Goal: Transaction & Acquisition: Purchase product/service

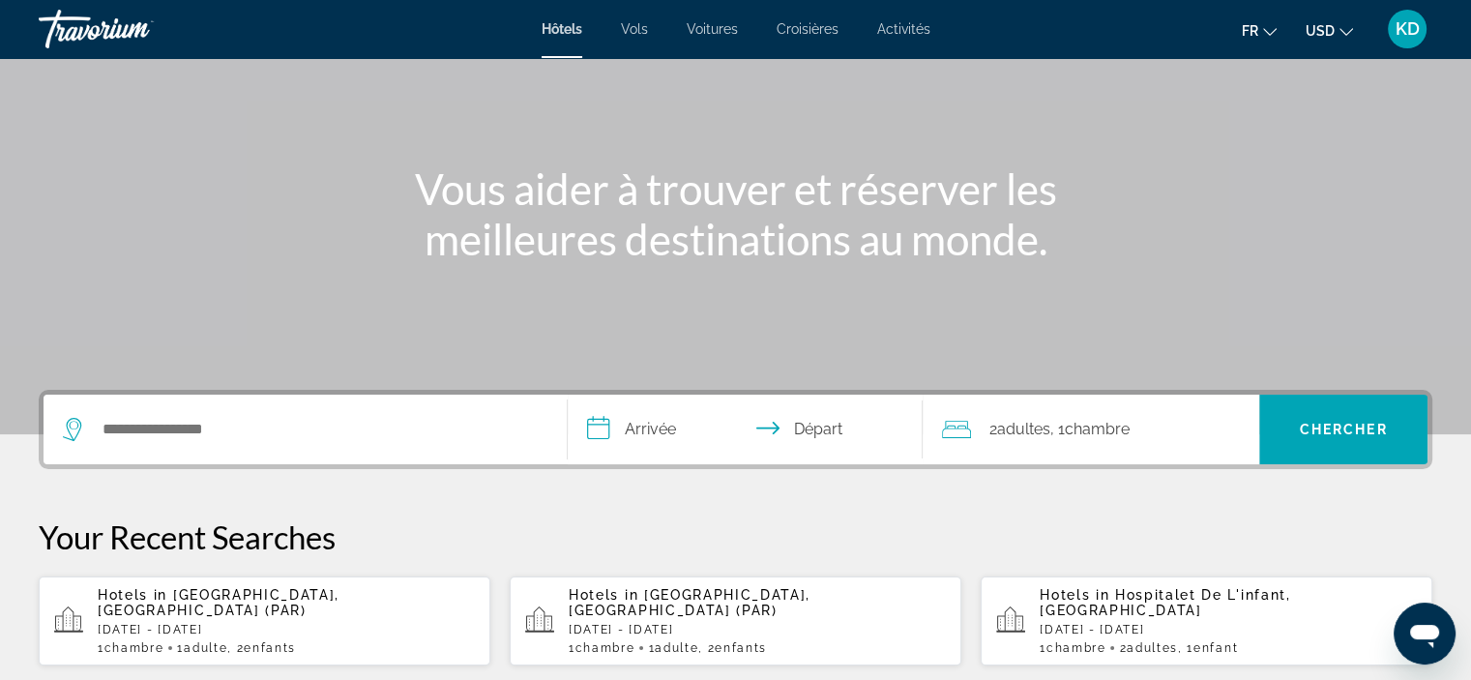
scroll to position [193, 0]
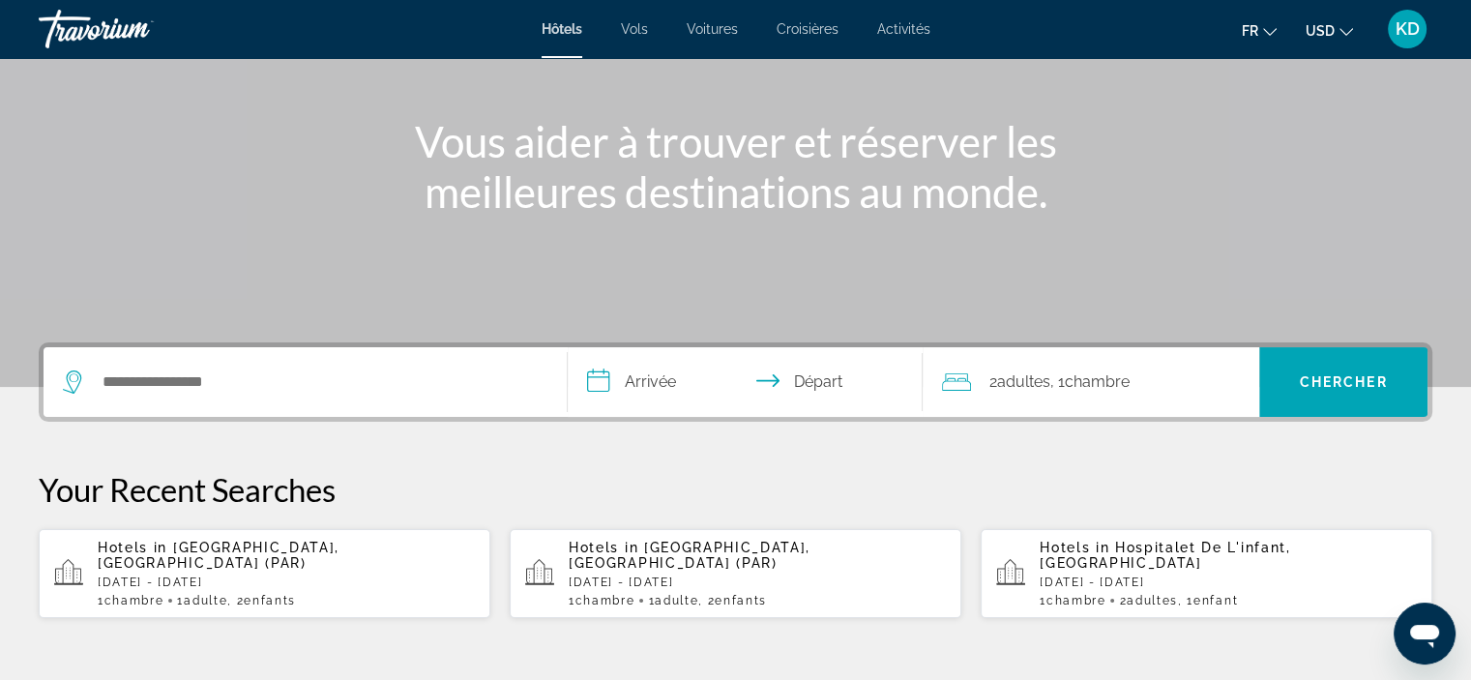
click at [1345, 32] on icon "Change currency" at bounding box center [1346, 32] width 14 height 14
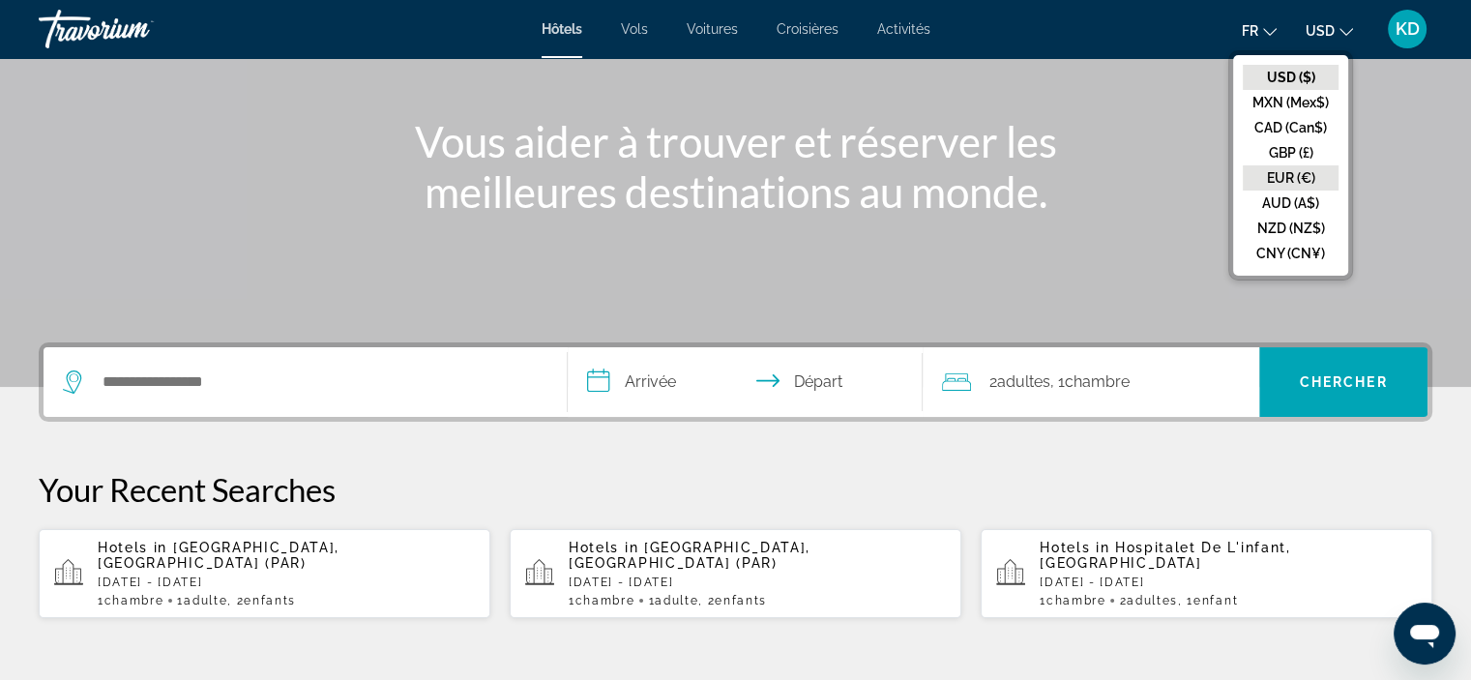
click at [1309, 178] on button "EUR (€)" at bounding box center [1291, 177] width 96 height 25
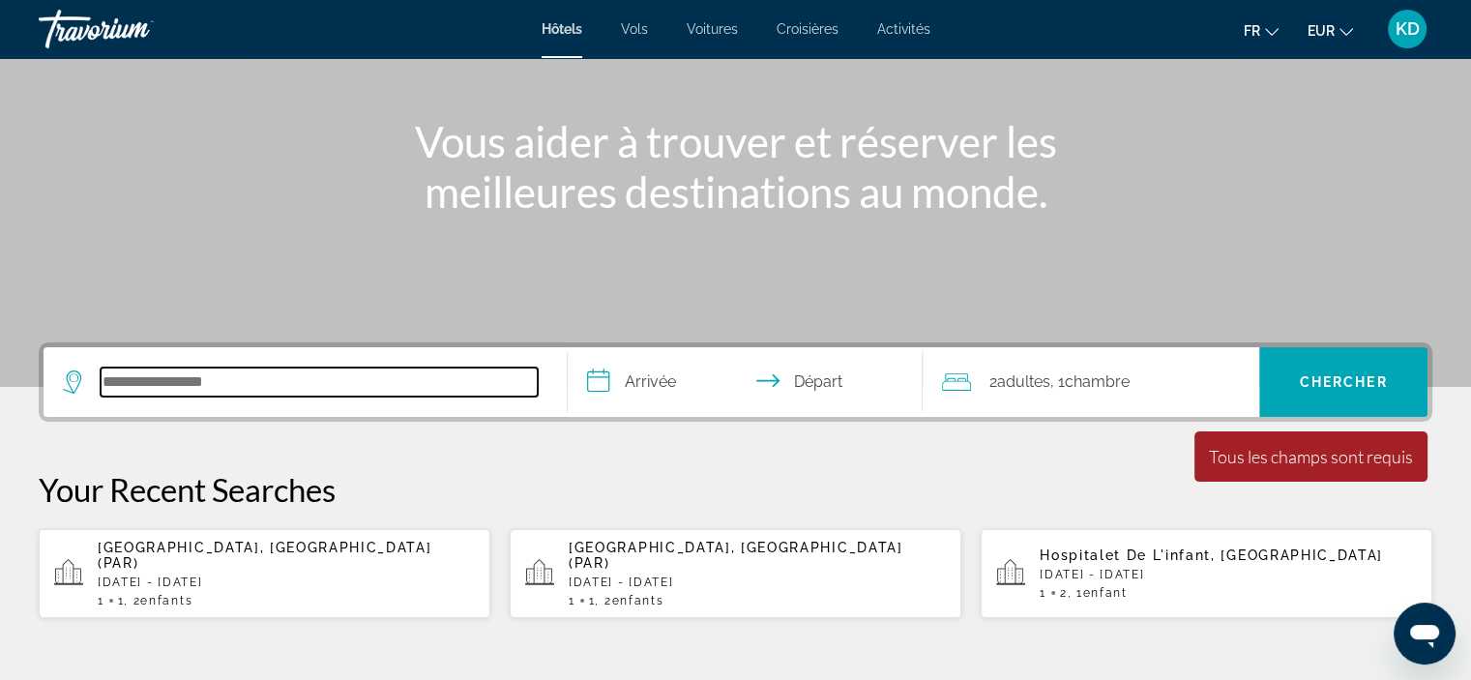
click at [132, 383] on input "Search hotel destination" at bounding box center [319, 381] width 437 height 29
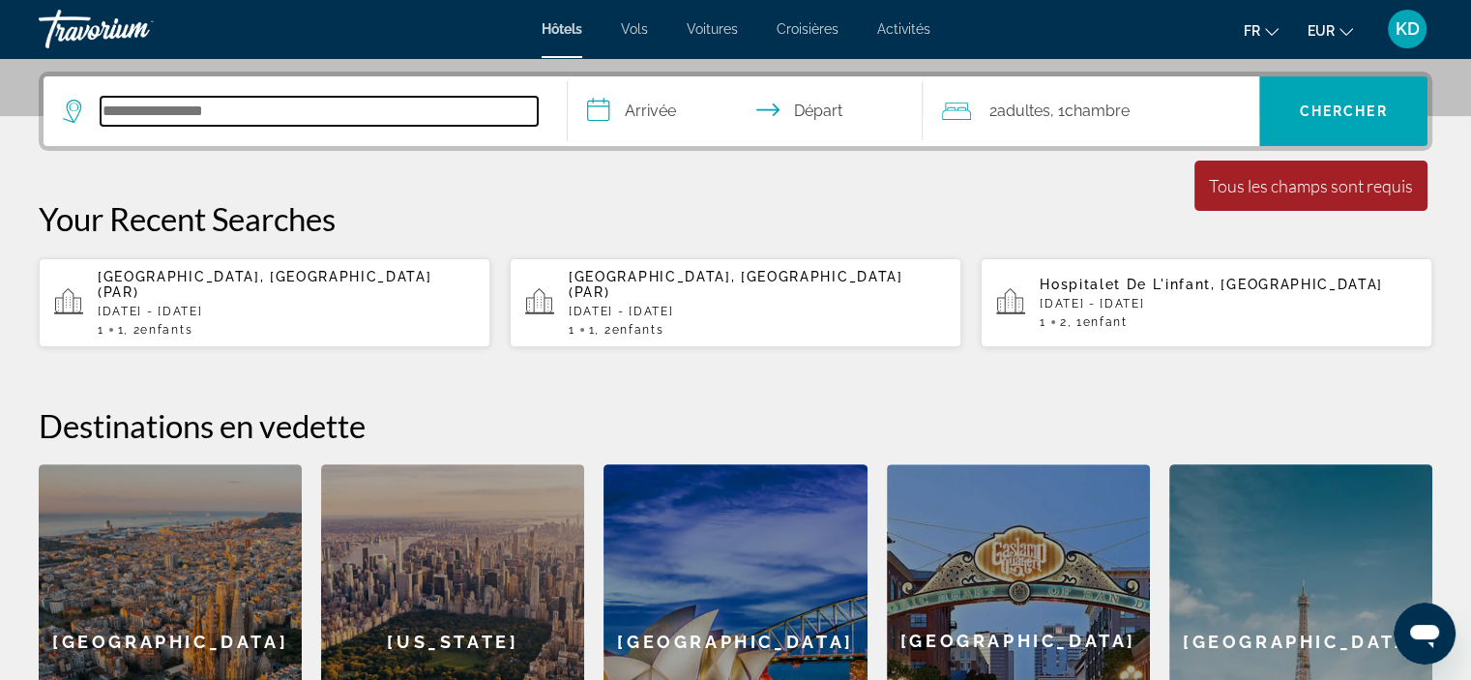
scroll to position [472, 0]
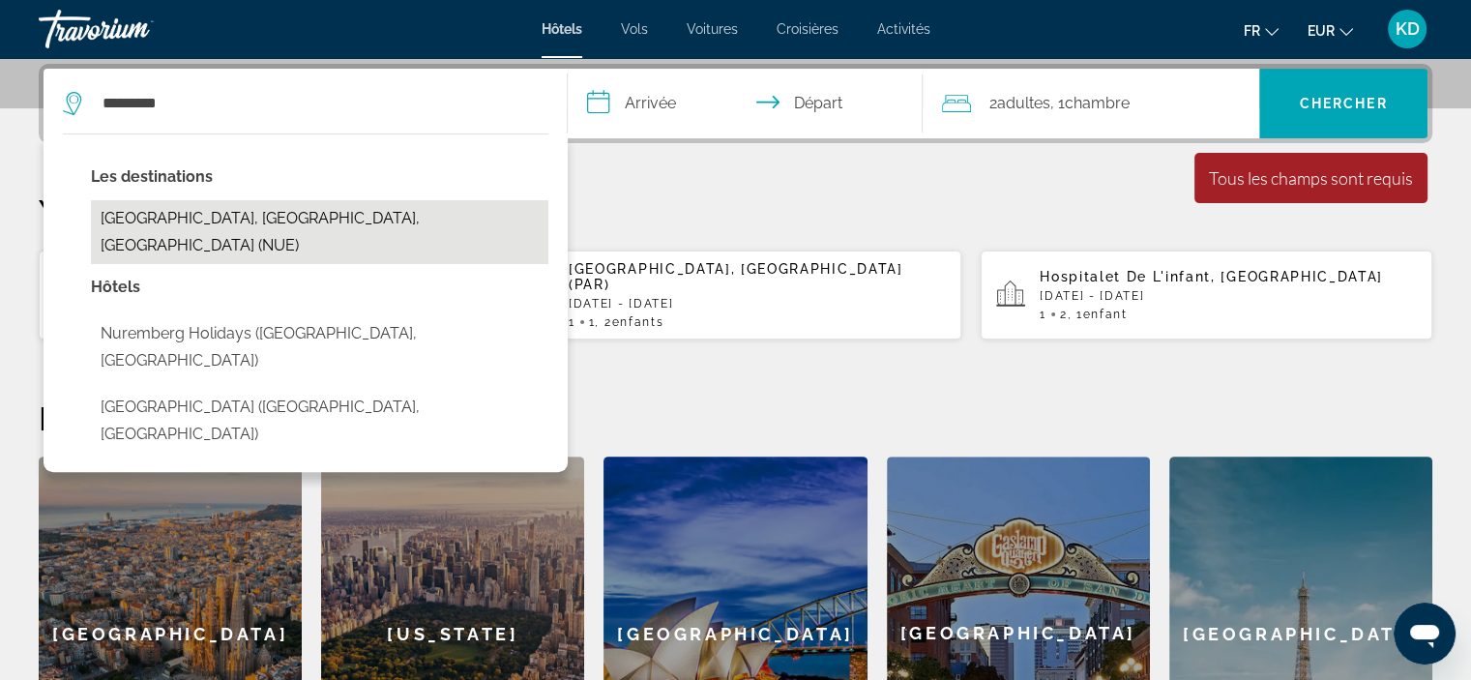
click at [180, 220] on button "[GEOGRAPHIC_DATA], [GEOGRAPHIC_DATA], [GEOGRAPHIC_DATA] (NUE)" at bounding box center [319, 232] width 457 height 64
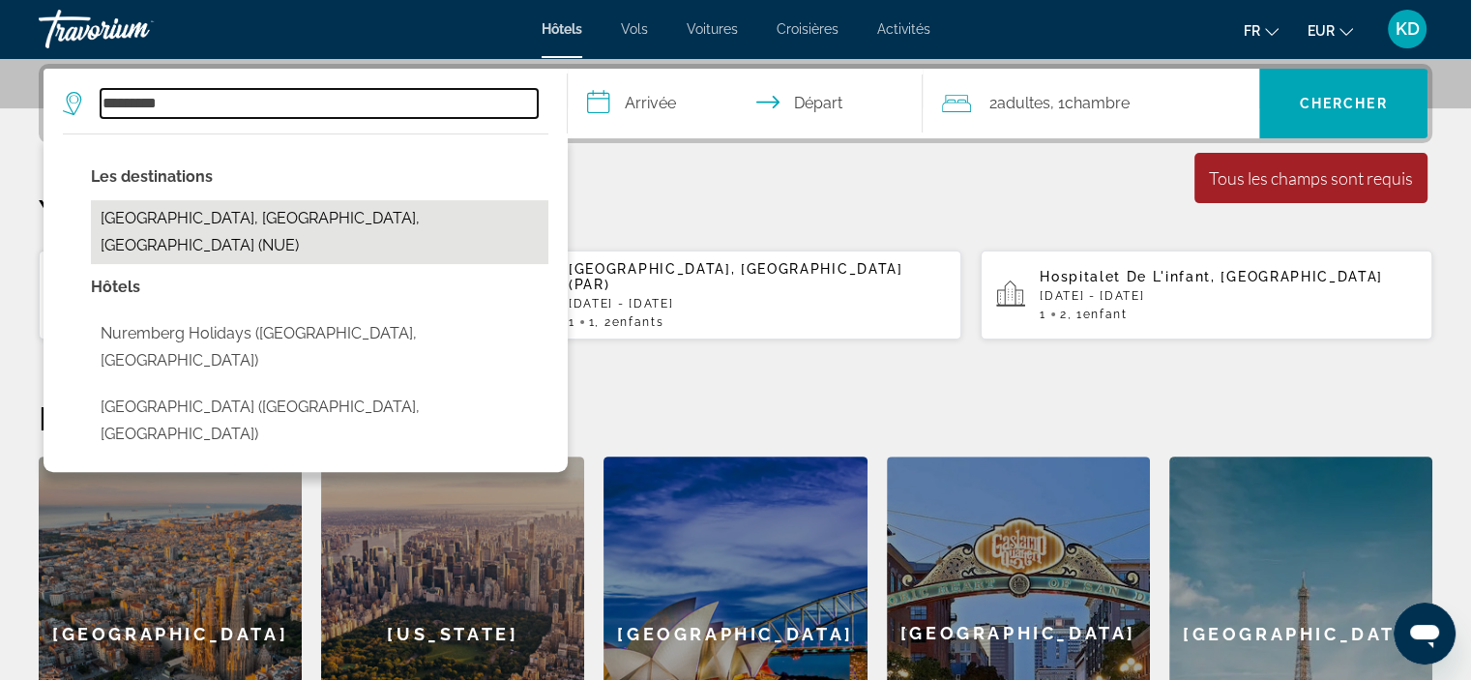
type input "**********"
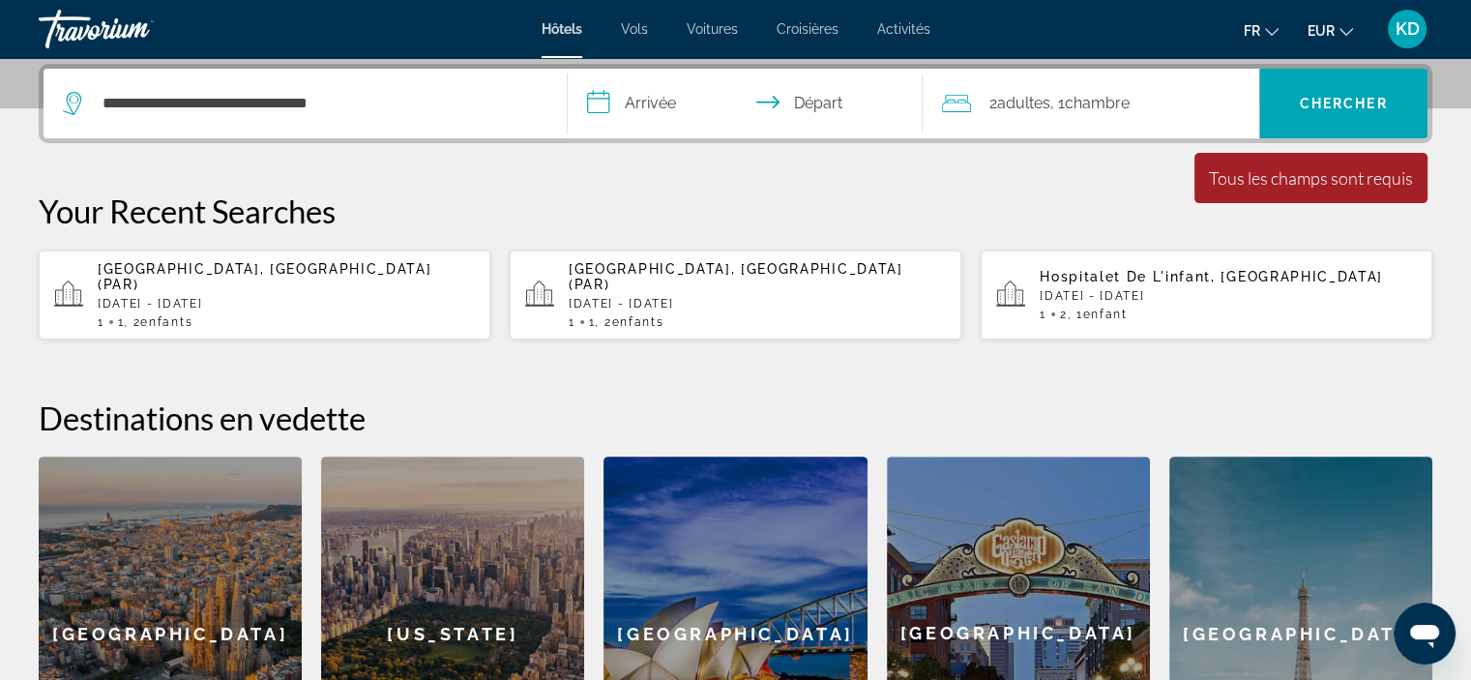
click at [634, 97] on input "**********" at bounding box center [750, 106] width 364 height 75
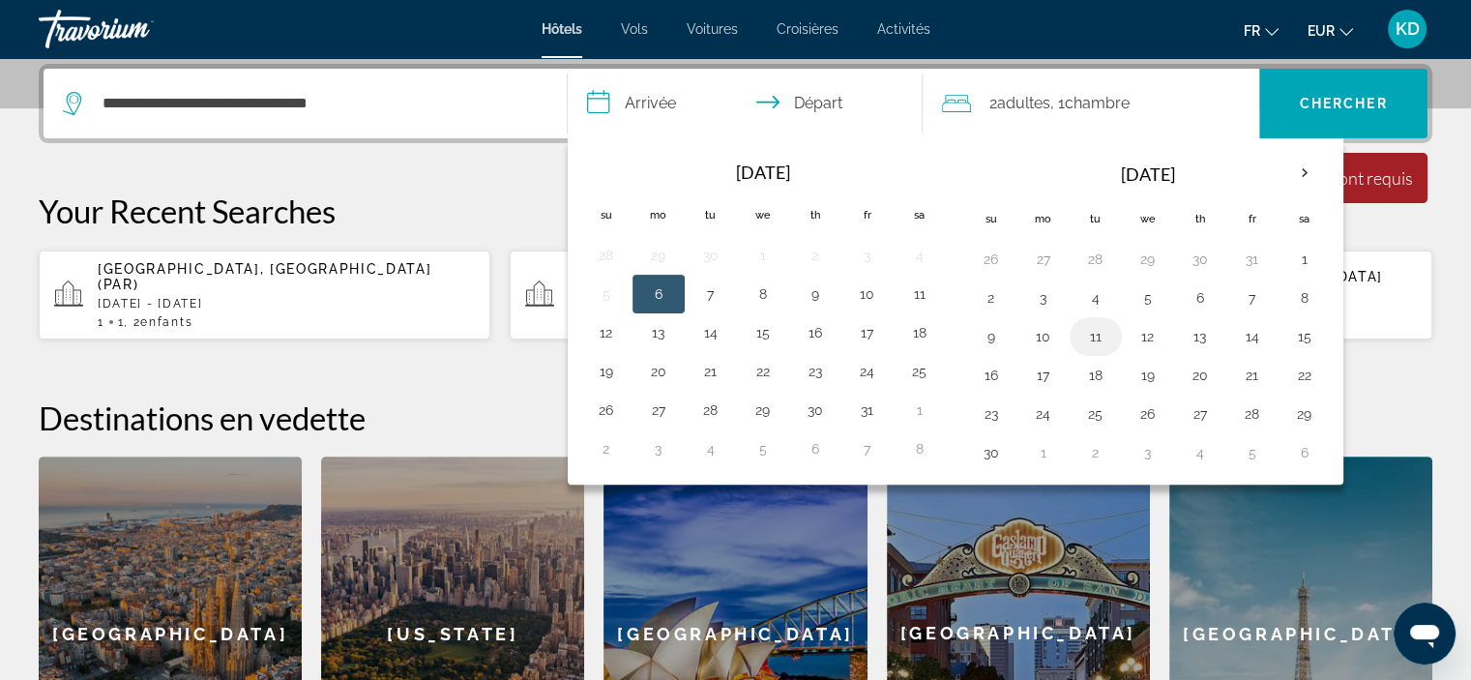
click at [1098, 337] on button "11" at bounding box center [1095, 336] width 31 height 27
click at [808, 101] on input "**********" at bounding box center [750, 106] width 364 height 75
click at [1157, 340] on button "12" at bounding box center [1147, 336] width 31 height 27
type input "**********"
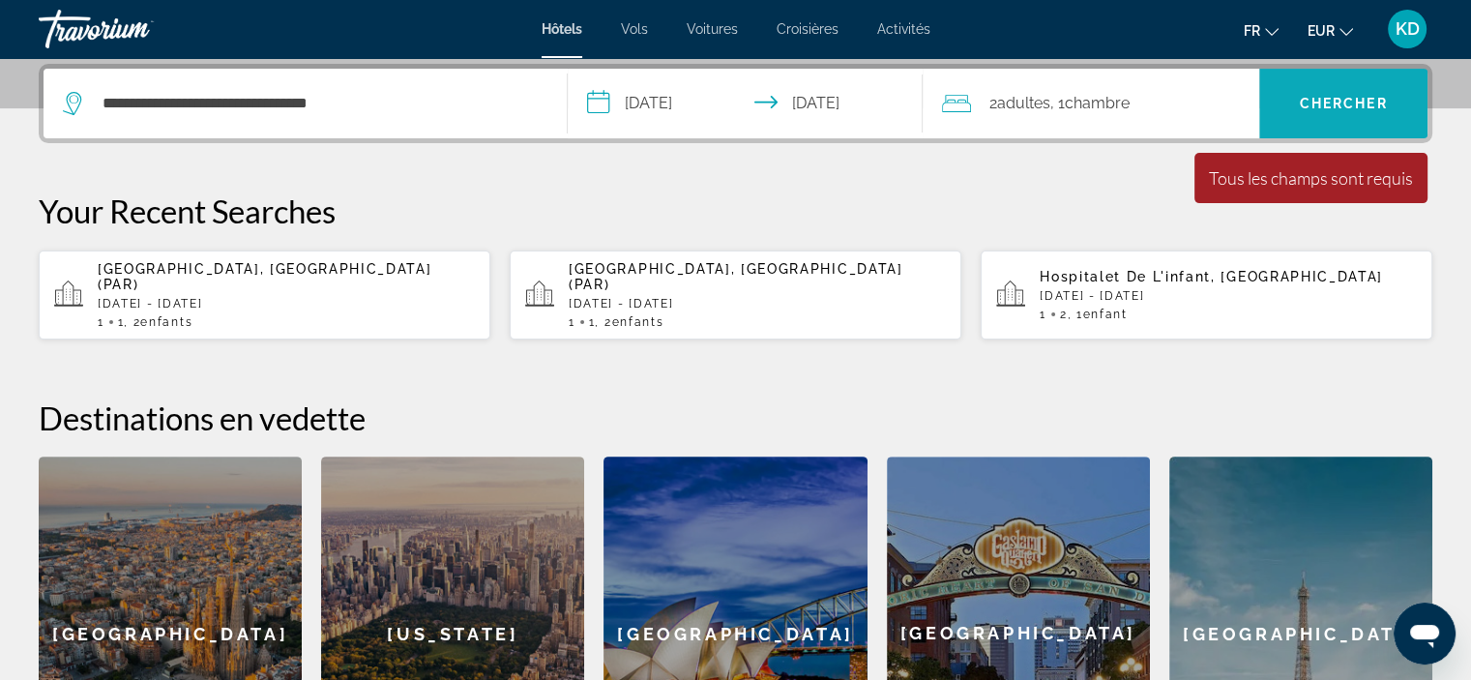
click at [1330, 99] on span "Chercher" at bounding box center [1344, 103] width 88 height 15
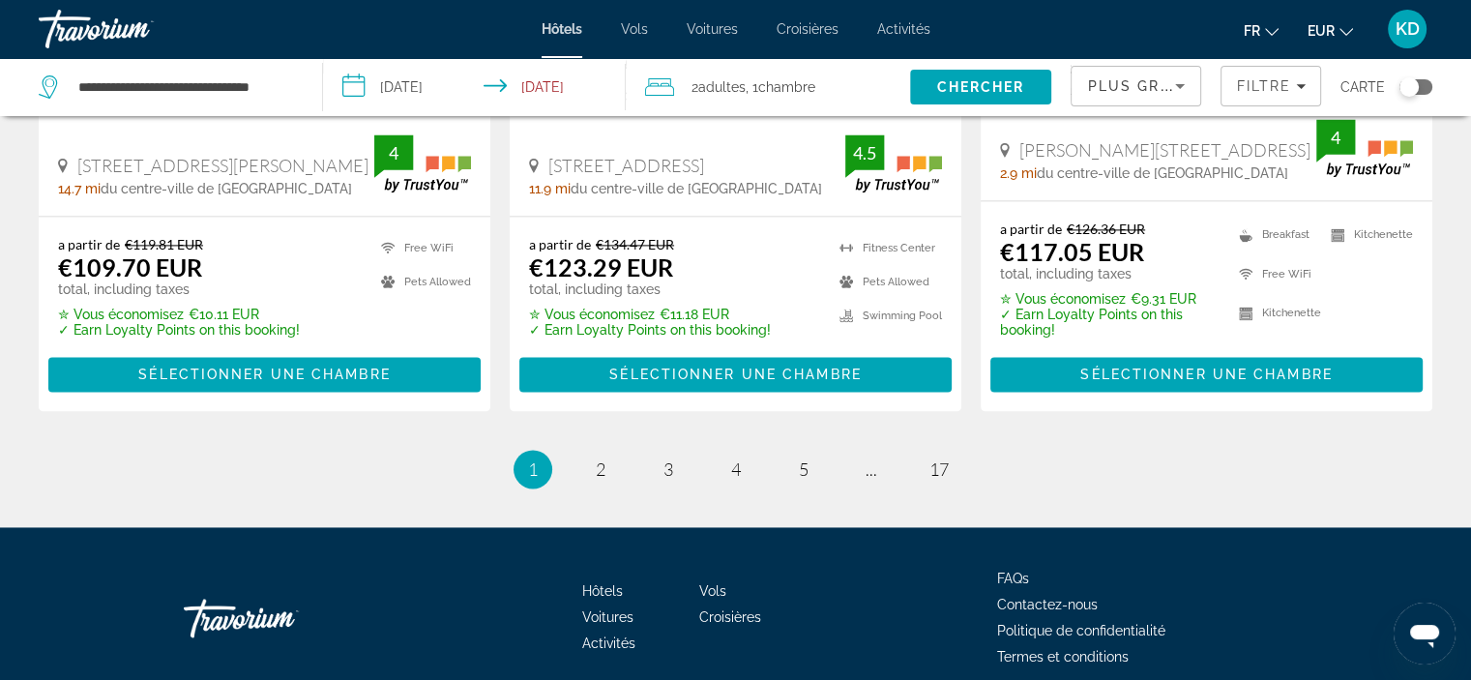
scroll to position [2708, 0]
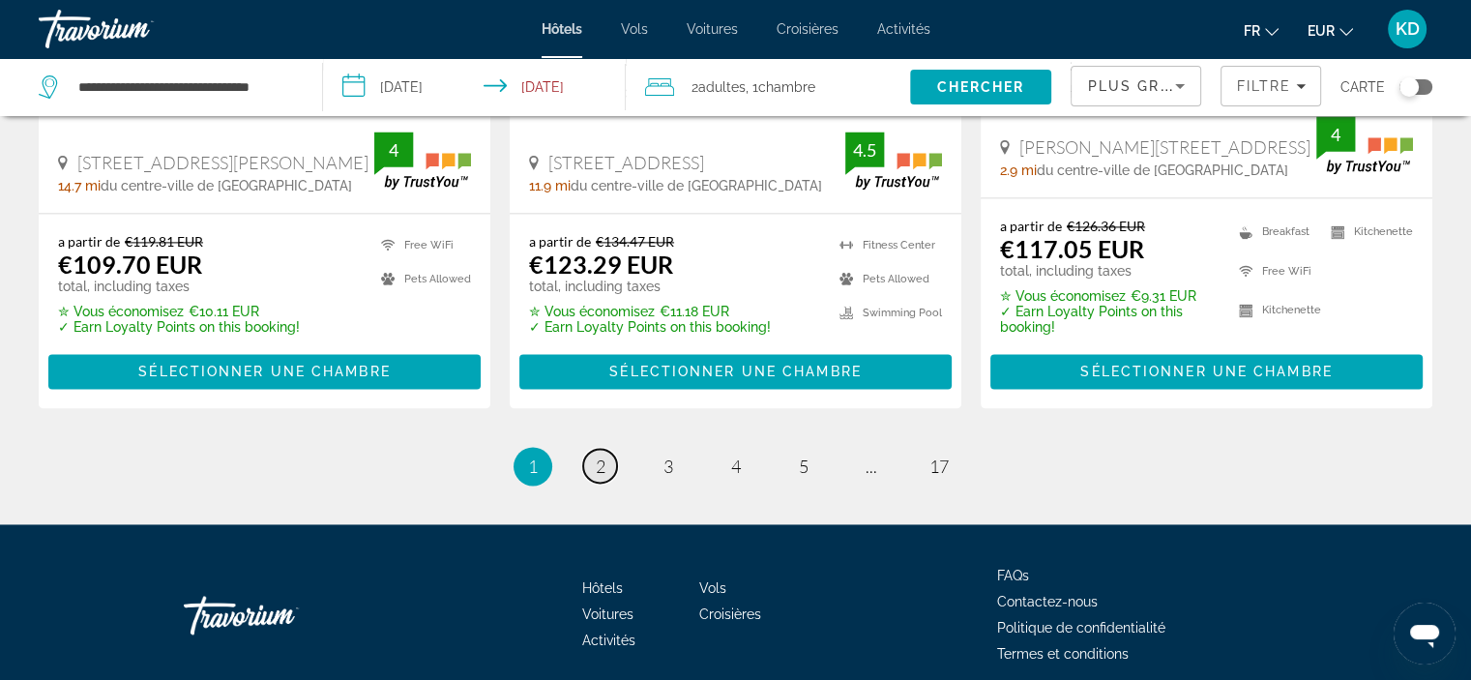
click at [596, 457] on span "2" at bounding box center [601, 466] width 10 height 21
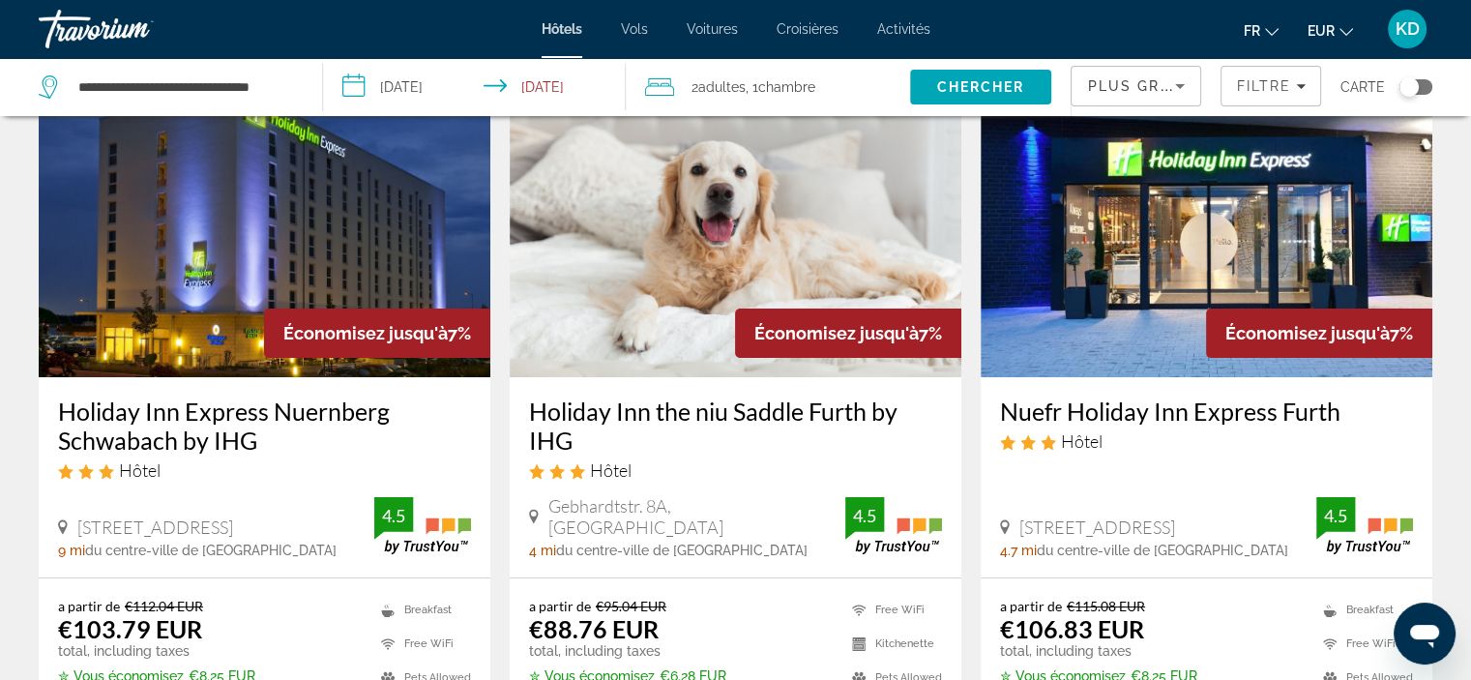
scroll to position [97, 0]
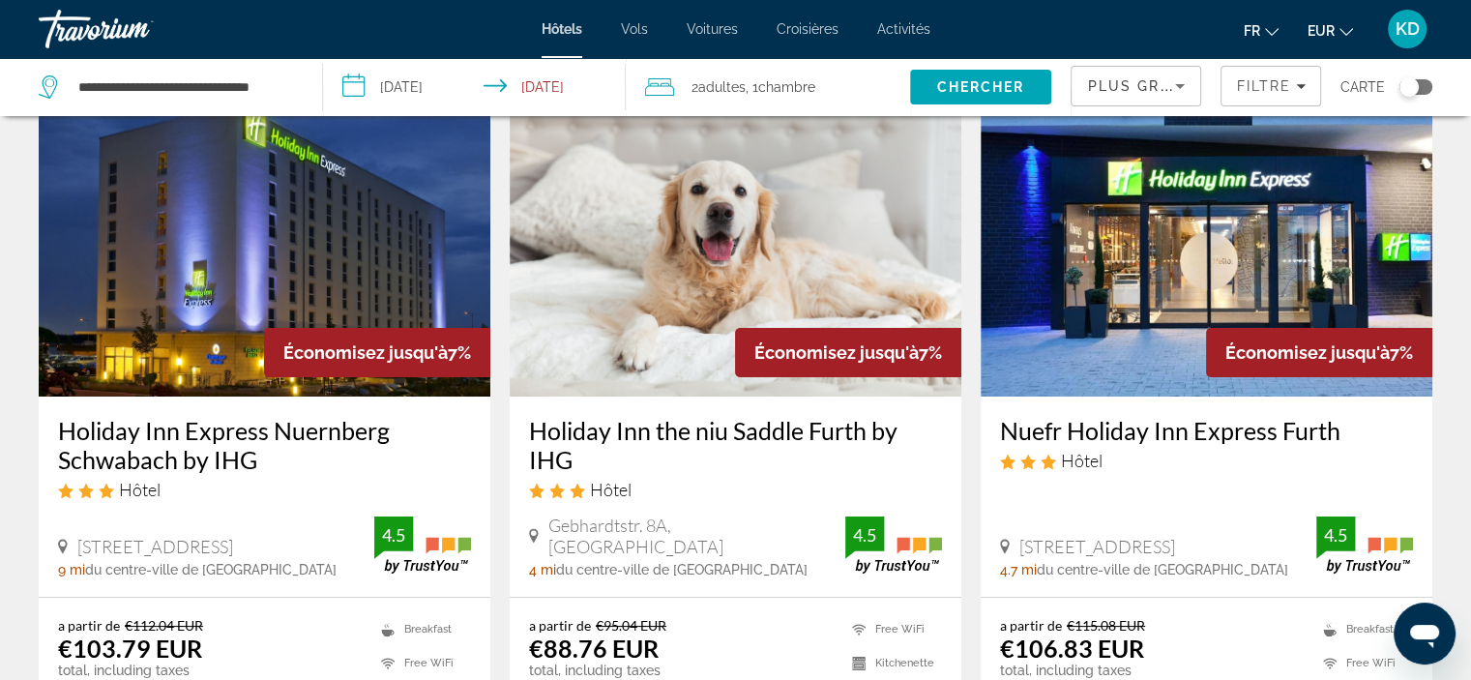
click at [1182, 84] on icon "Sort by" at bounding box center [1180, 86] width 10 height 5
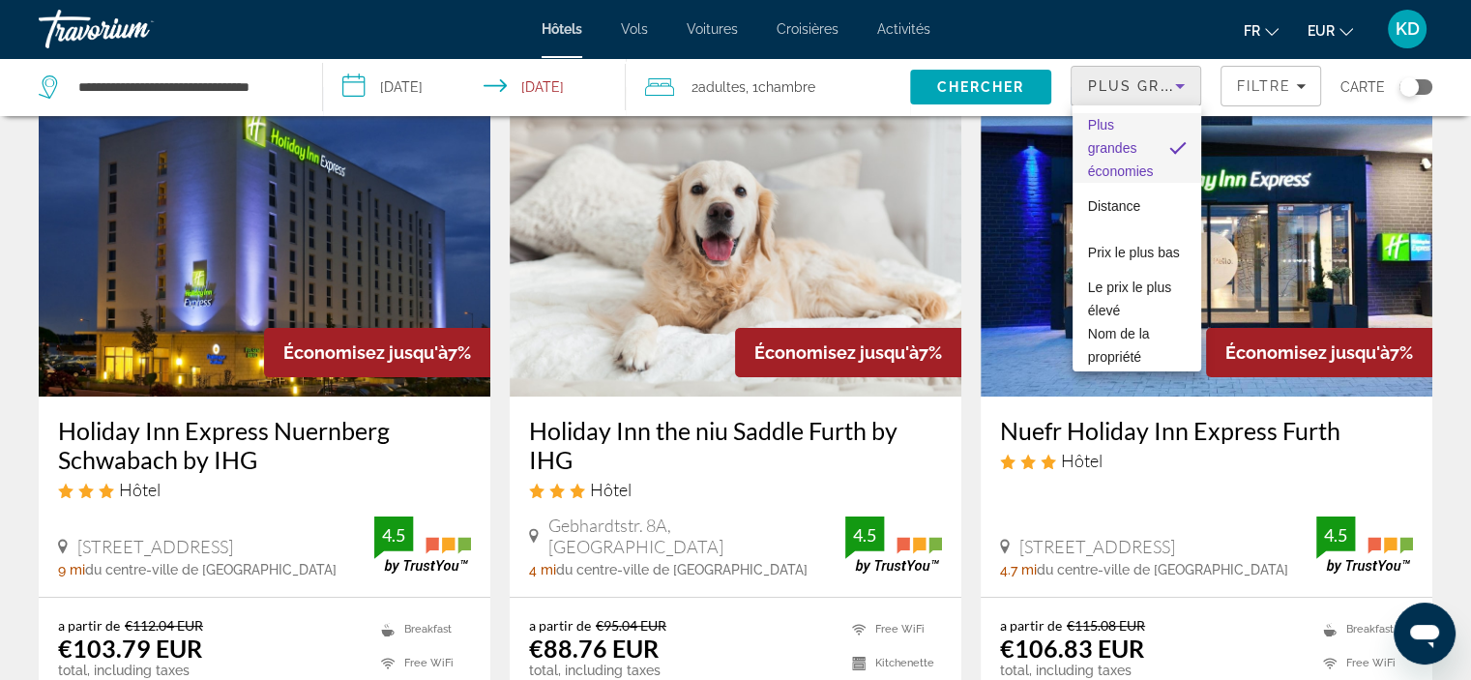
click at [1308, 88] on div at bounding box center [735, 340] width 1471 height 680
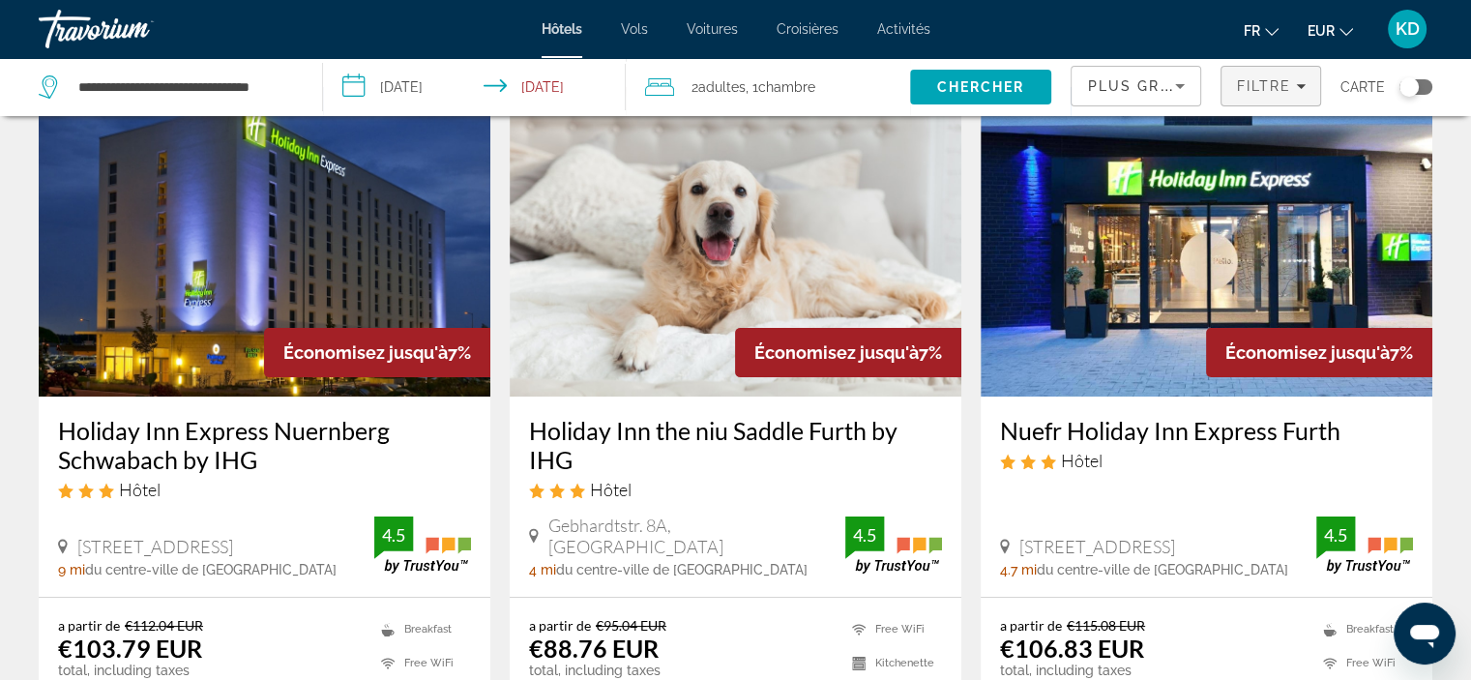
click at [1301, 78] on div "Filtre" at bounding box center [1271, 85] width 70 height 15
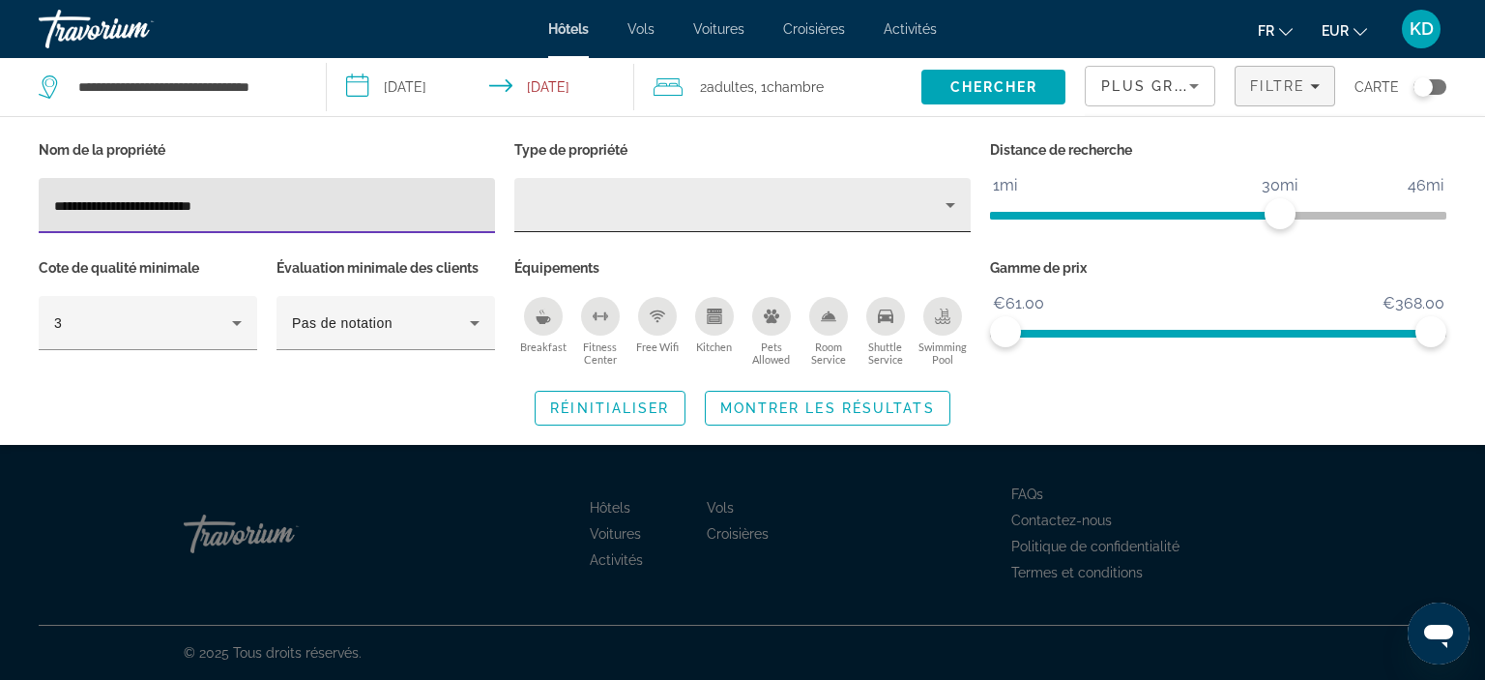
type input "**********"
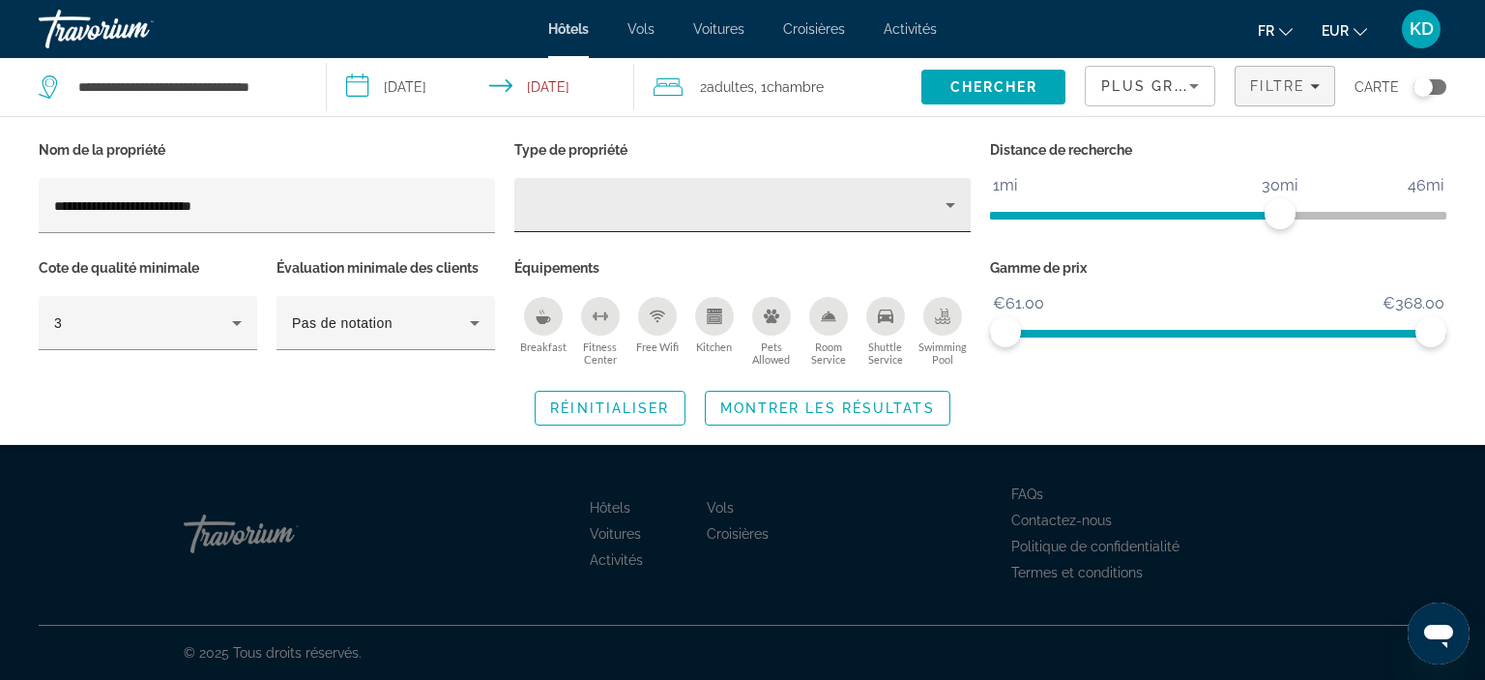
click at [944, 219] on div "Hotel Filters" at bounding box center [743, 205] width 426 height 54
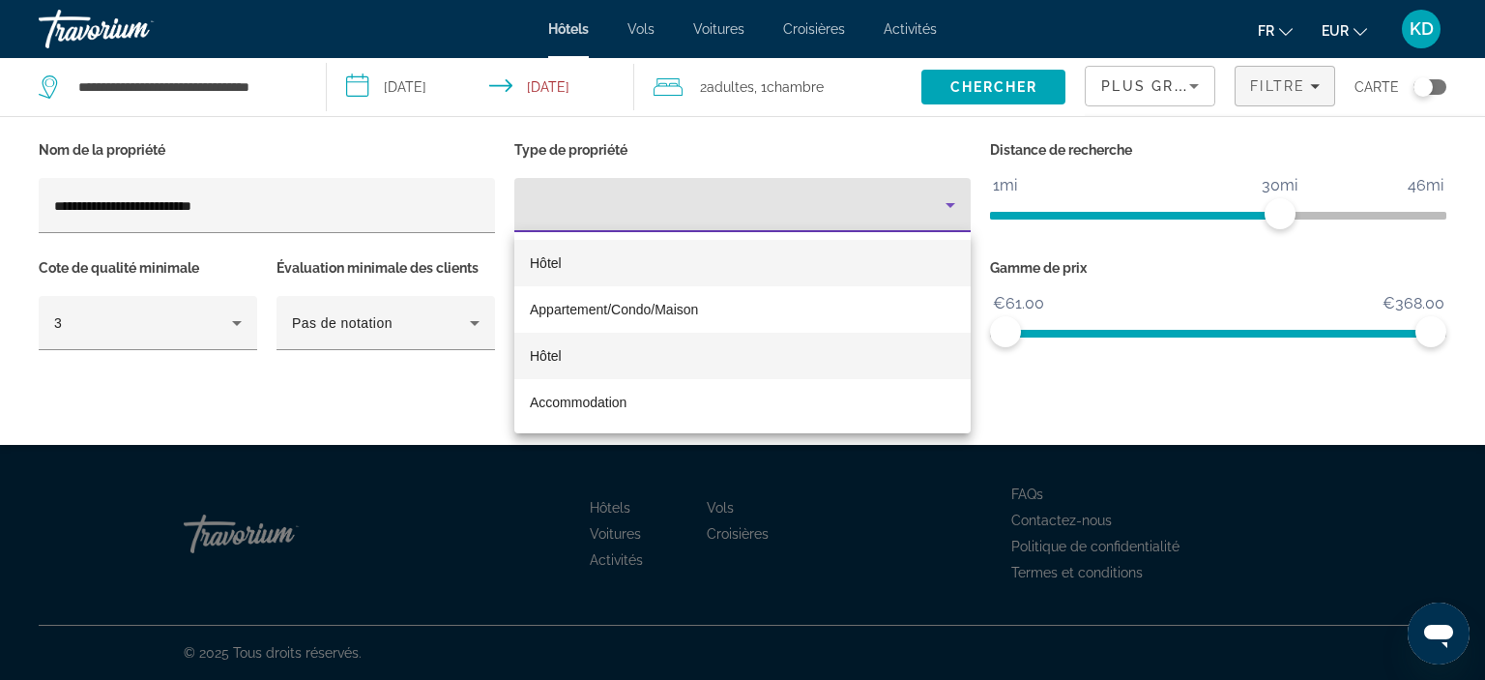
click at [560, 359] on span "Hôtel" at bounding box center [546, 355] width 32 height 15
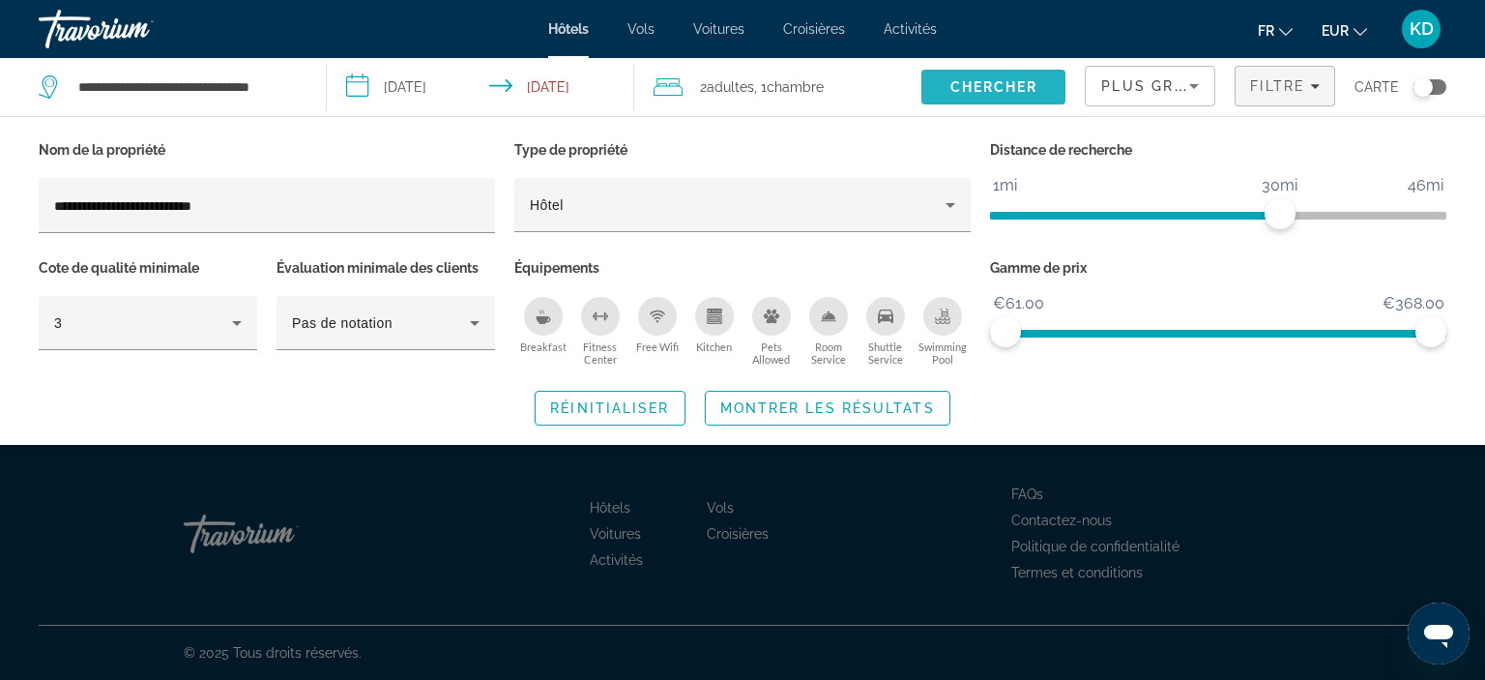
click at [976, 80] on span "Chercher" at bounding box center [995, 86] width 88 height 15
click at [840, 414] on span "Search widget" at bounding box center [828, 408] width 244 height 46
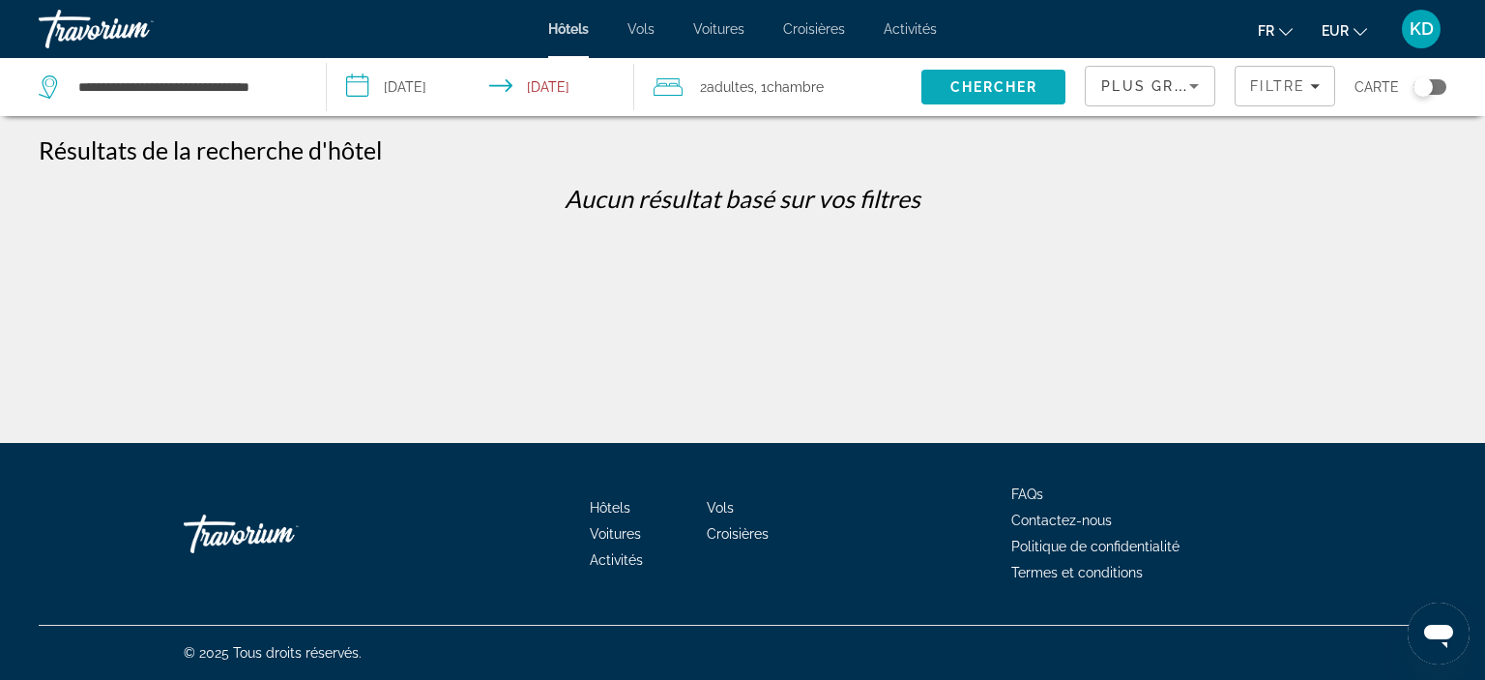
click at [1016, 87] on span "Chercher" at bounding box center [995, 86] width 88 height 15
click at [990, 83] on span "Chercher" at bounding box center [995, 86] width 88 height 15
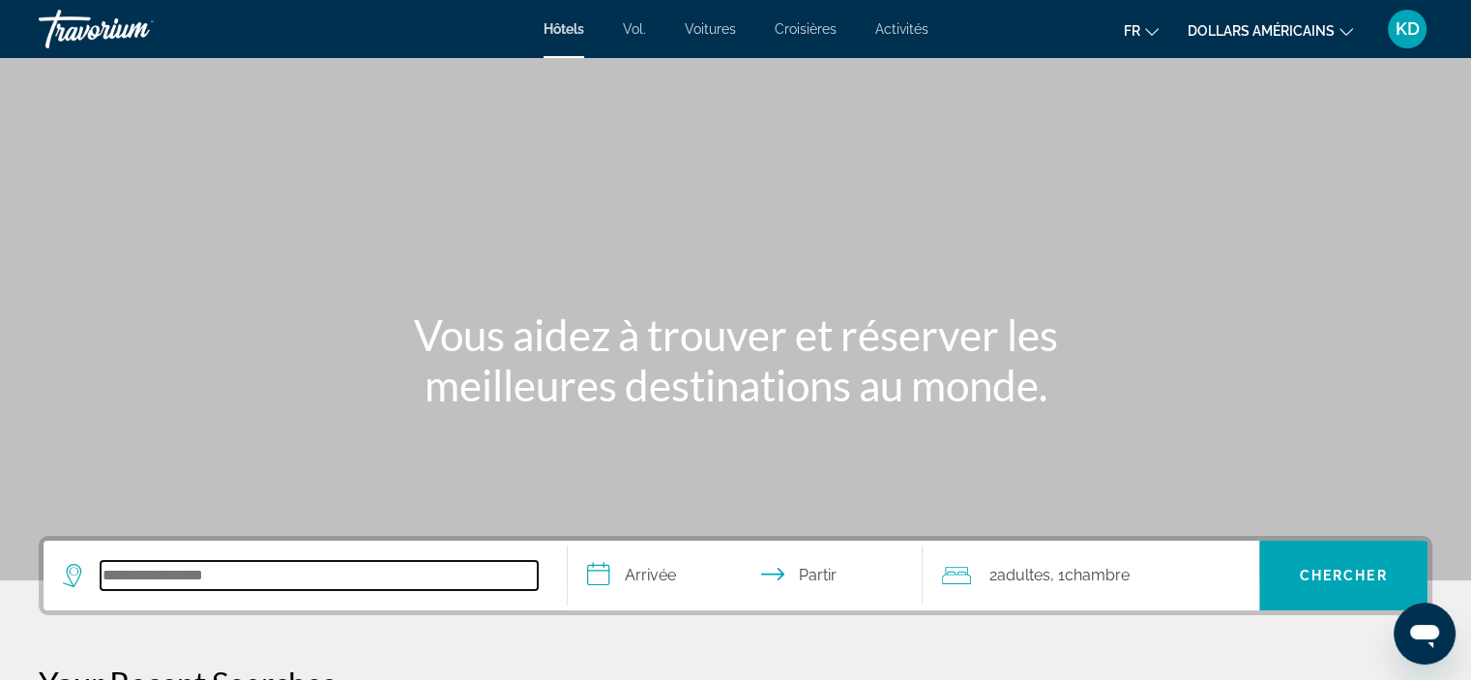
click at [164, 579] on input "Rechercher une destination hôtelière" at bounding box center [319, 575] width 437 height 29
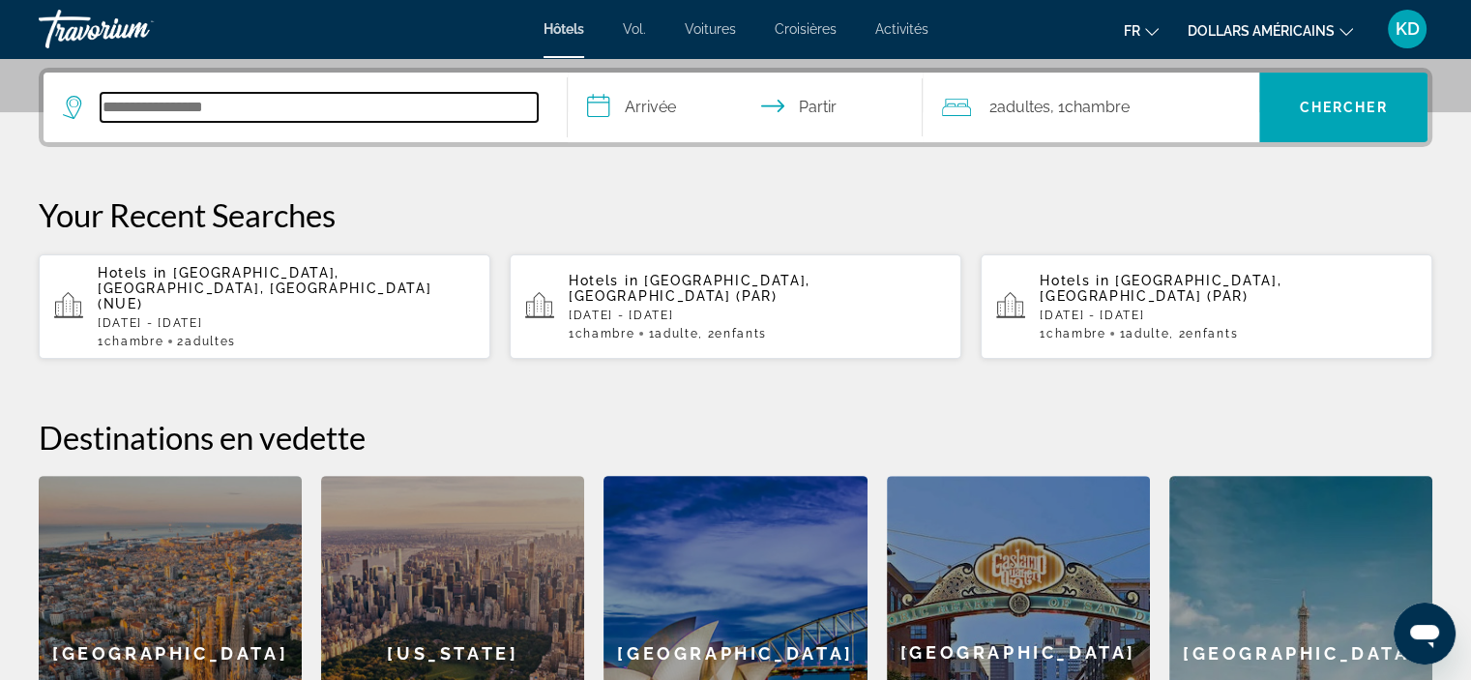
scroll to position [472, 0]
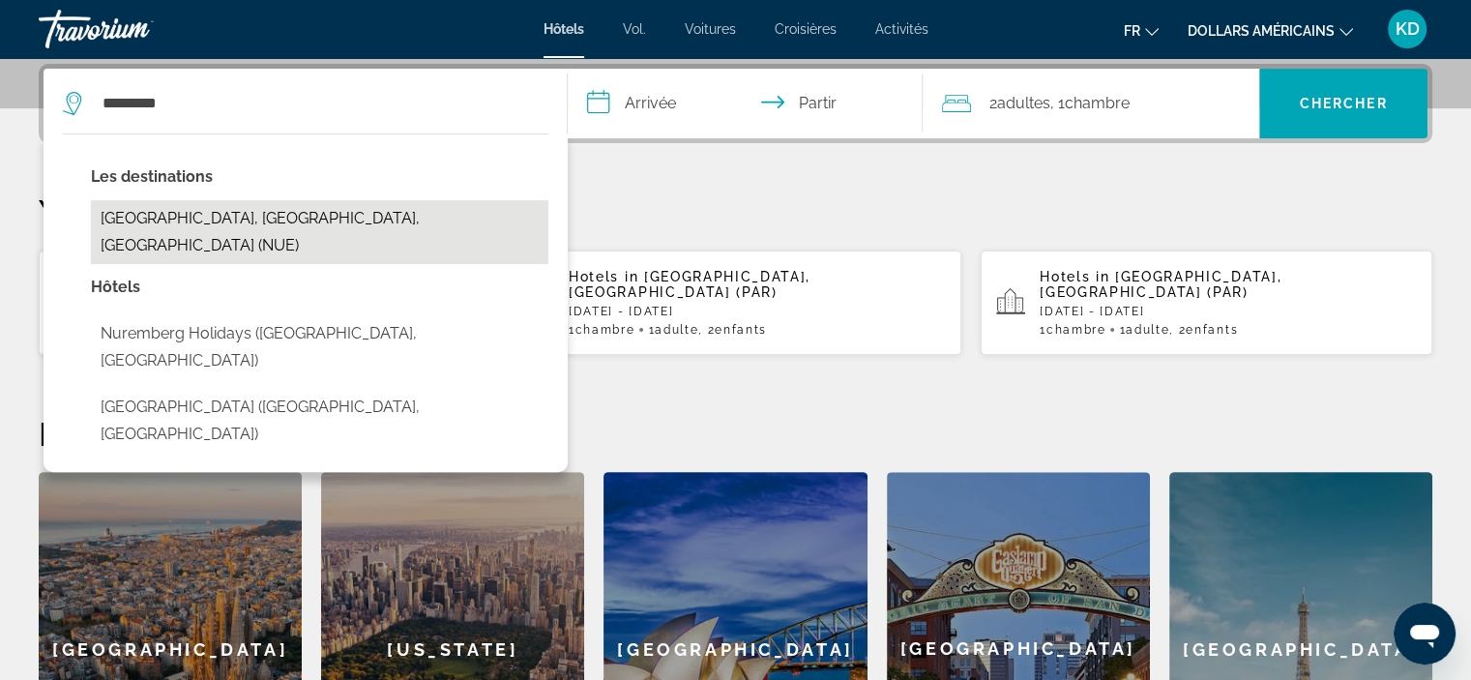
click at [277, 212] on button "[GEOGRAPHIC_DATA], [GEOGRAPHIC_DATA], [GEOGRAPHIC_DATA] (NUE)" at bounding box center [319, 232] width 457 height 64
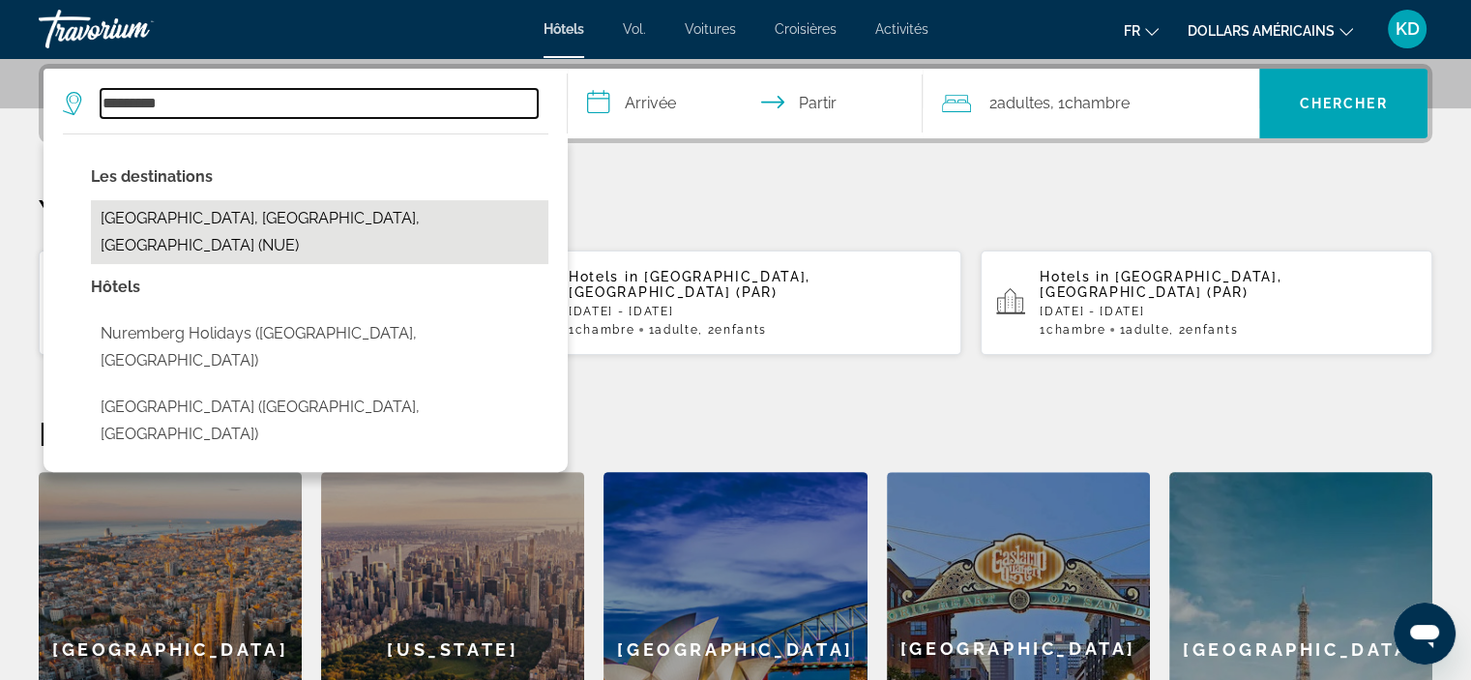
type input "**********"
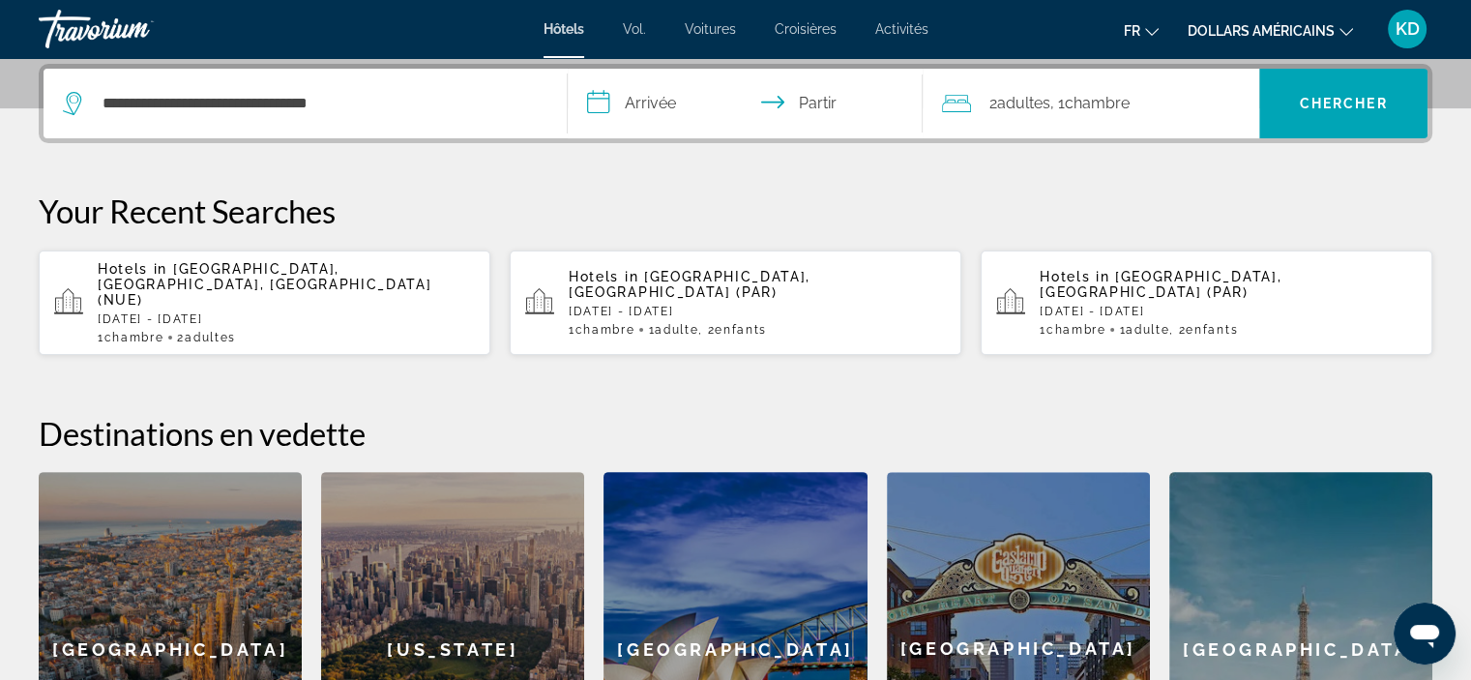
click at [667, 103] on input "**********" at bounding box center [750, 106] width 364 height 75
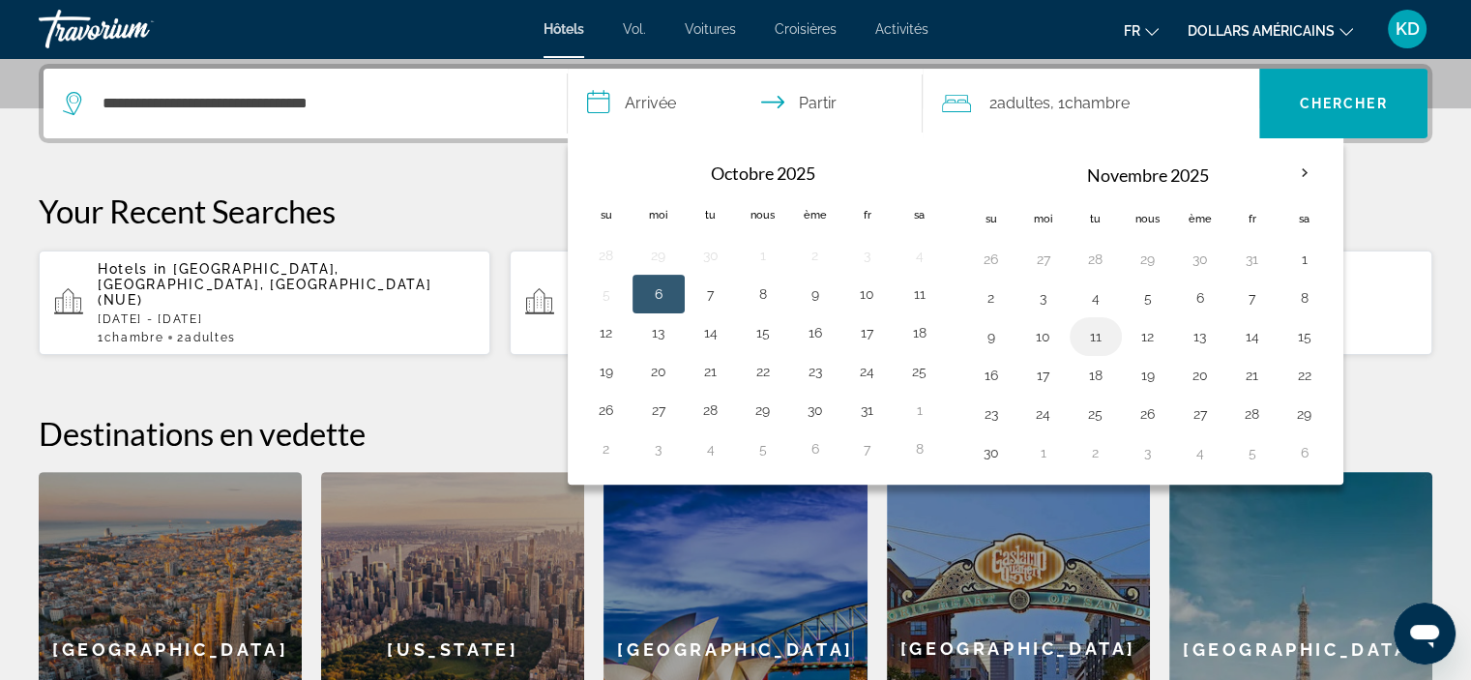
click at [1084, 330] on button "11" at bounding box center [1095, 336] width 31 height 27
click at [1143, 335] on button "12" at bounding box center [1147, 336] width 31 height 27
type input "**********"
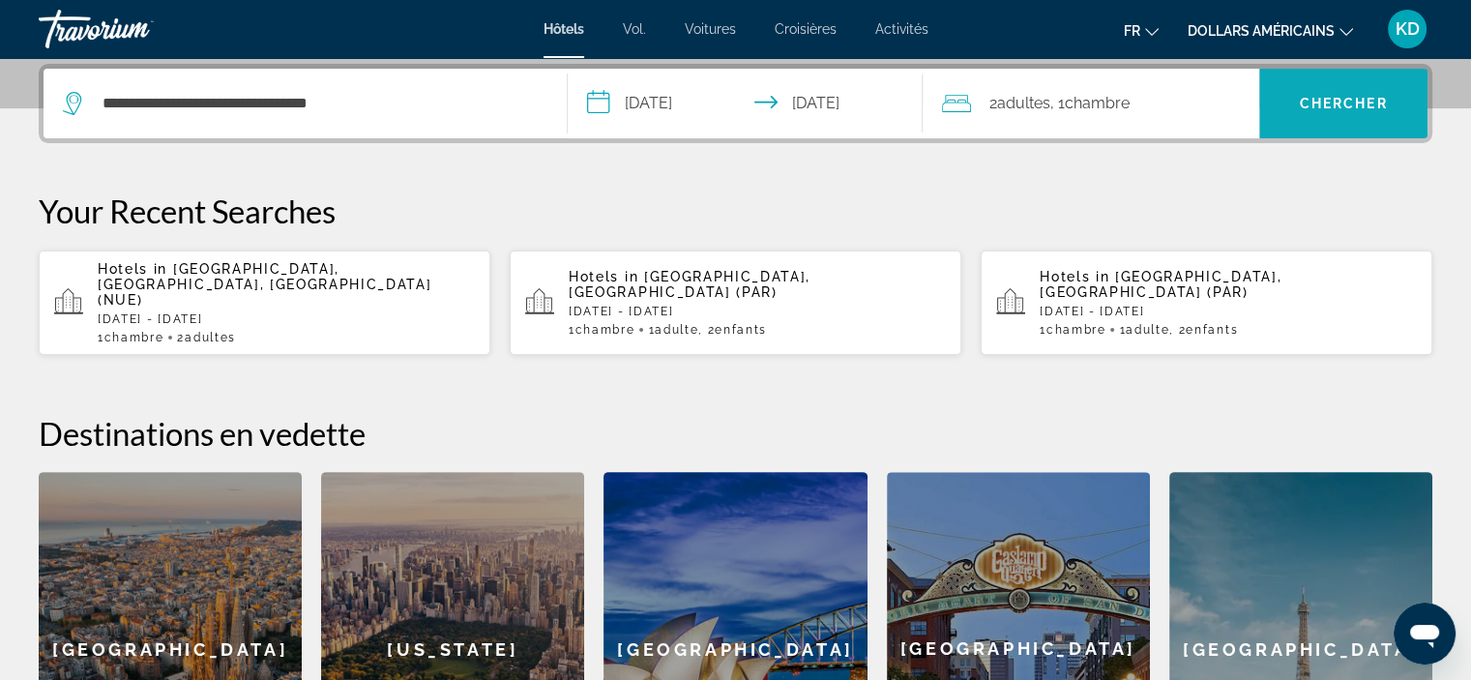
click at [1321, 111] on span "Recherche" at bounding box center [1343, 103] width 168 height 46
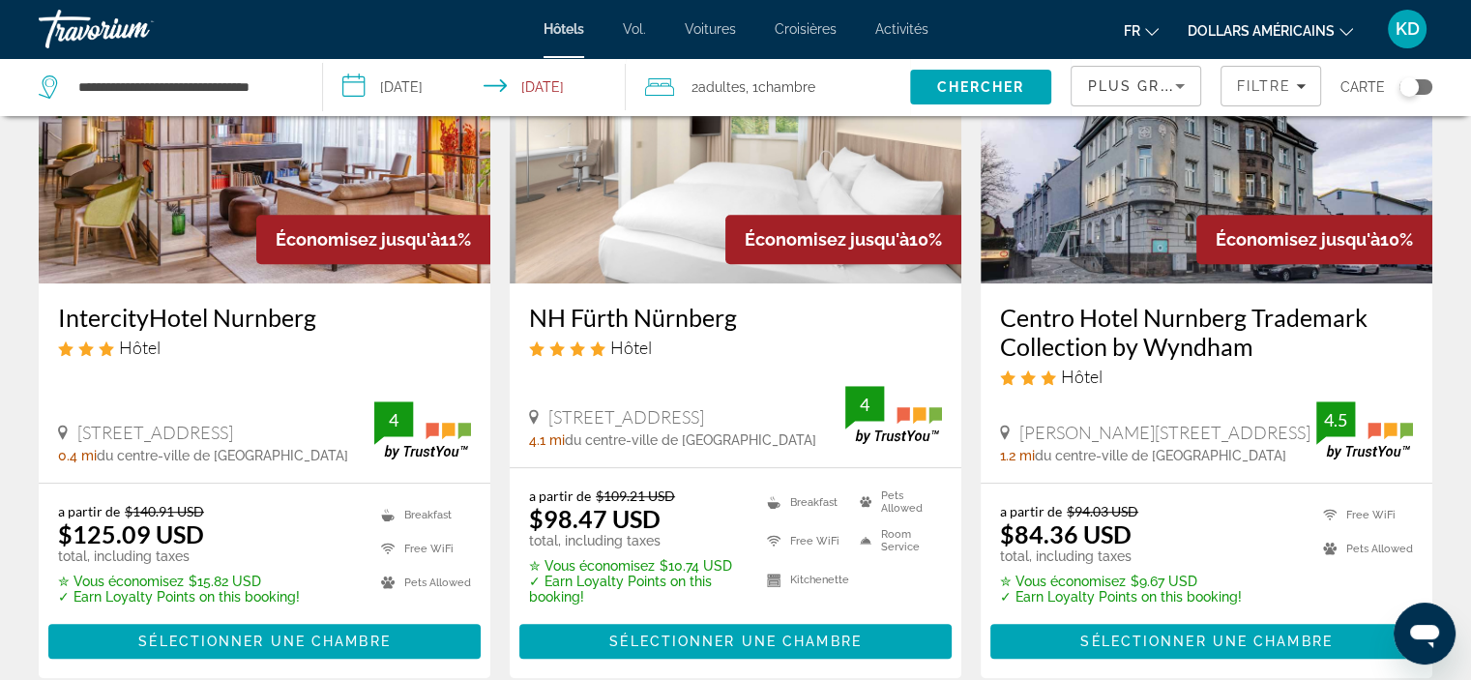
scroll to position [774, 0]
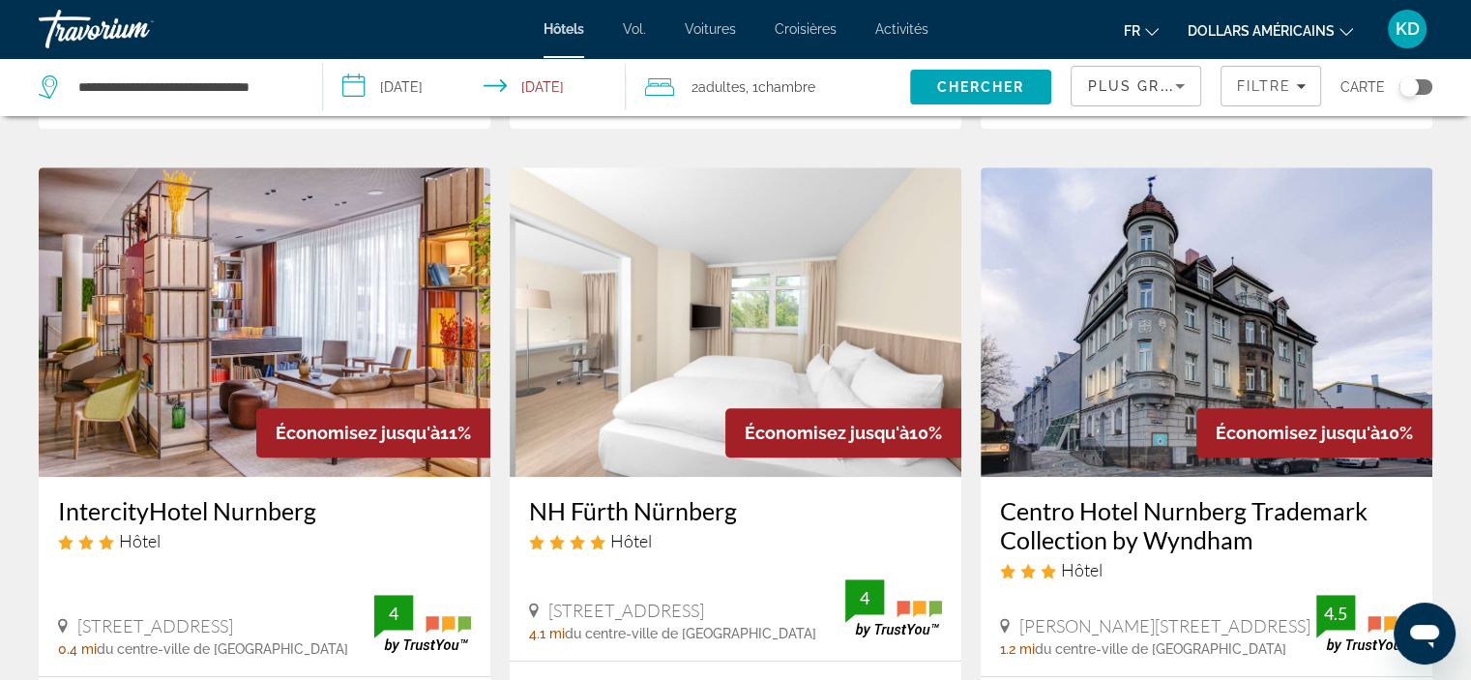
click at [1342, 34] on icon "Changer de devise" at bounding box center [1346, 32] width 14 height 14
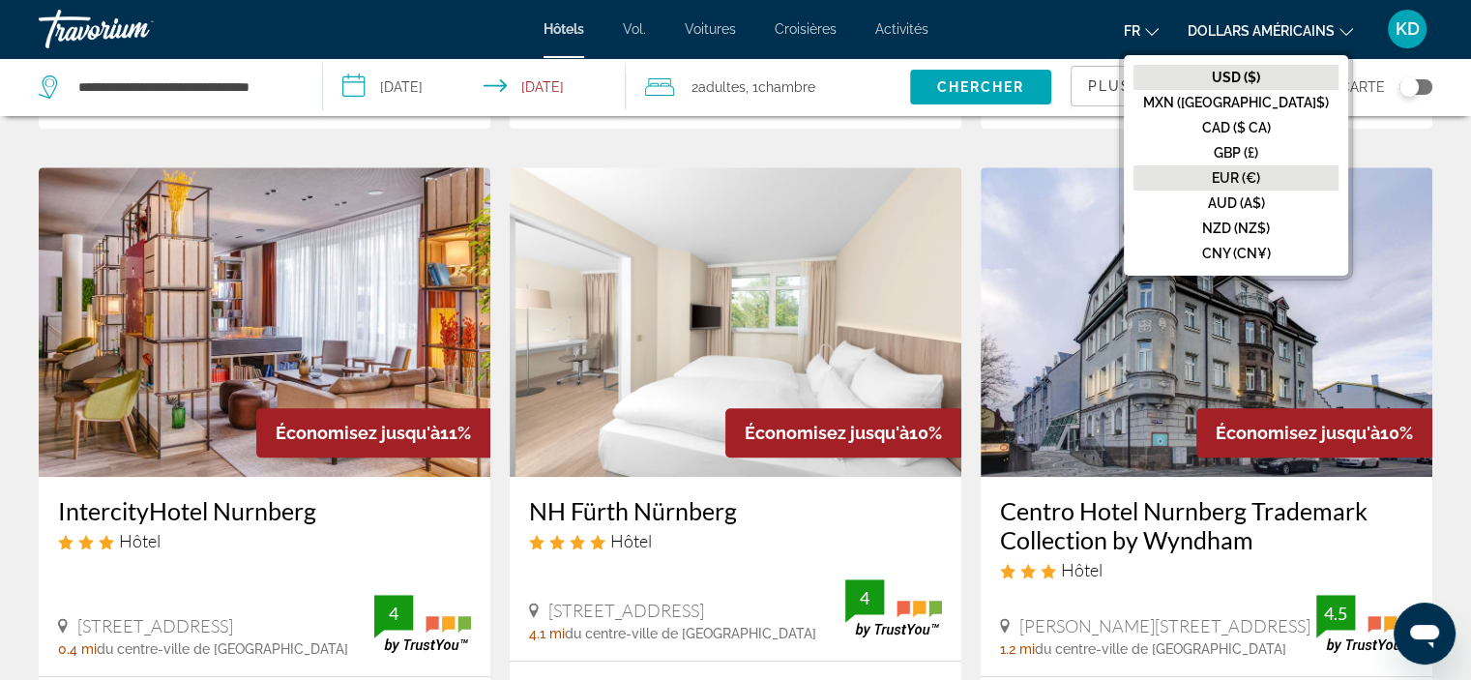
click at [1260, 176] on font "EUR (€)" at bounding box center [1236, 177] width 48 height 15
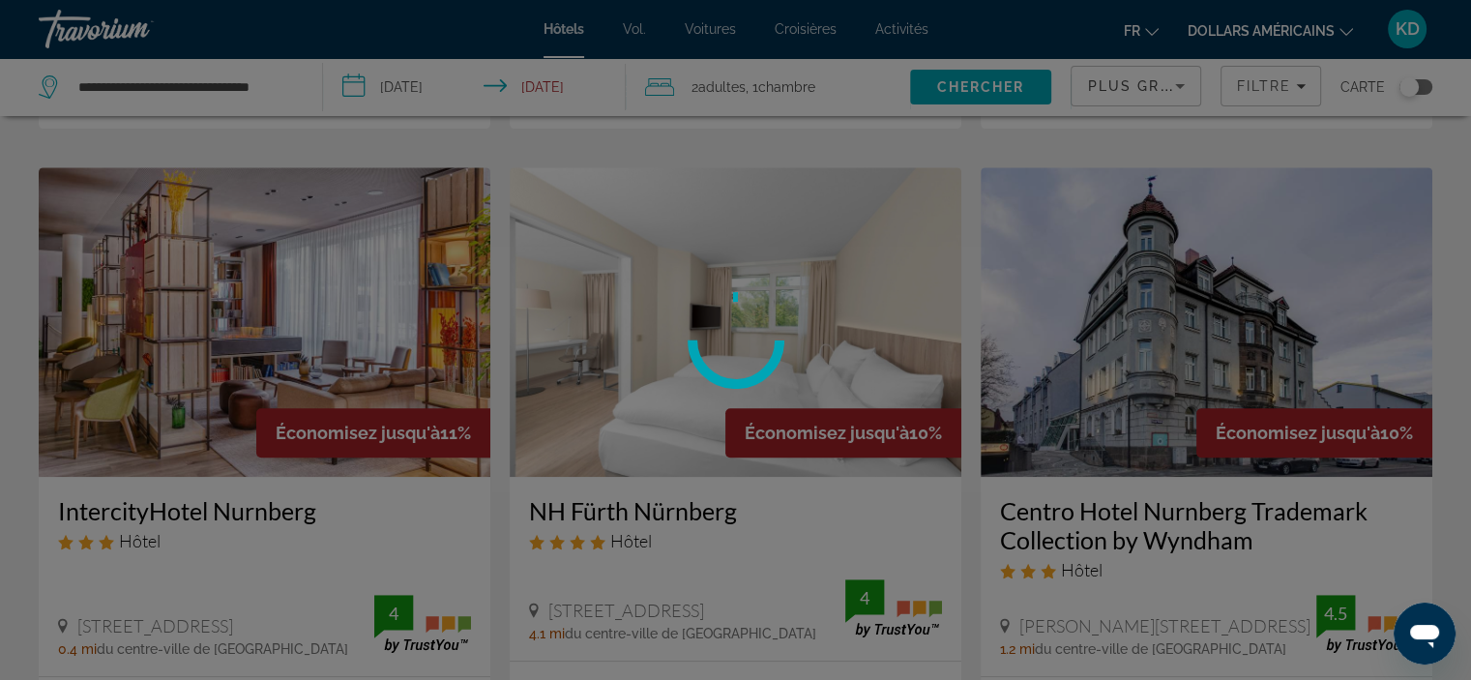
scroll to position [0, 0]
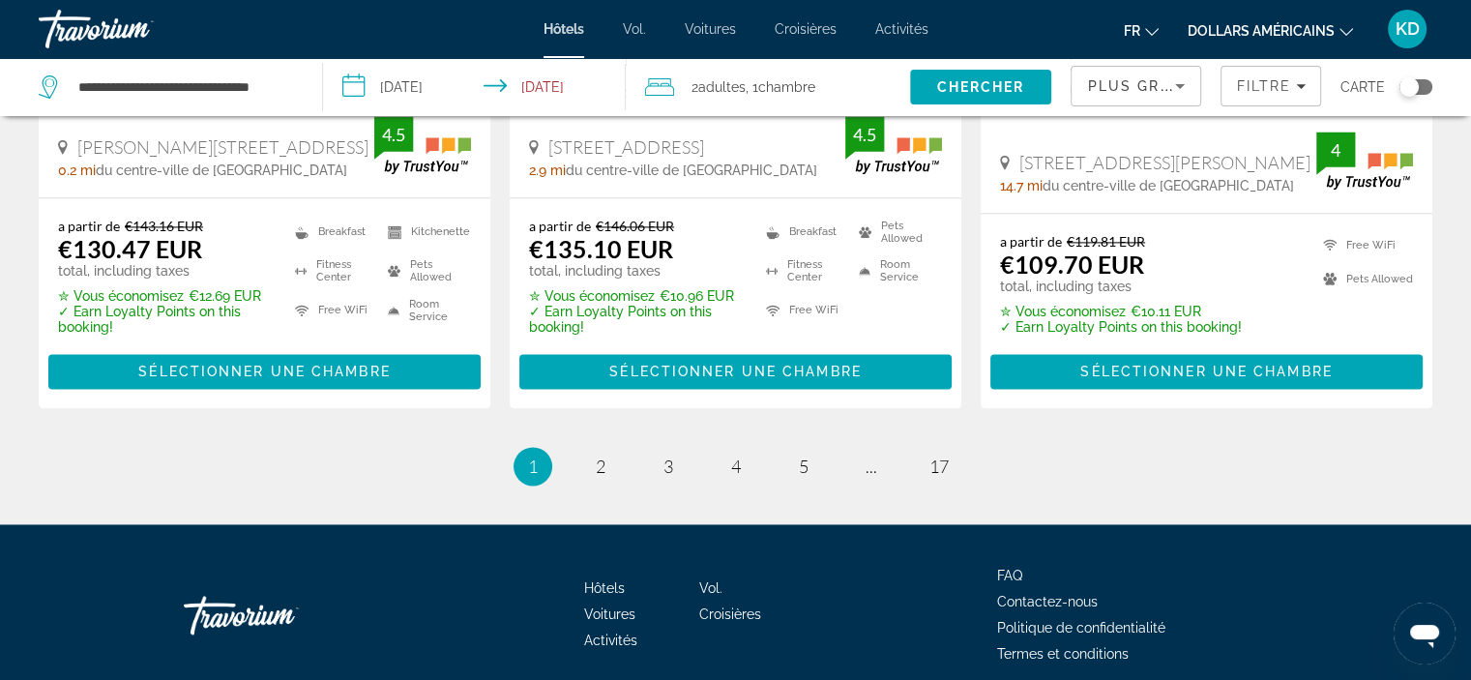
scroll to position [2761, 0]
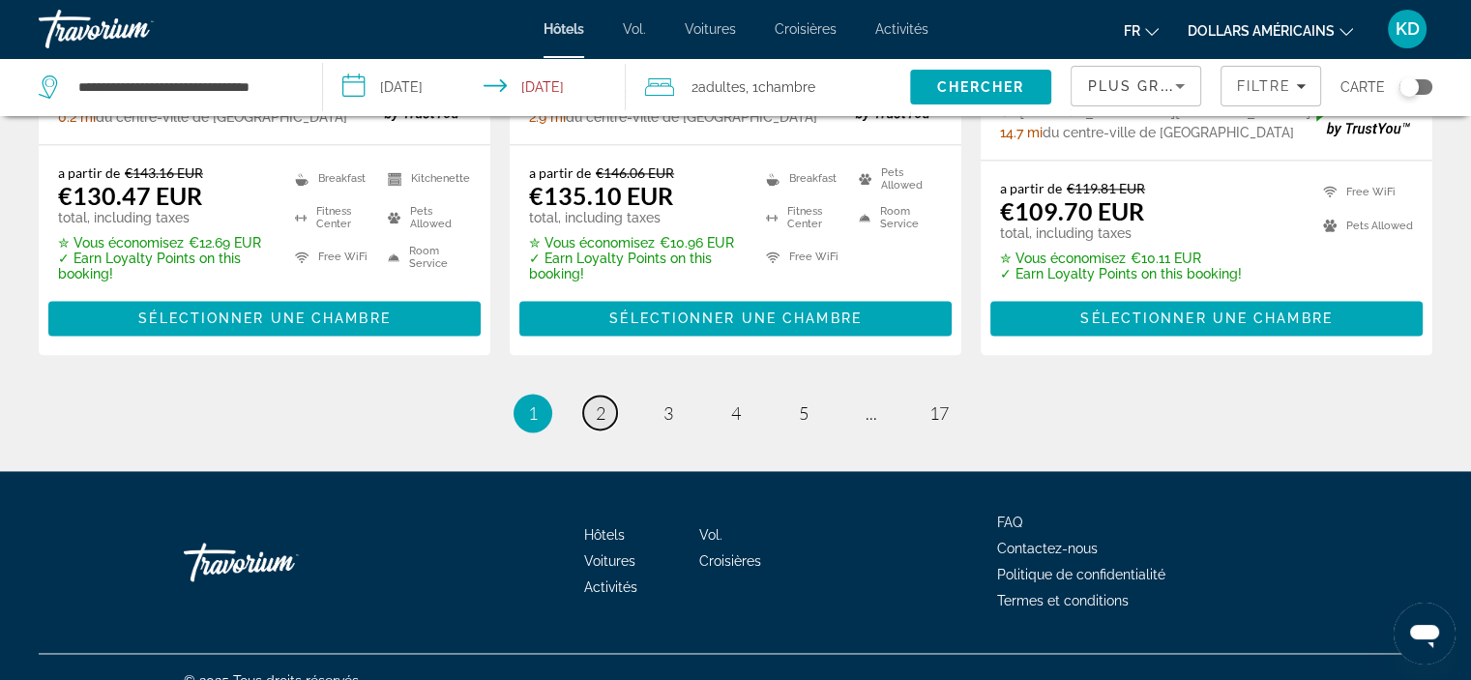
click at [596, 402] on span "2" at bounding box center [601, 412] width 10 height 21
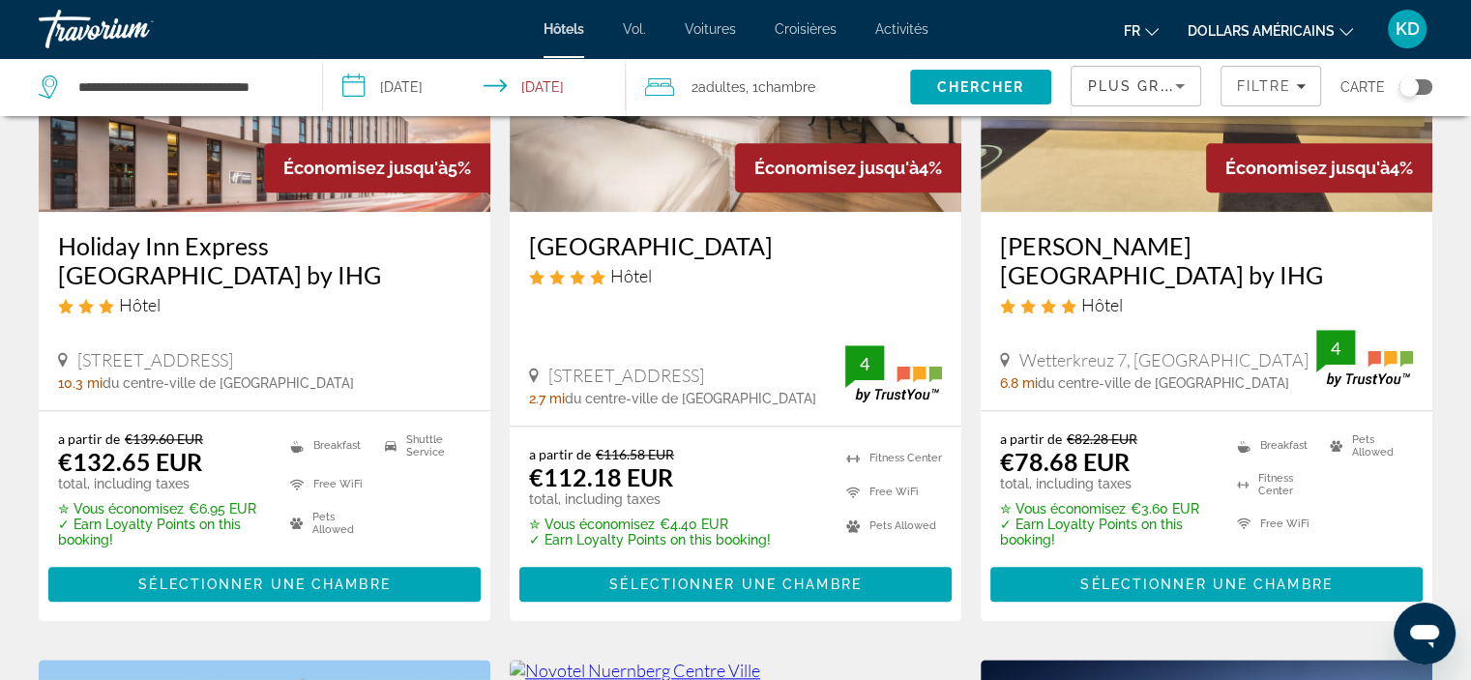
scroll to position [1837, 0]
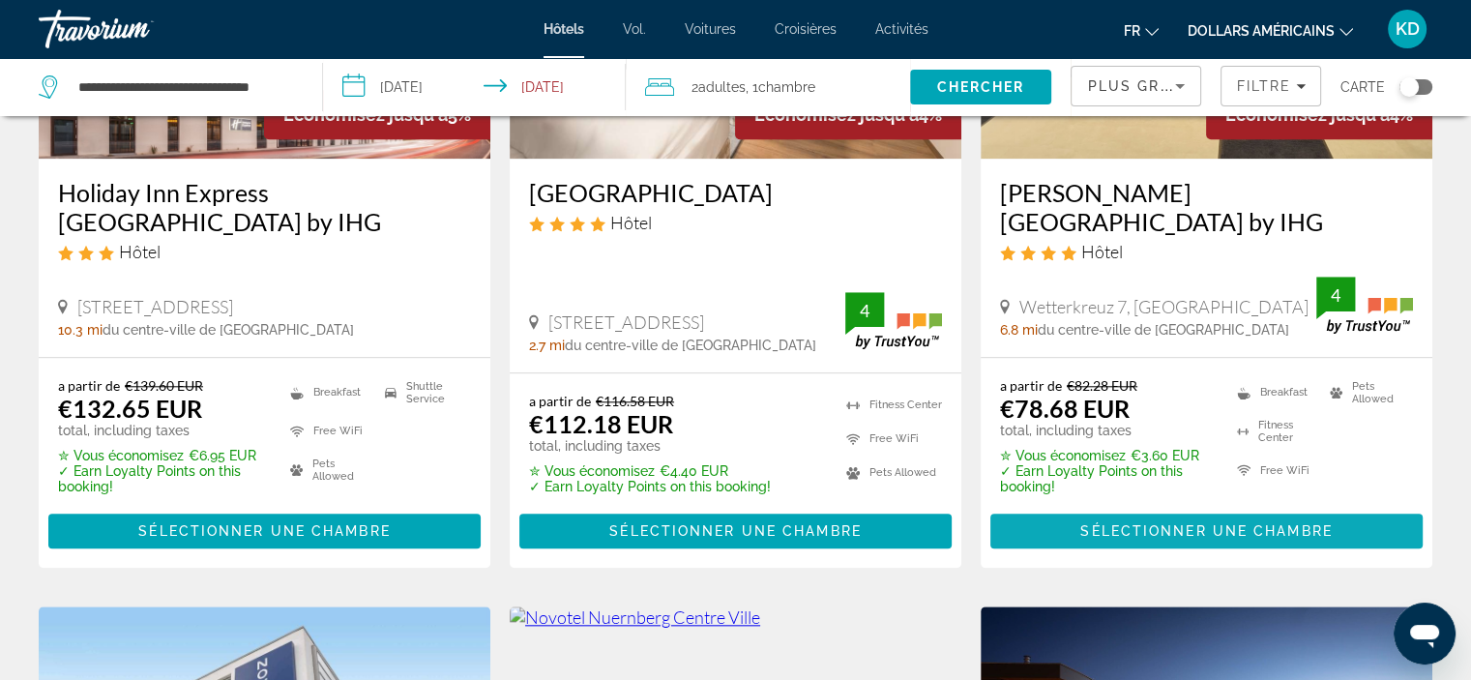
click at [1195, 523] on span "Sélectionner une chambre" at bounding box center [1205, 530] width 251 height 15
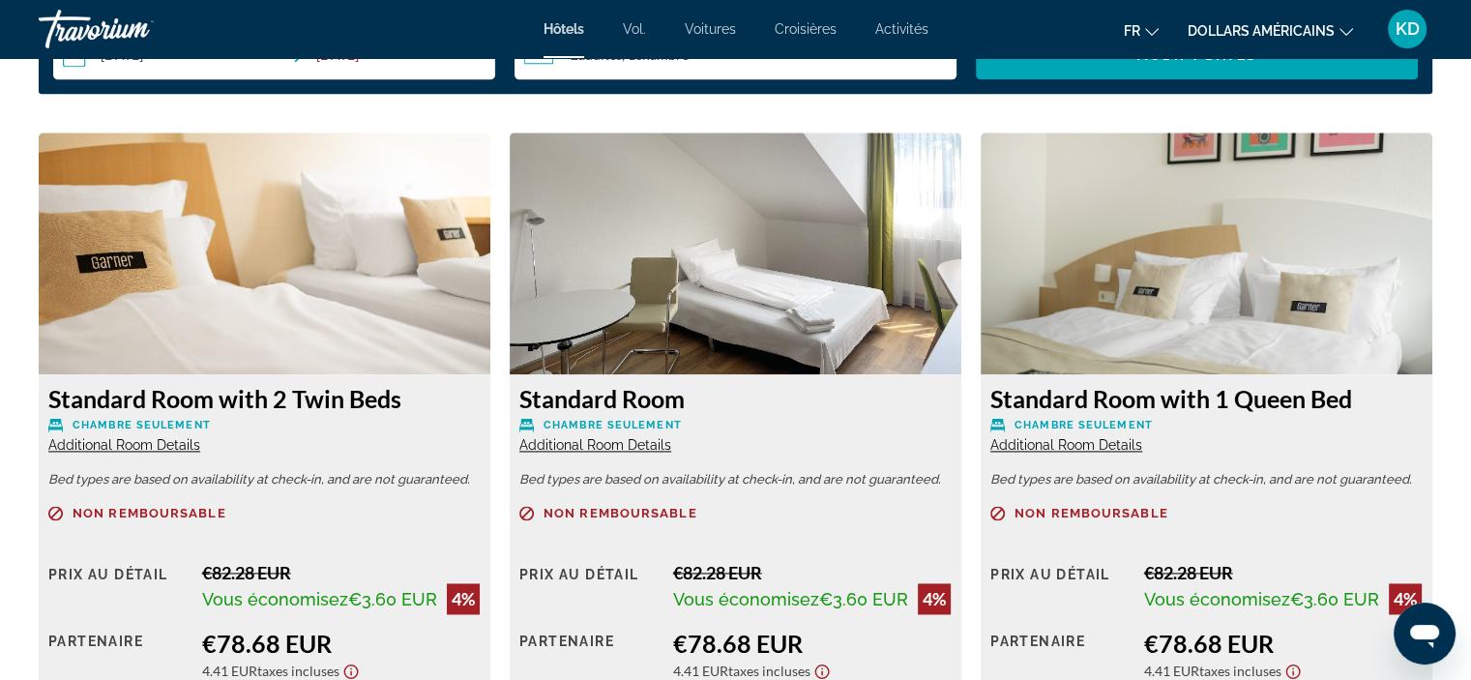
scroll to position [2901, 0]
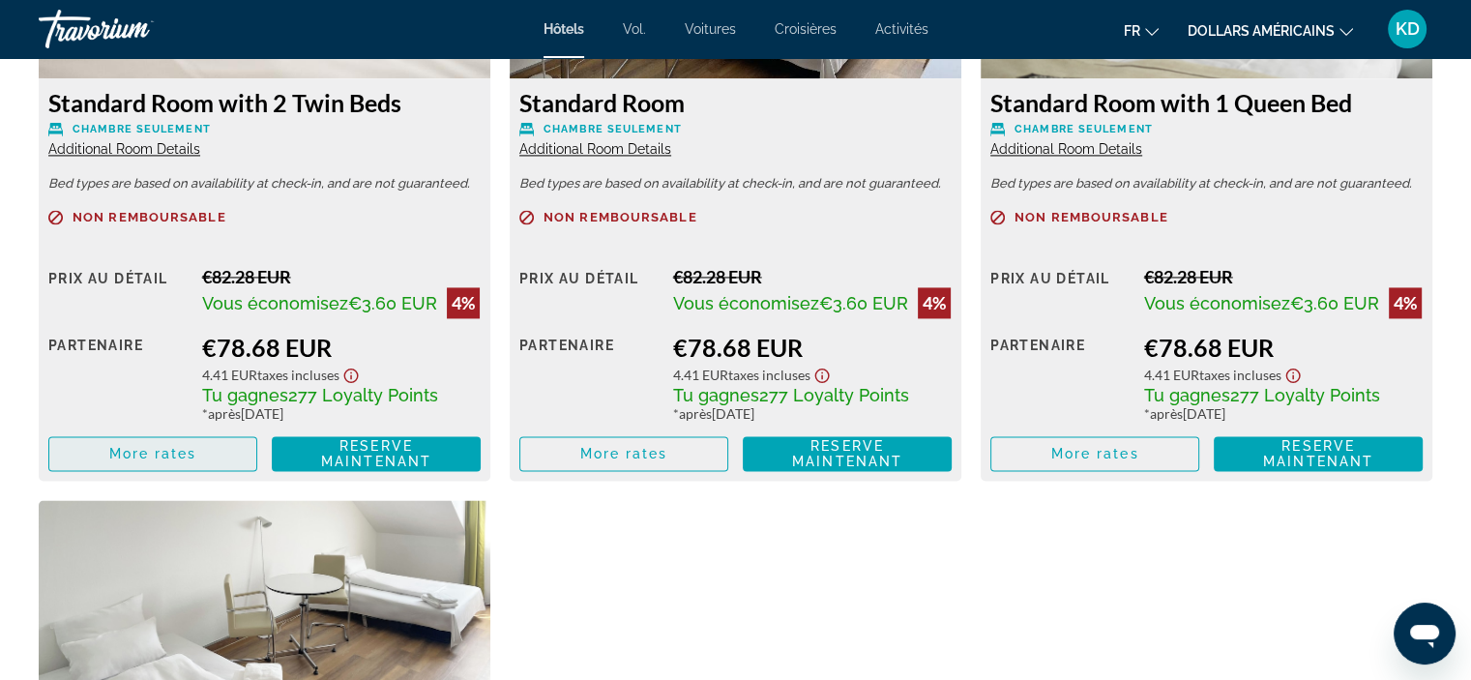
click at [217, 456] on span "Contenu principal" at bounding box center [152, 453] width 207 height 46
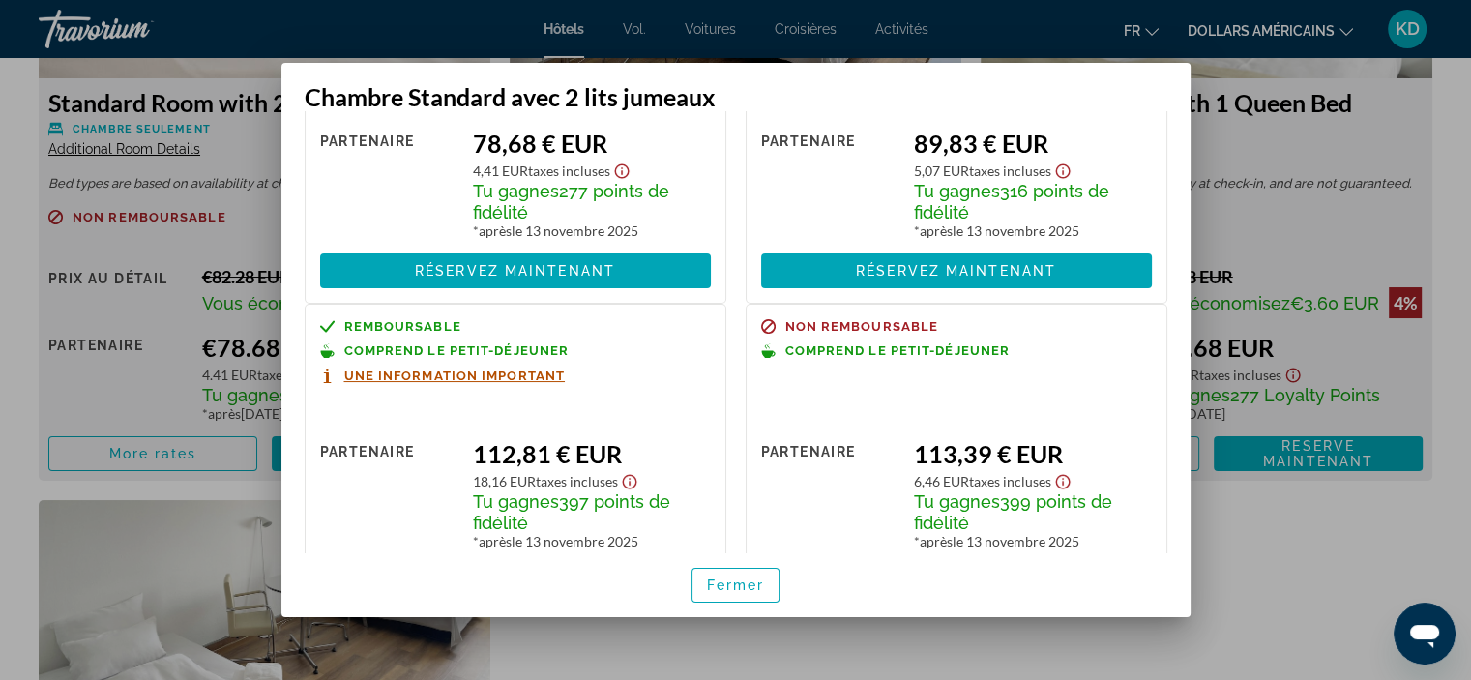
scroll to position [273, 0]
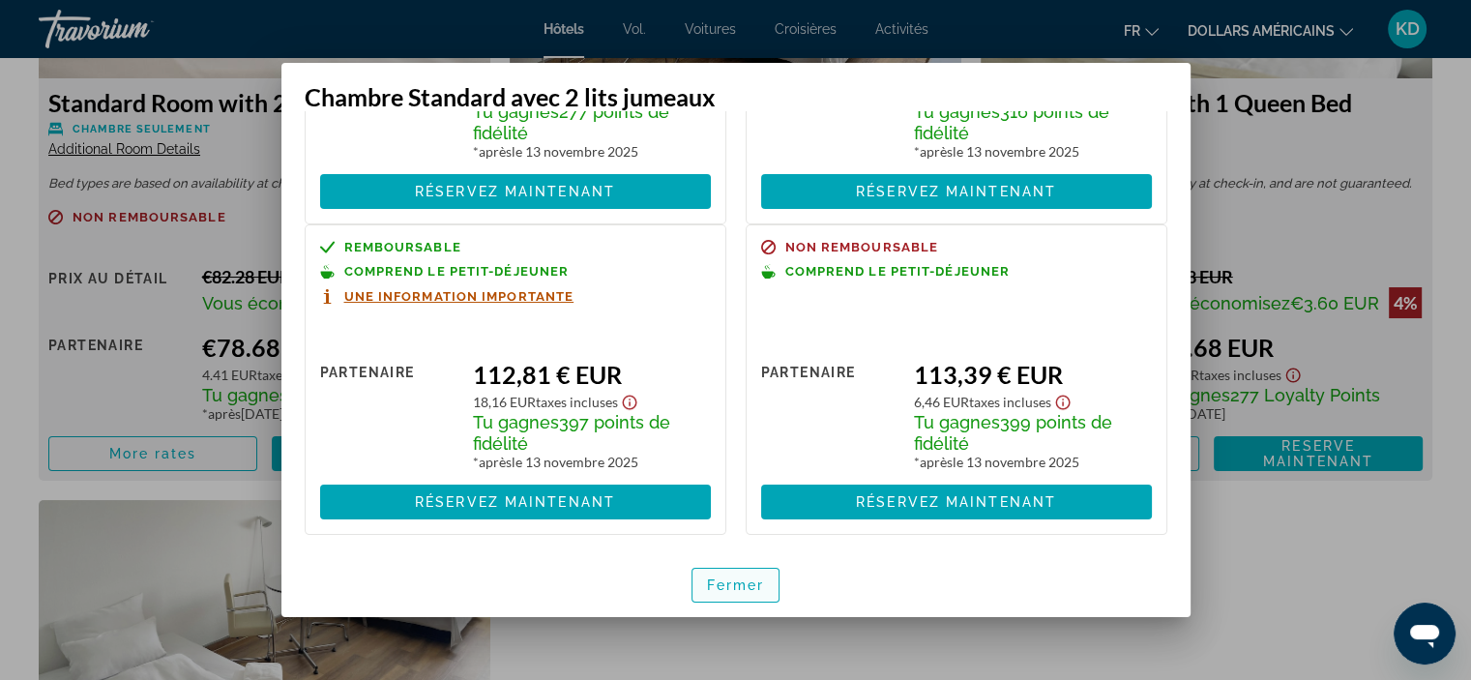
click at [738, 595] on span "button" at bounding box center [735, 585] width 87 height 46
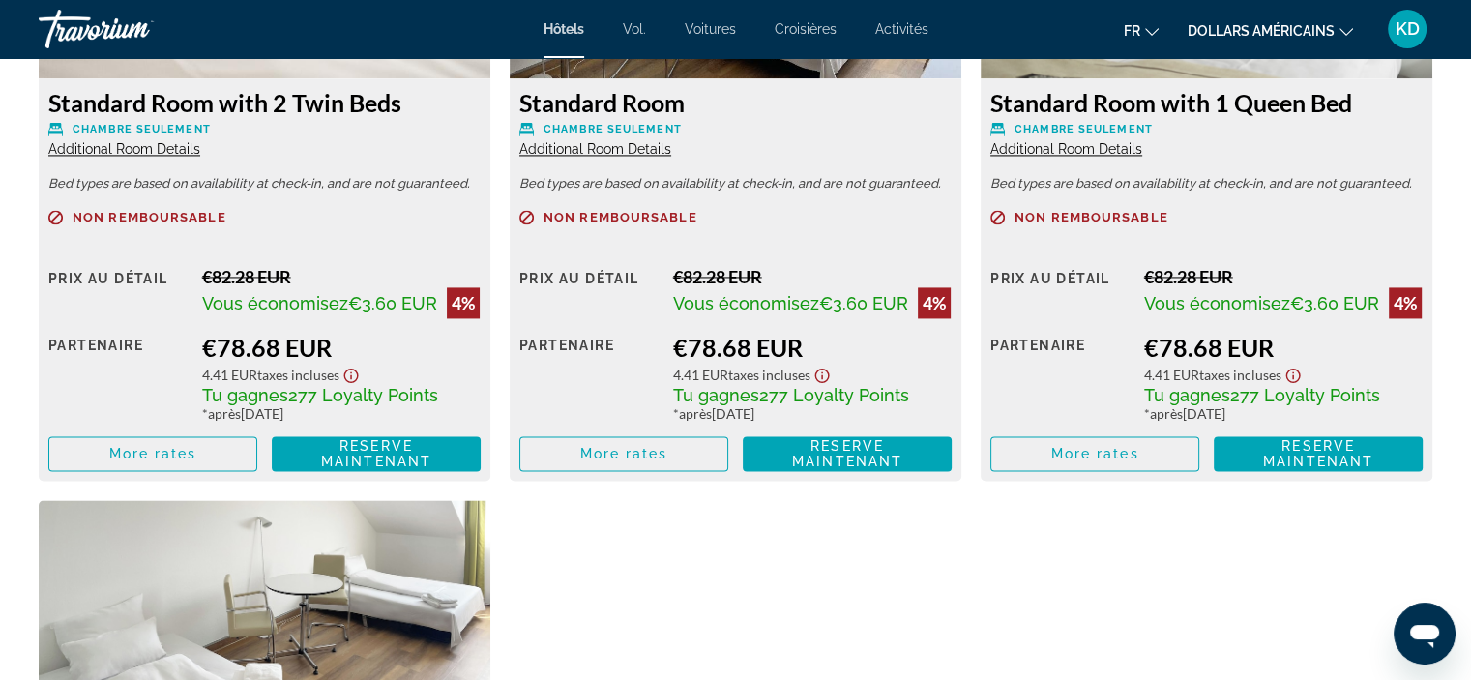
scroll to position [2708, 0]
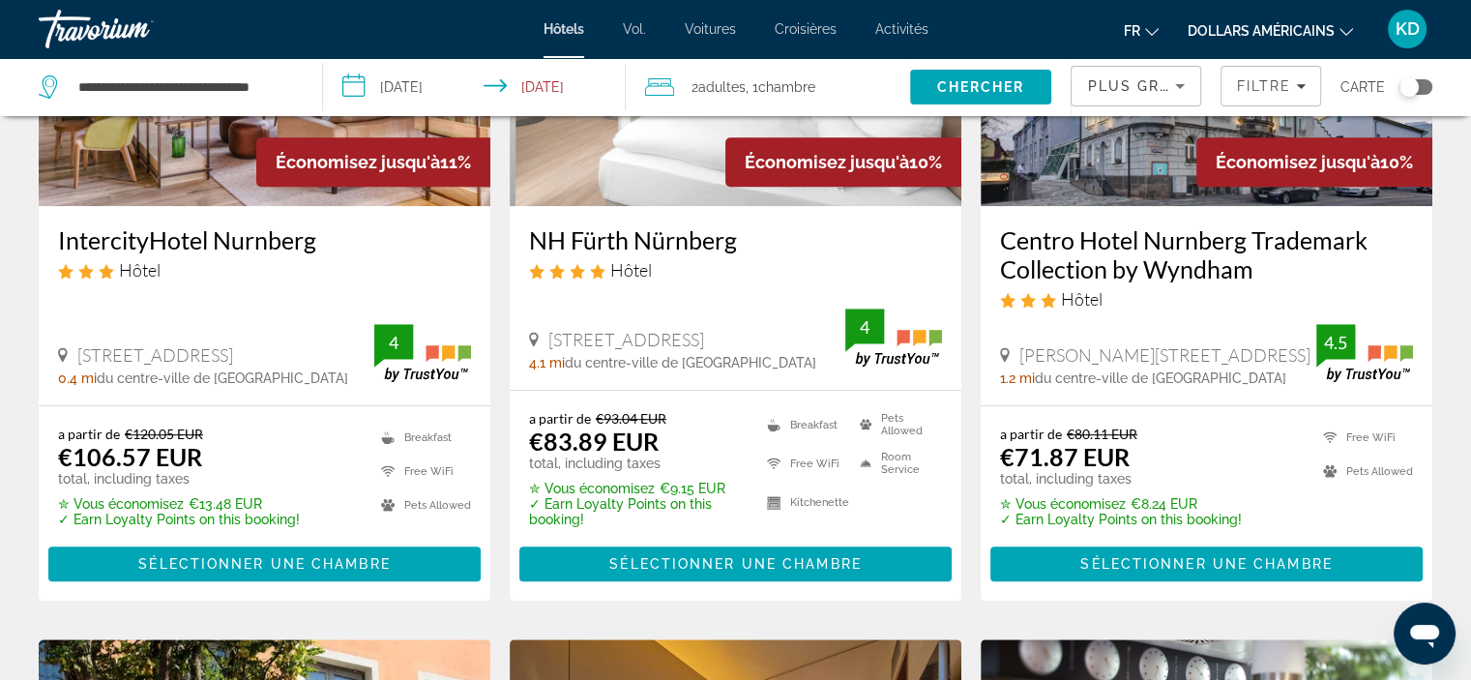
scroll to position [1064, 0]
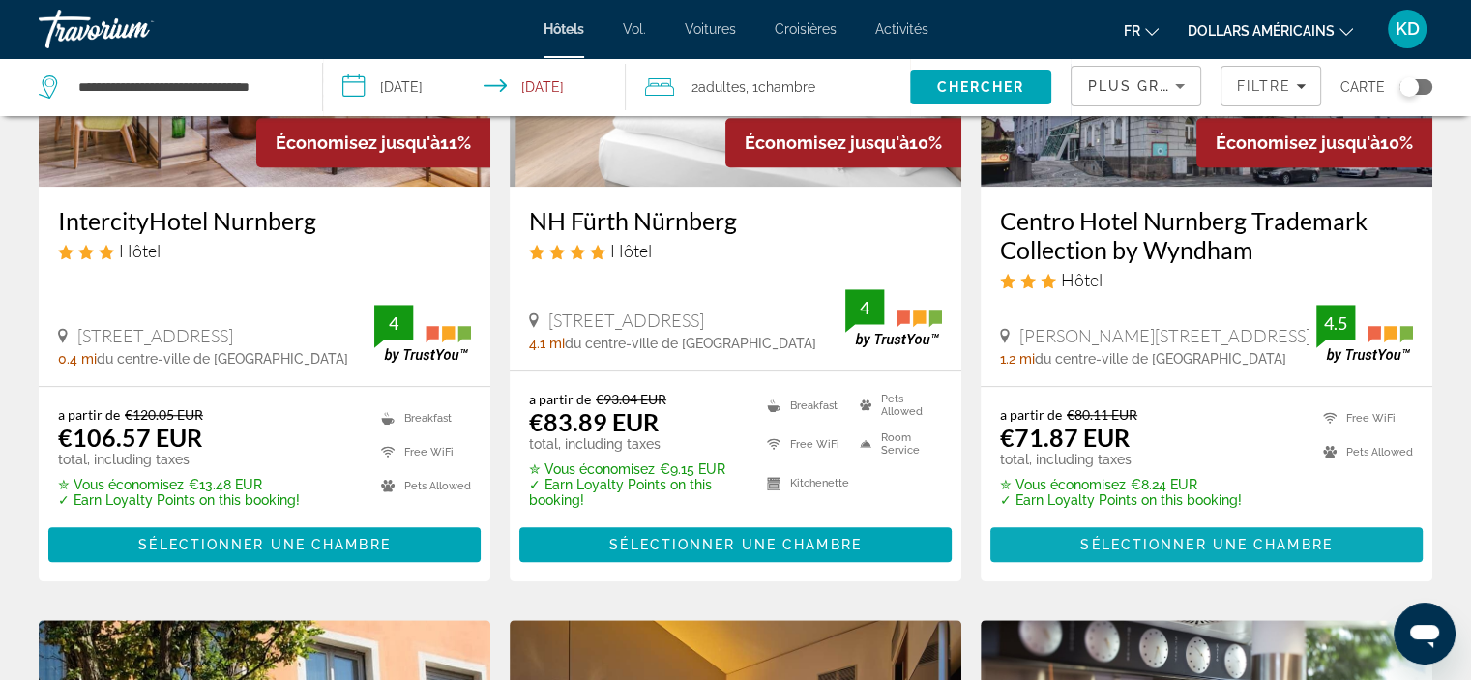
click at [1288, 537] on span "Sélectionner une chambre" at bounding box center [1205, 544] width 251 height 15
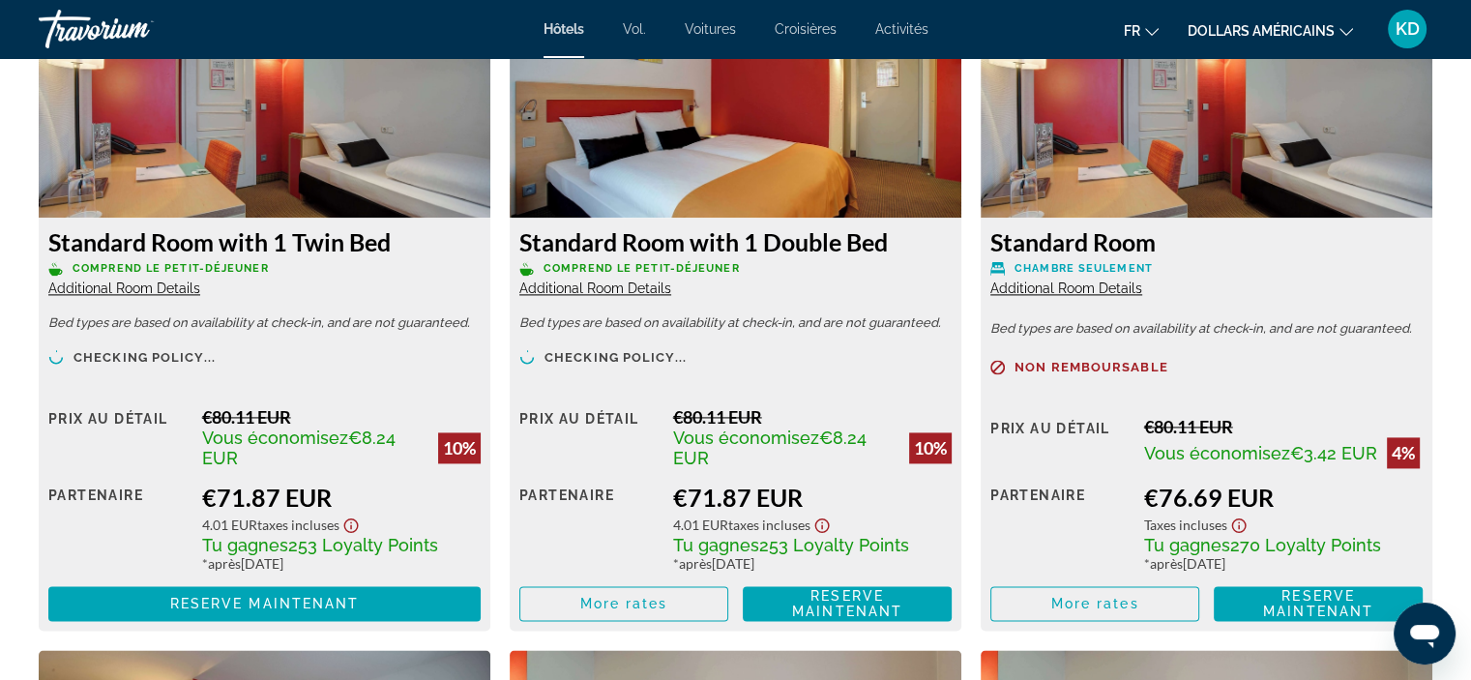
scroll to position [2708, 0]
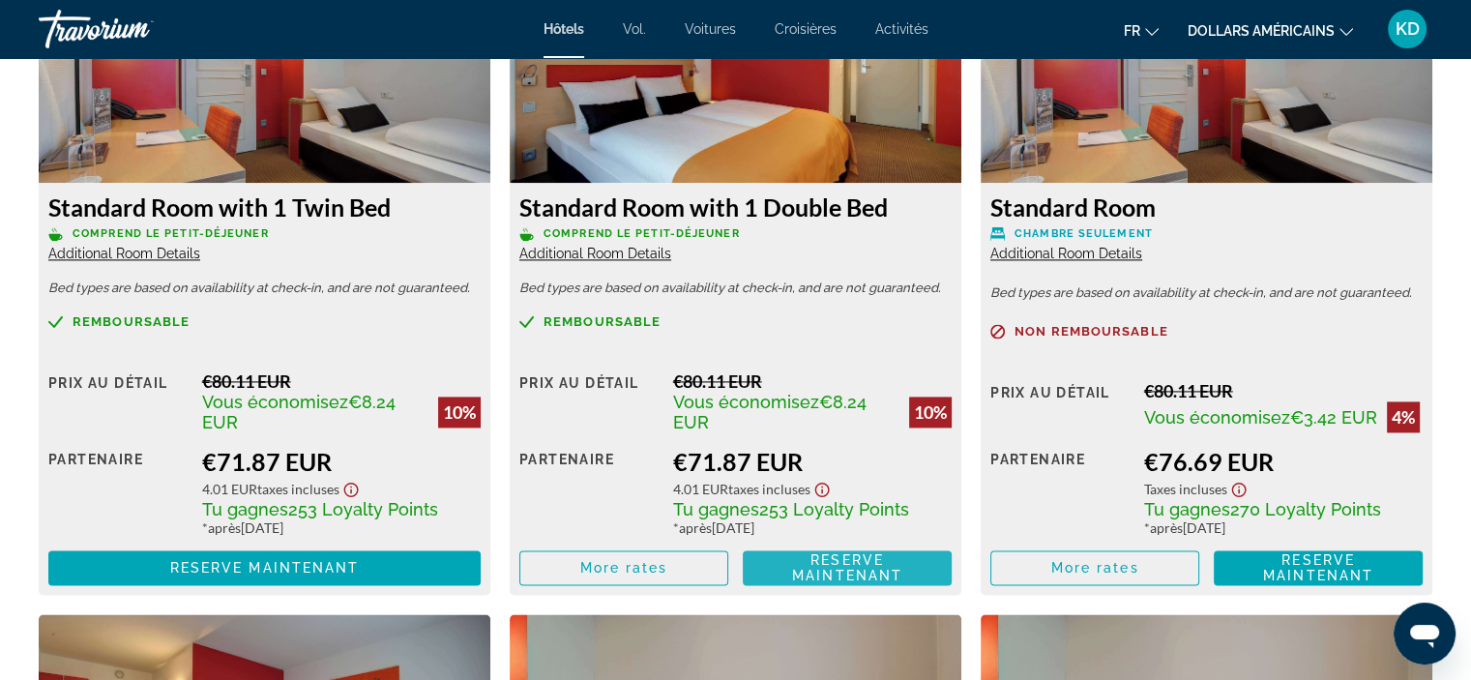
click at [874, 565] on span "Reserve maintenant" at bounding box center [847, 567] width 110 height 31
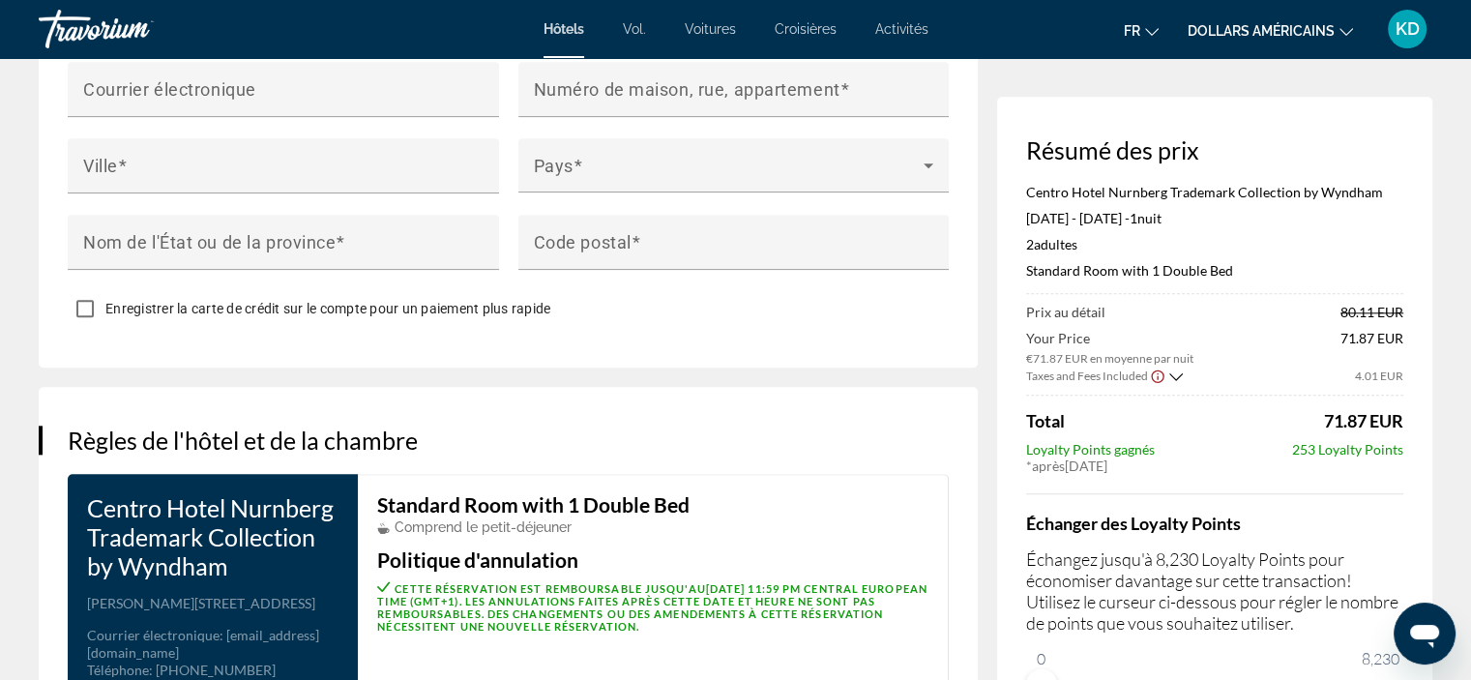
scroll to position [2592, 0]
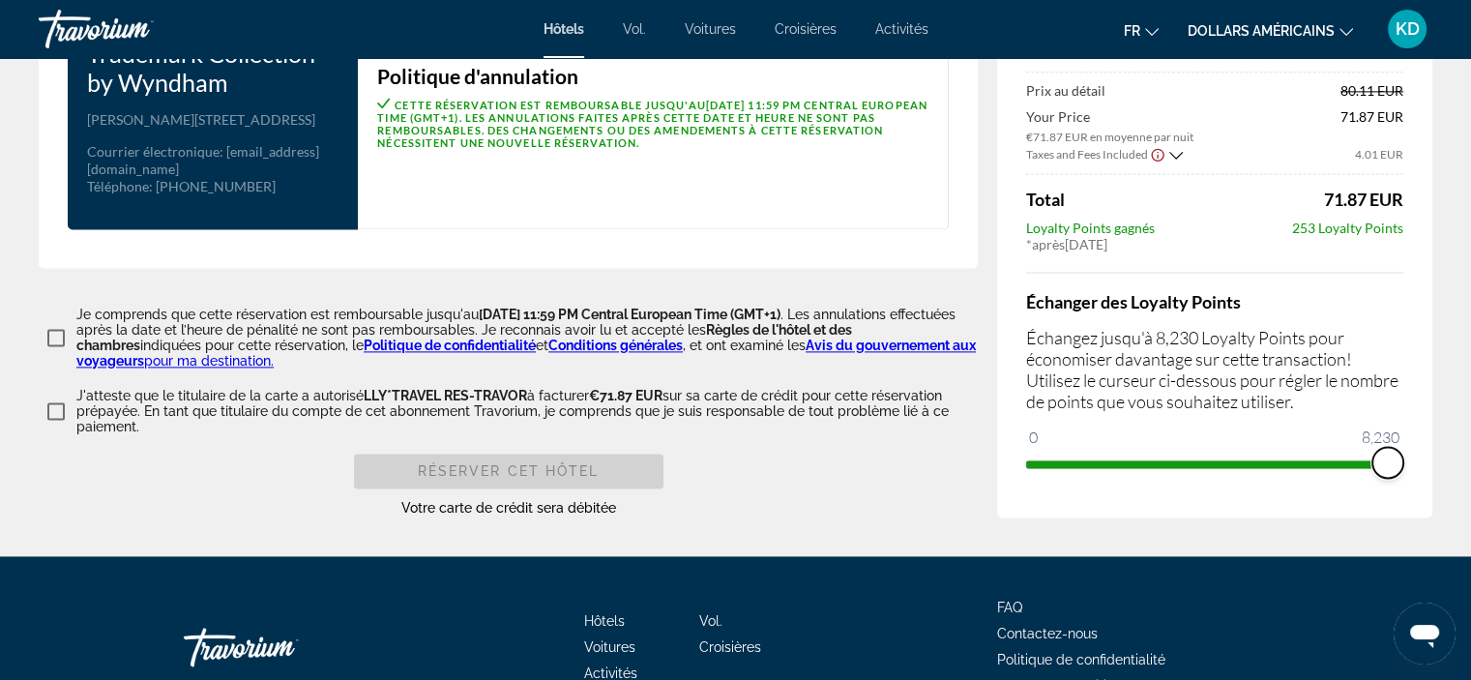
drag, startPoint x: 1040, startPoint y: 480, endPoint x: 1377, endPoint y: 407, distance: 345.2
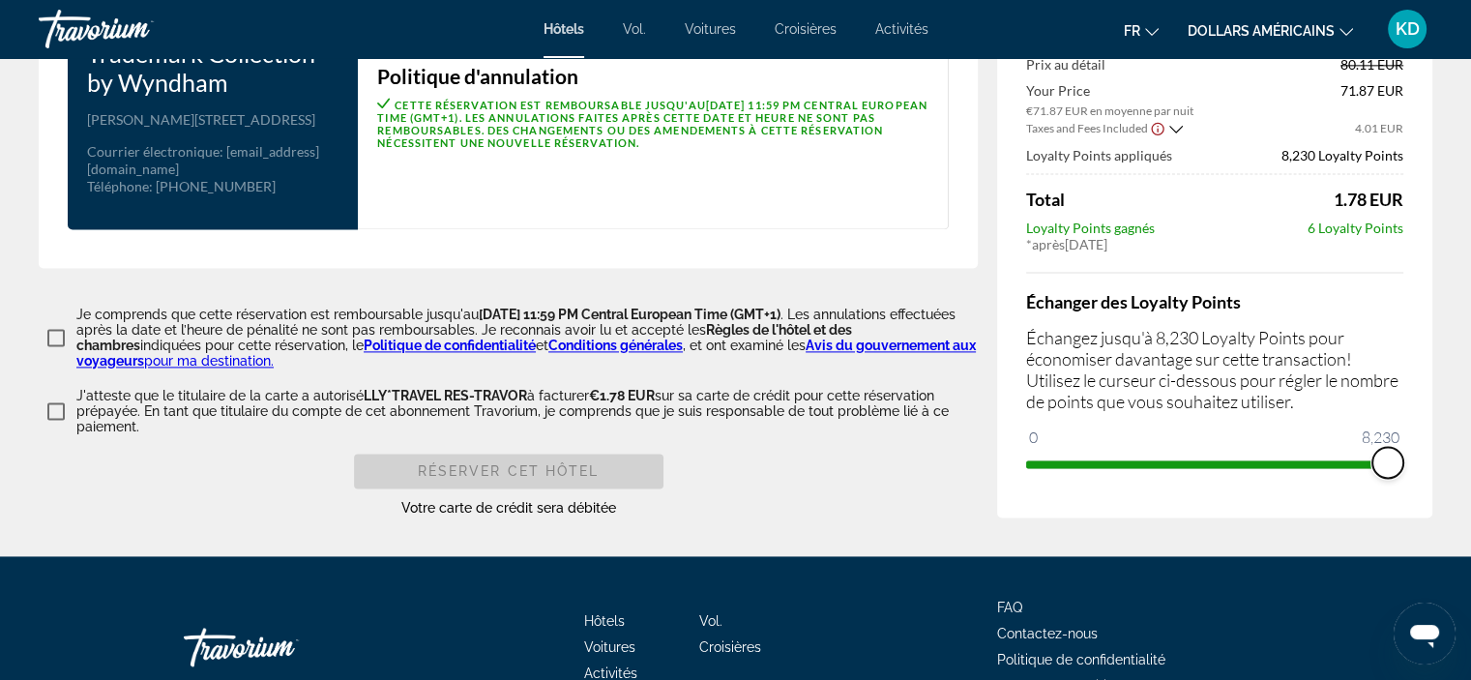
scroll to position [2495, 0]
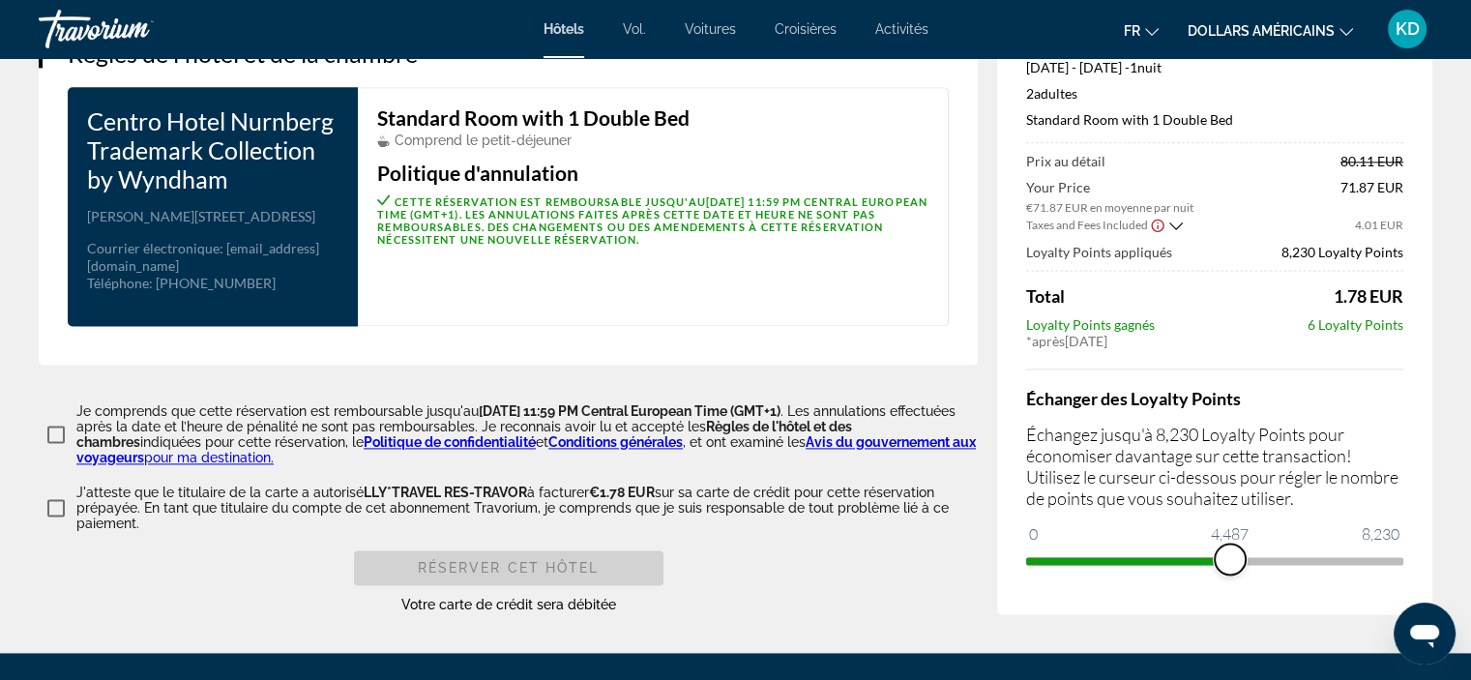
drag, startPoint x: 1386, startPoint y: 574, endPoint x: 1230, endPoint y: 589, distance: 156.4
click at [1230, 589] on div "Résumé des prix Centro Hotel Nurnberg Trademark Collection by Wyndham Nov 11, 2…" at bounding box center [1214, 280] width 435 height 668
drag, startPoint x: 1230, startPoint y: 575, endPoint x: 1464, endPoint y: 560, distance: 234.5
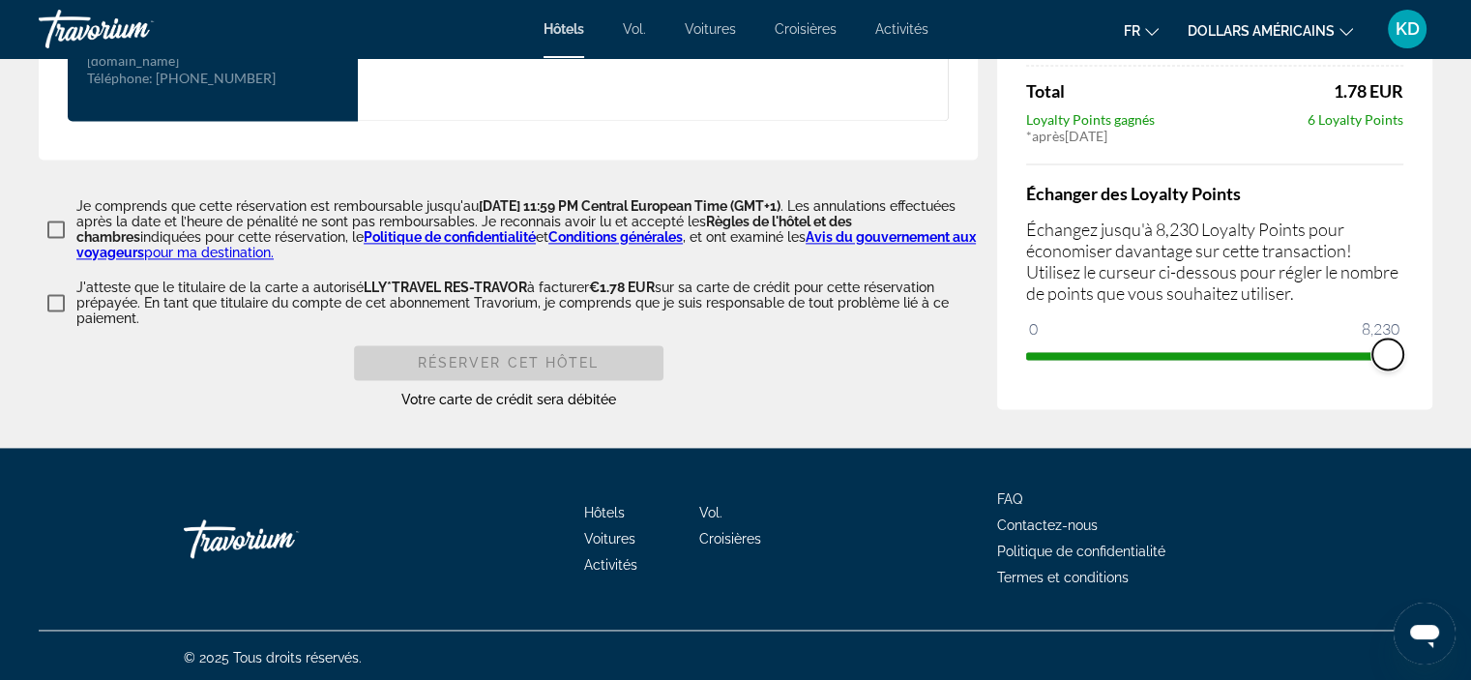
scroll to position [2709, 0]
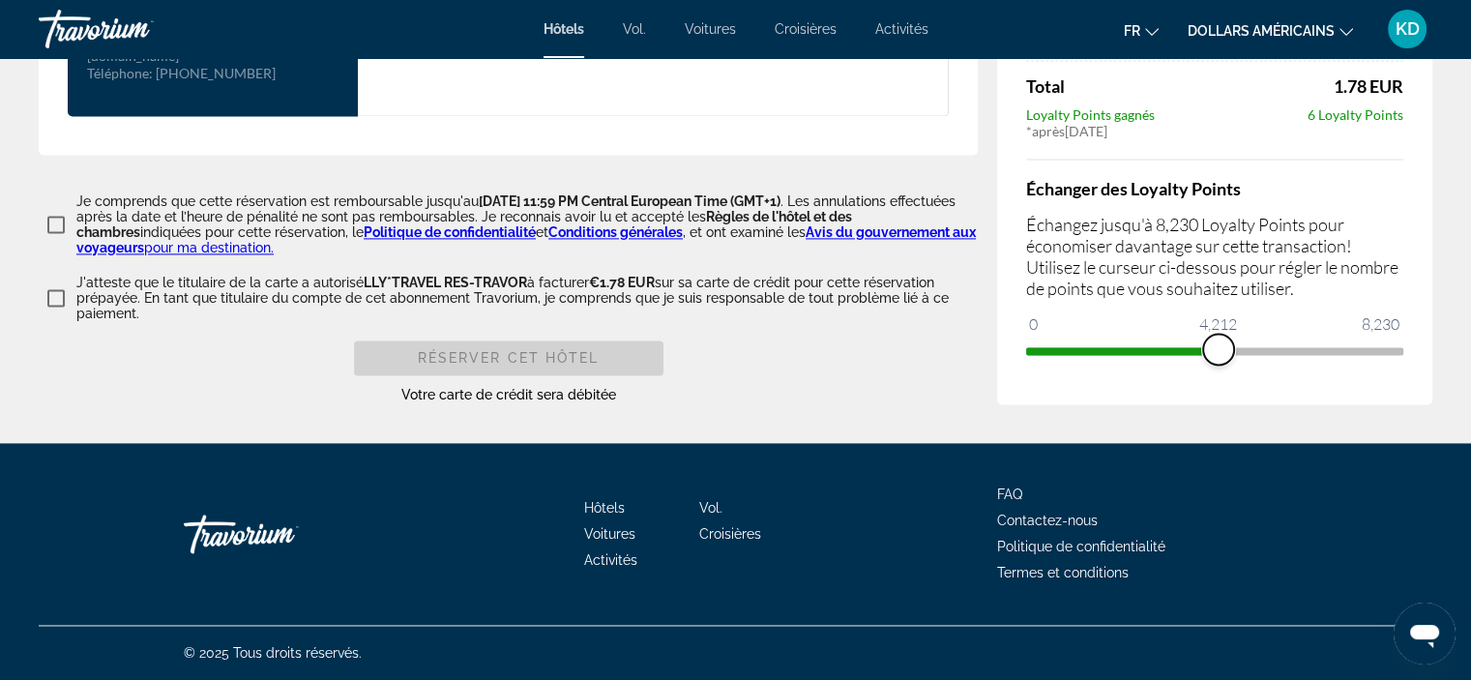
drag, startPoint x: 1385, startPoint y: 360, endPoint x: 1219, endPoint y: 389, distance: 168.9
click at [1219, 389] on div "Résumé des prix Centro Hotel Nurnberg Trademark Collection by Wyndham Nov 11, 2…" at bounding box center [1214, 70] width 435 height 668
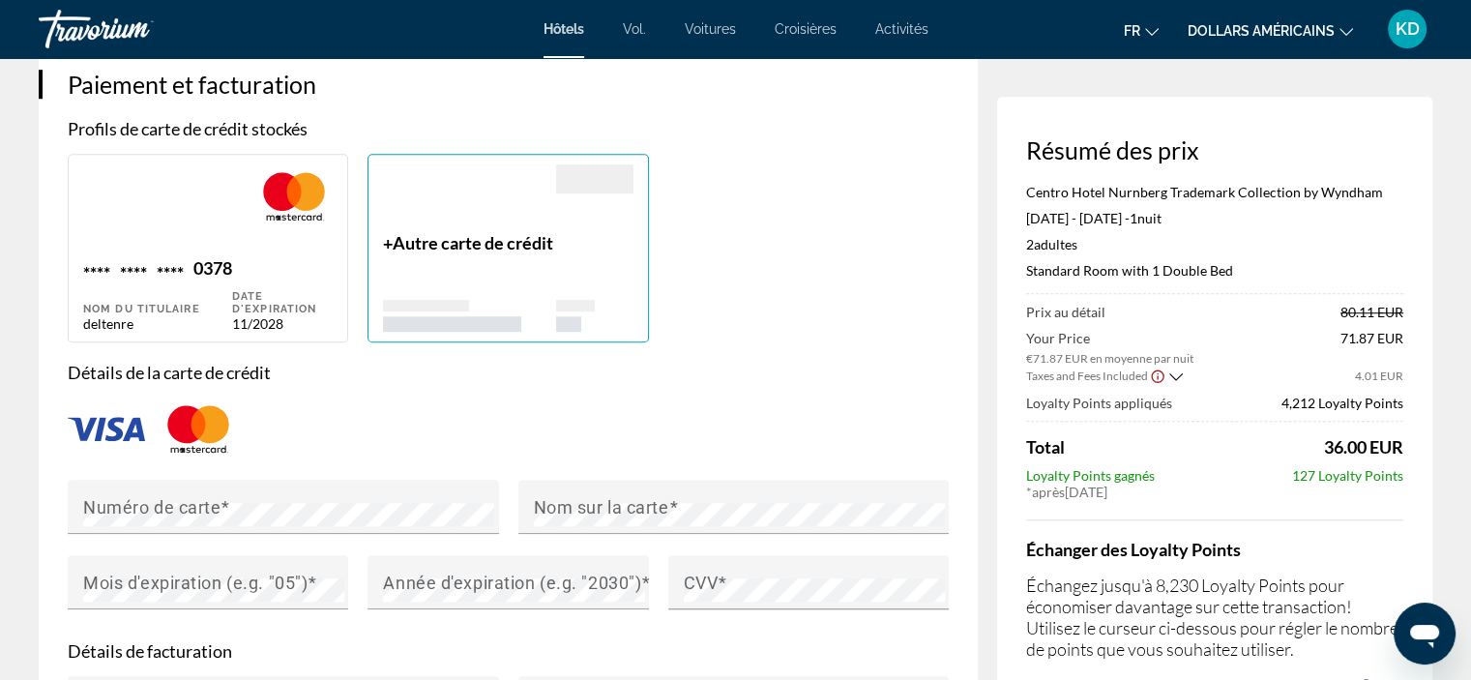
scroll to position [1452, 0]
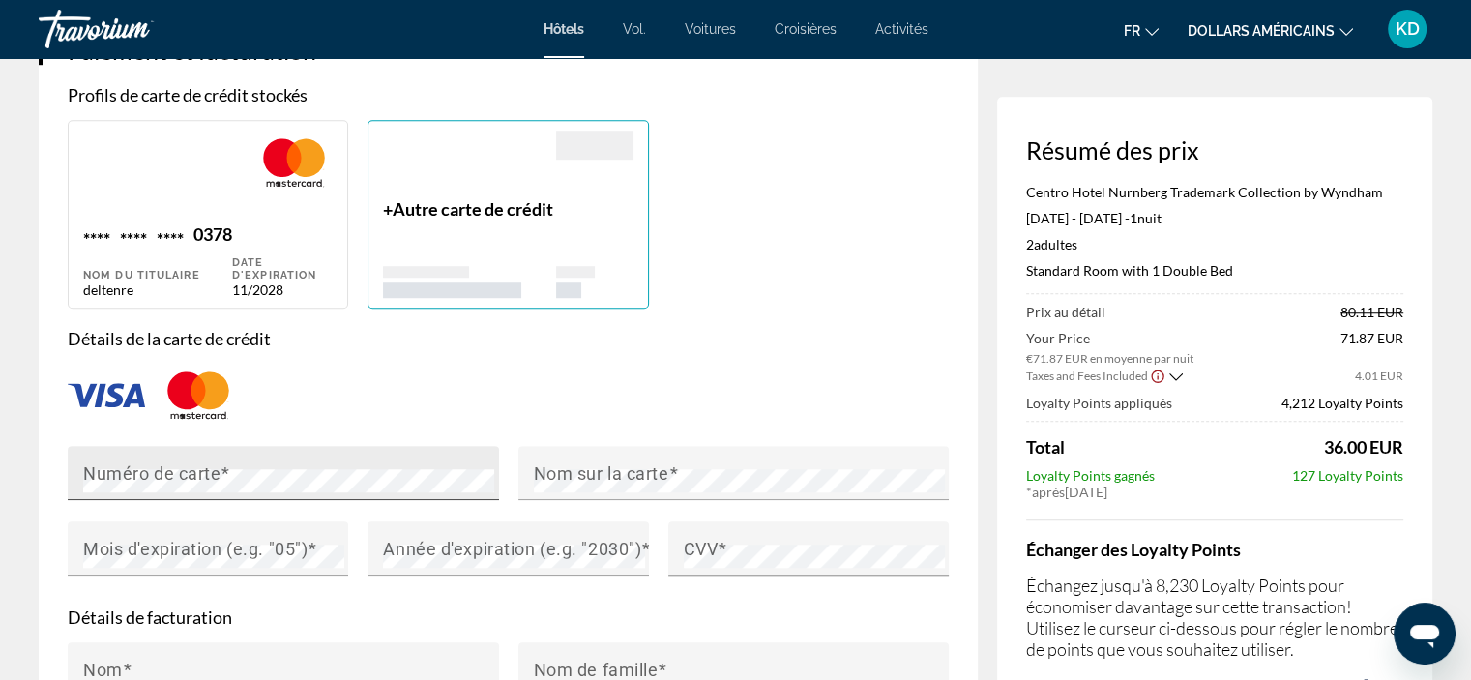
click at [220, 472] on span "Contenu principal" at bounding box center [225, 473] width 10 height 20
click at [582, 470] on mat-label "Nom sur la carte" at bounding box center [601, 473] width 135 height 20
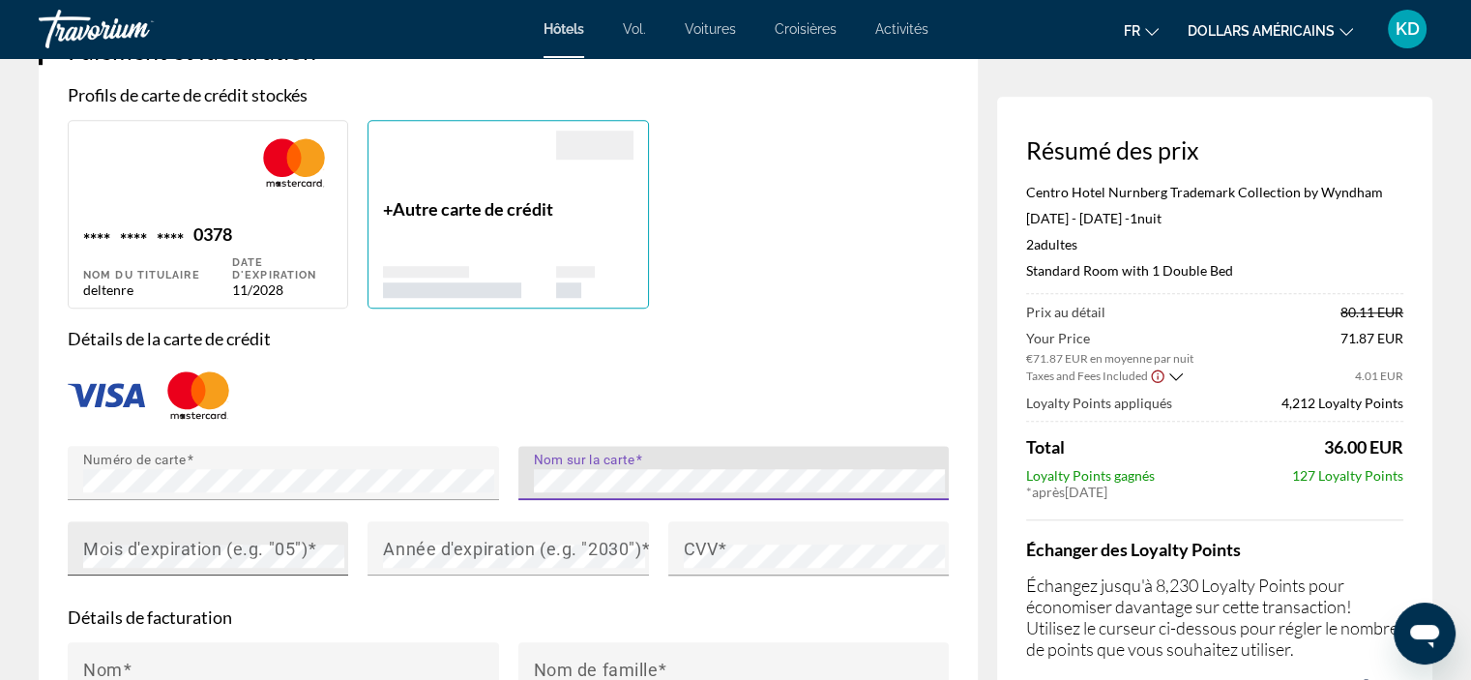
click at [182, 521] on div "Mois d'expiration (e.g. "05")" at bounding box center [213, 548] width 261 height 54
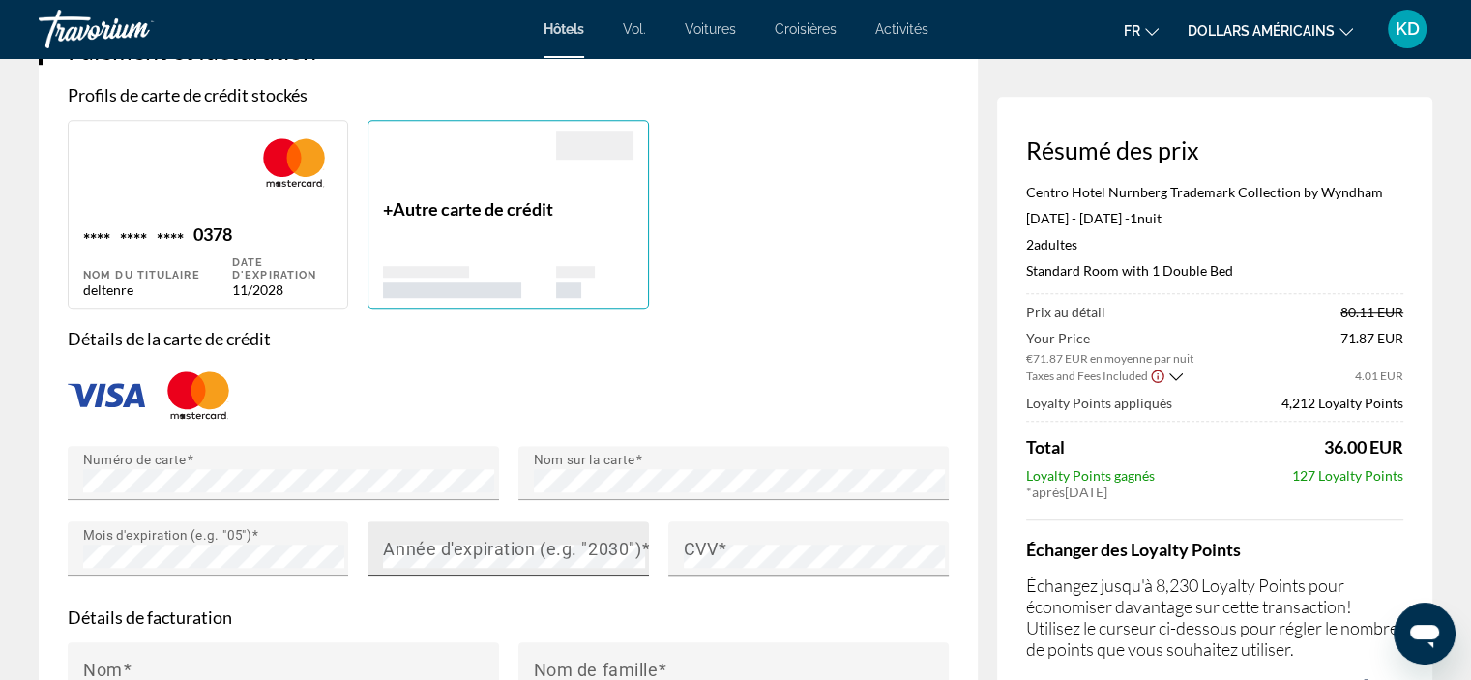
click at [464, 548] on mat-label "Année d'expiration (e.g. "2030")" at bounding box center [512, 549] width 258 height 20
click at [777, 535] on div "CVV" at bounding box center [814, 548] width 261 height 54
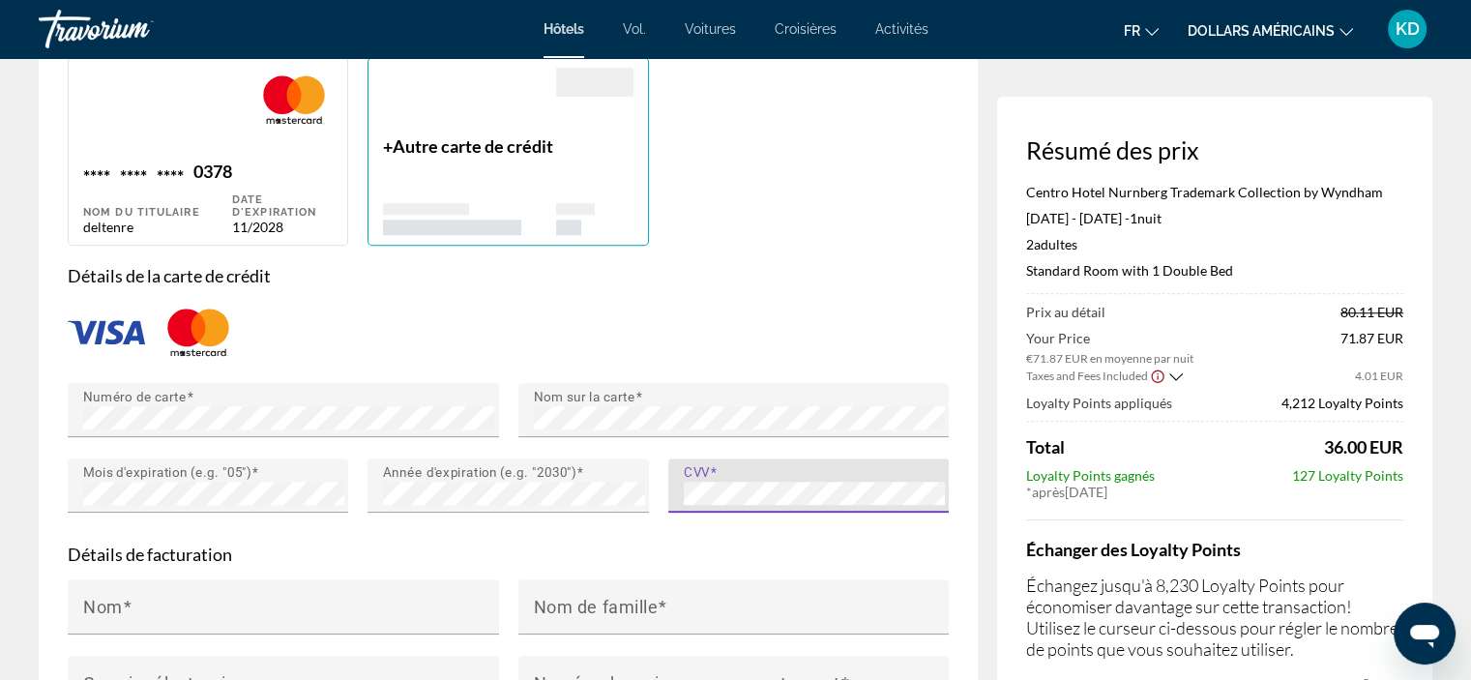
scroll to position [1548, 0]
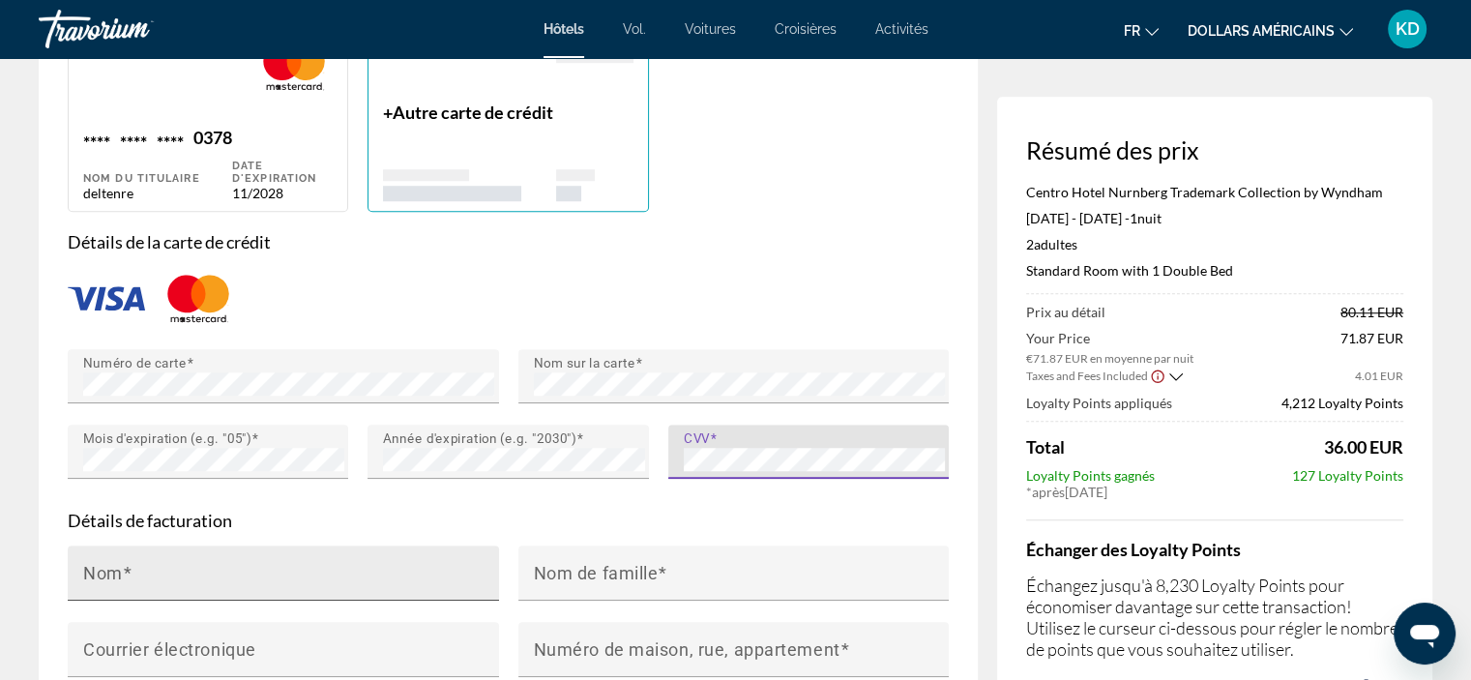
click at [193, 583] on input "Nom" at bounding box center [289, 581] width 412 height 23
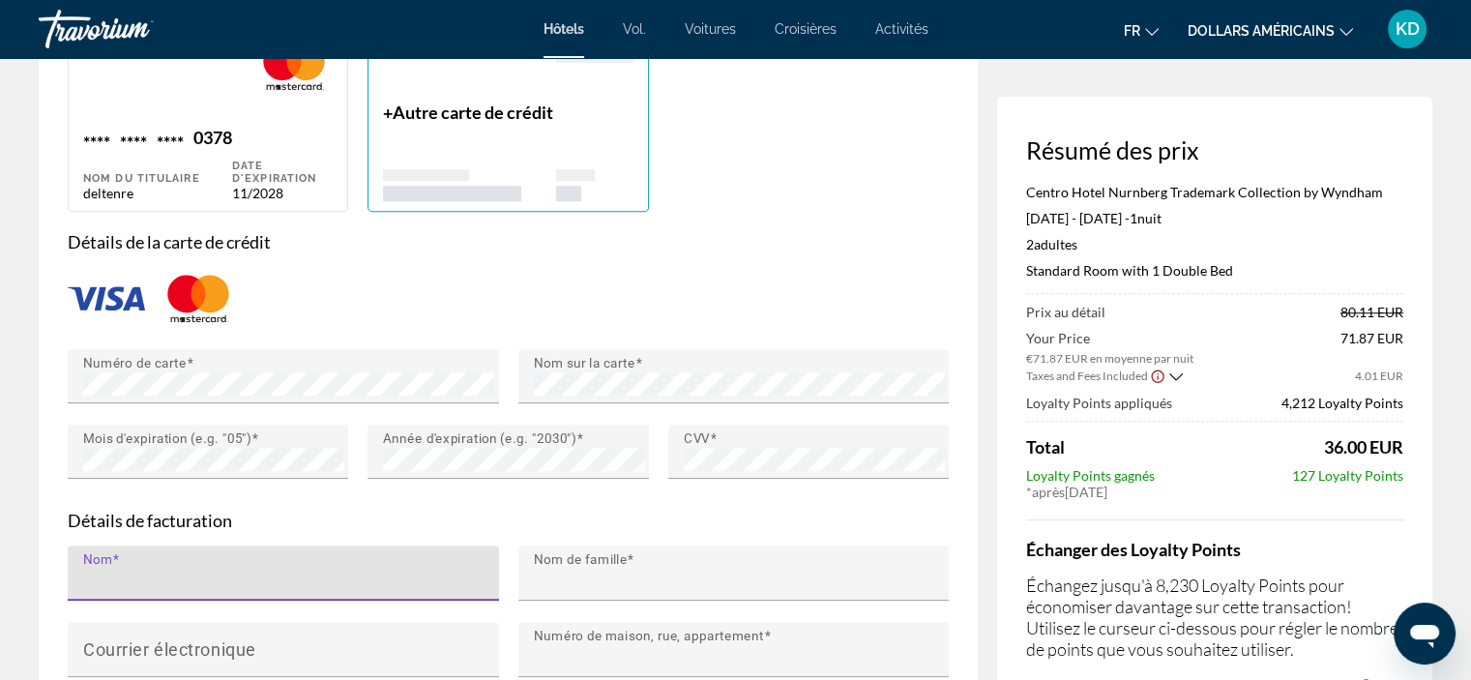
type input "******"
type input "********"
type input "**********"
type input "******"
type input "****"
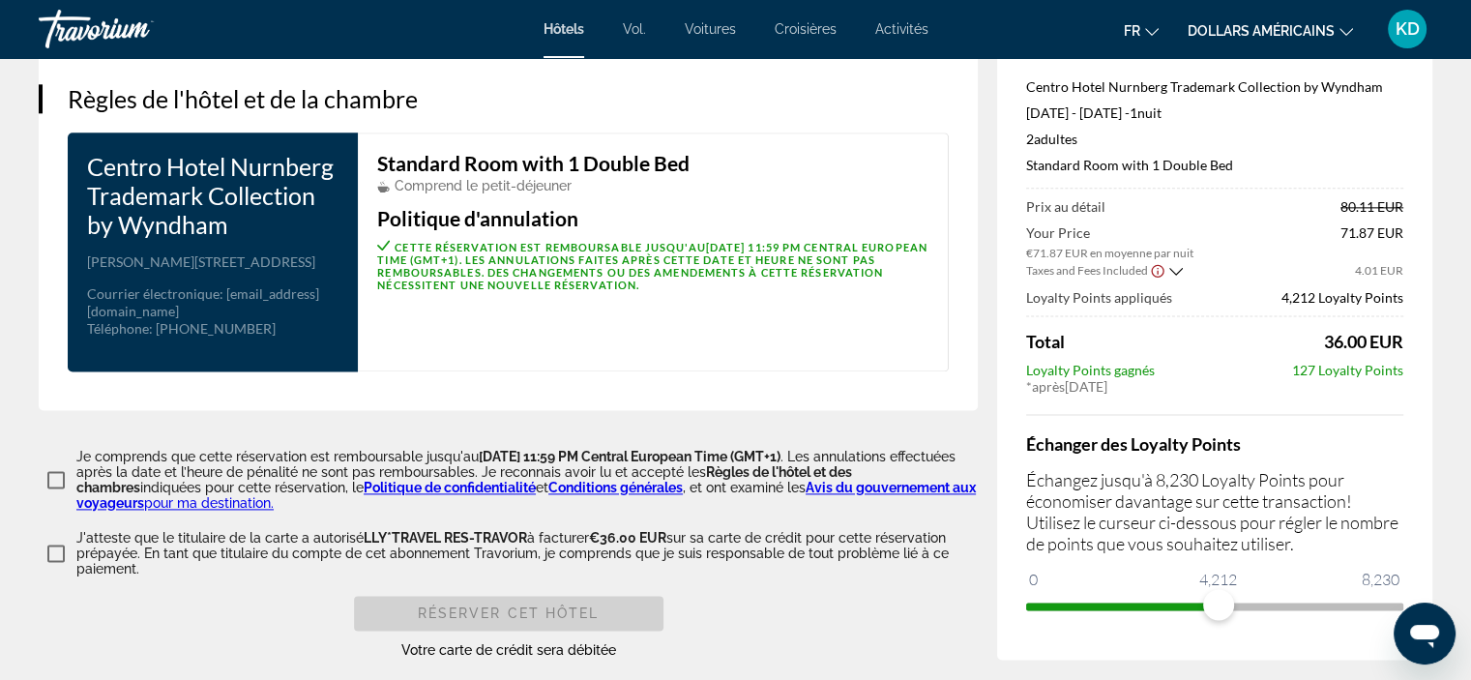
scroll to position [2709, 0]
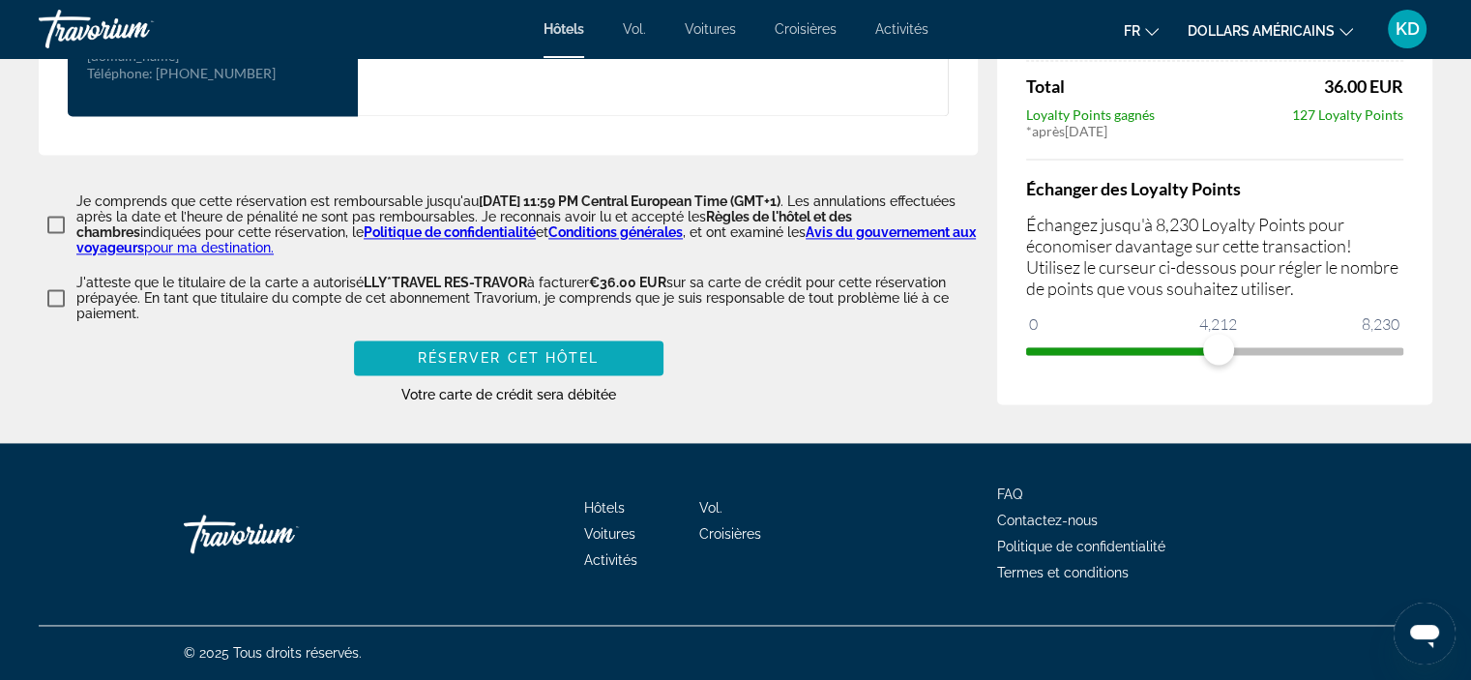
click at [602, 368] on span "Contenu principal" at bounding box center [508, 358] width 309 height 46
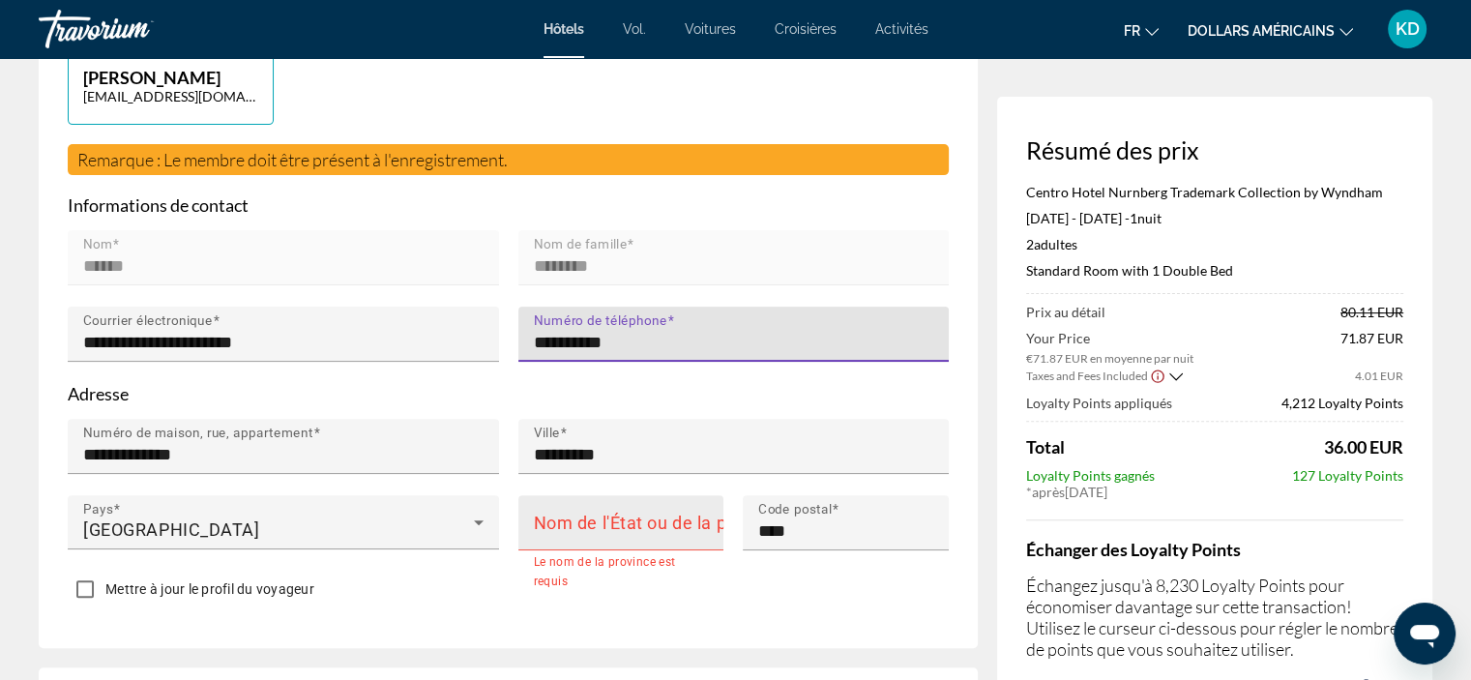
type input "**********"
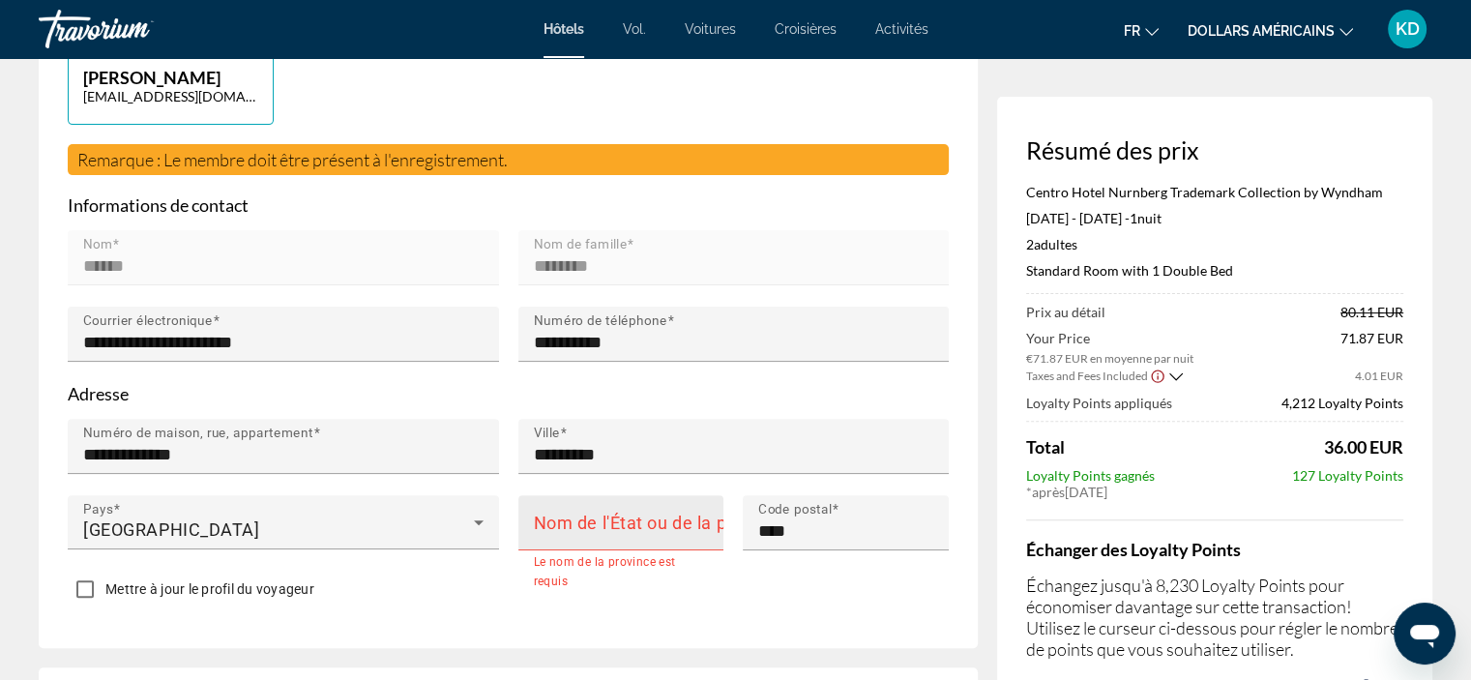
click at [619, 519] on mat-label "Nom de l'État ou de la province" at bounding box center [660, 523] width 252 height 20
click at [619, 519] on input "Nom de l'État ou de la province" at bounding box center [627, 530] width 187 height 23
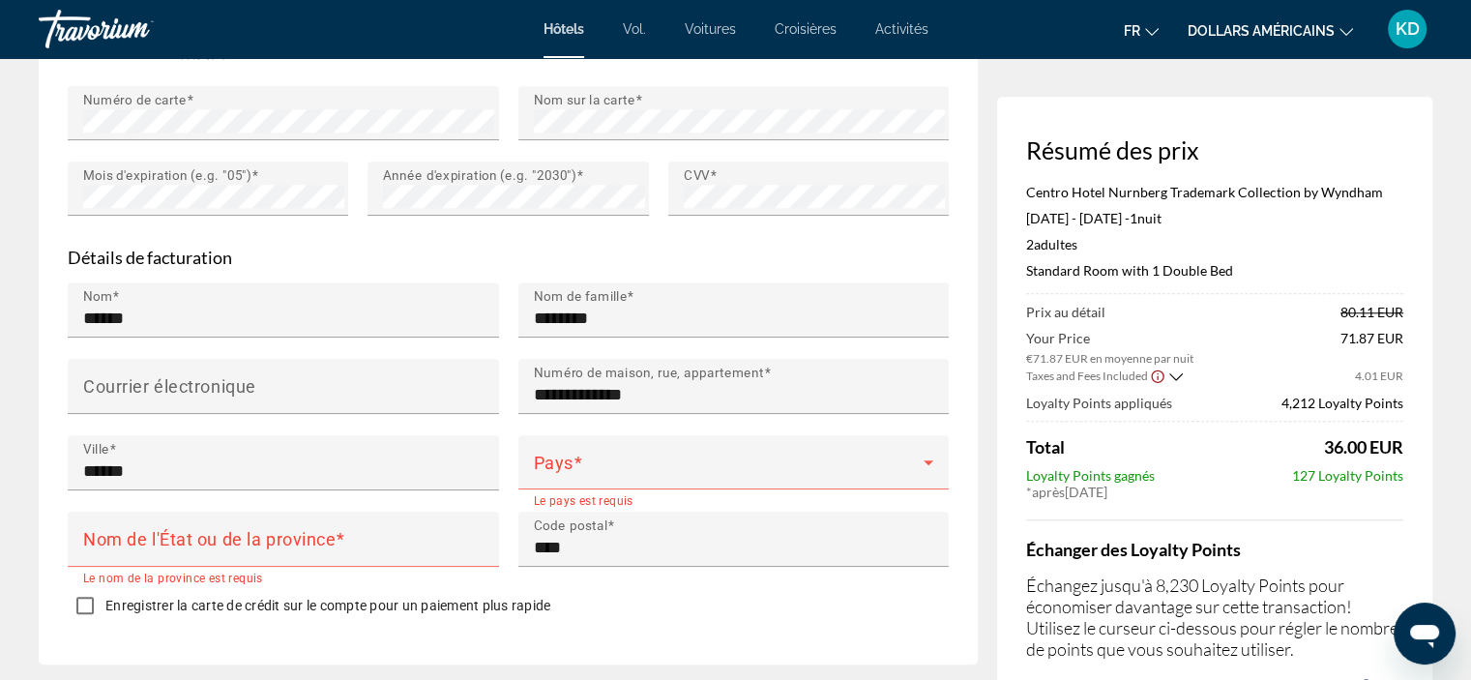
scroll to position [2012, 0]
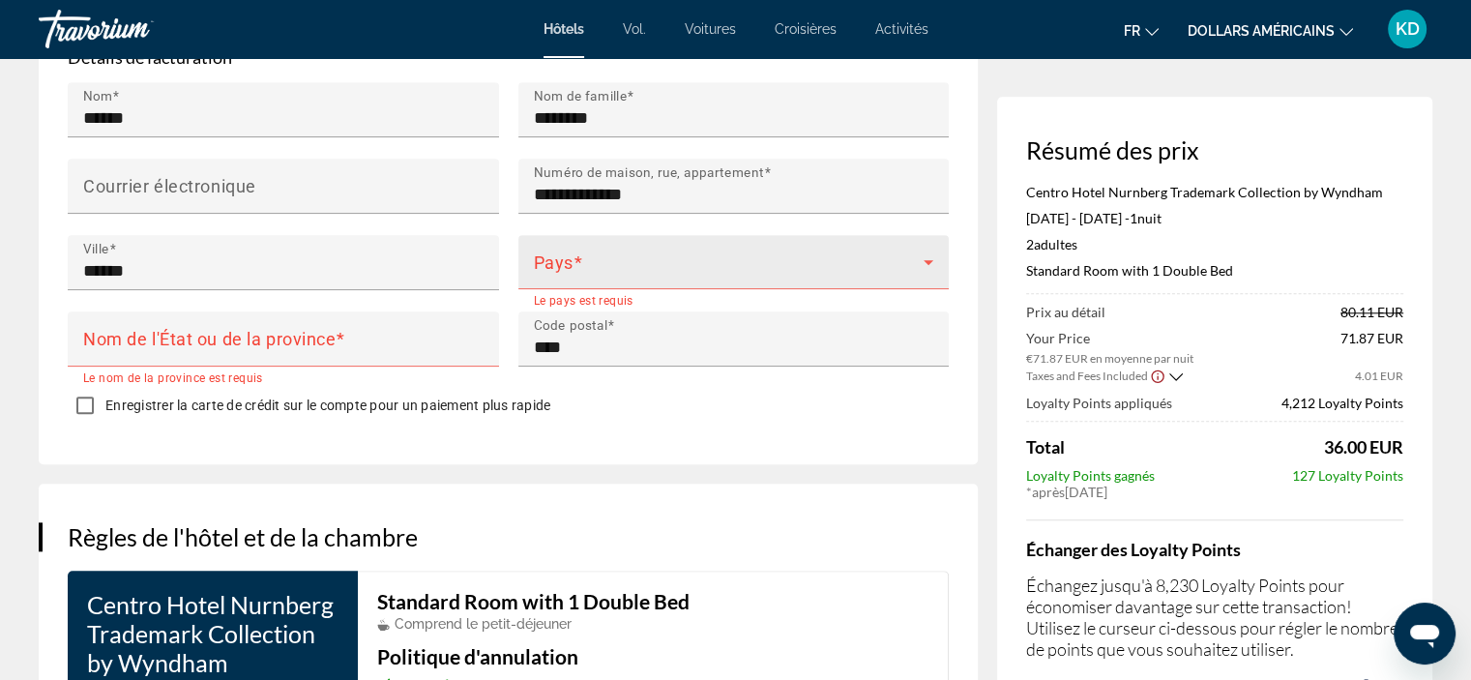
type input "*******"
click at [659, 258] on span "Contenu principal" at bounding box center [729, 269] width 391 height 23
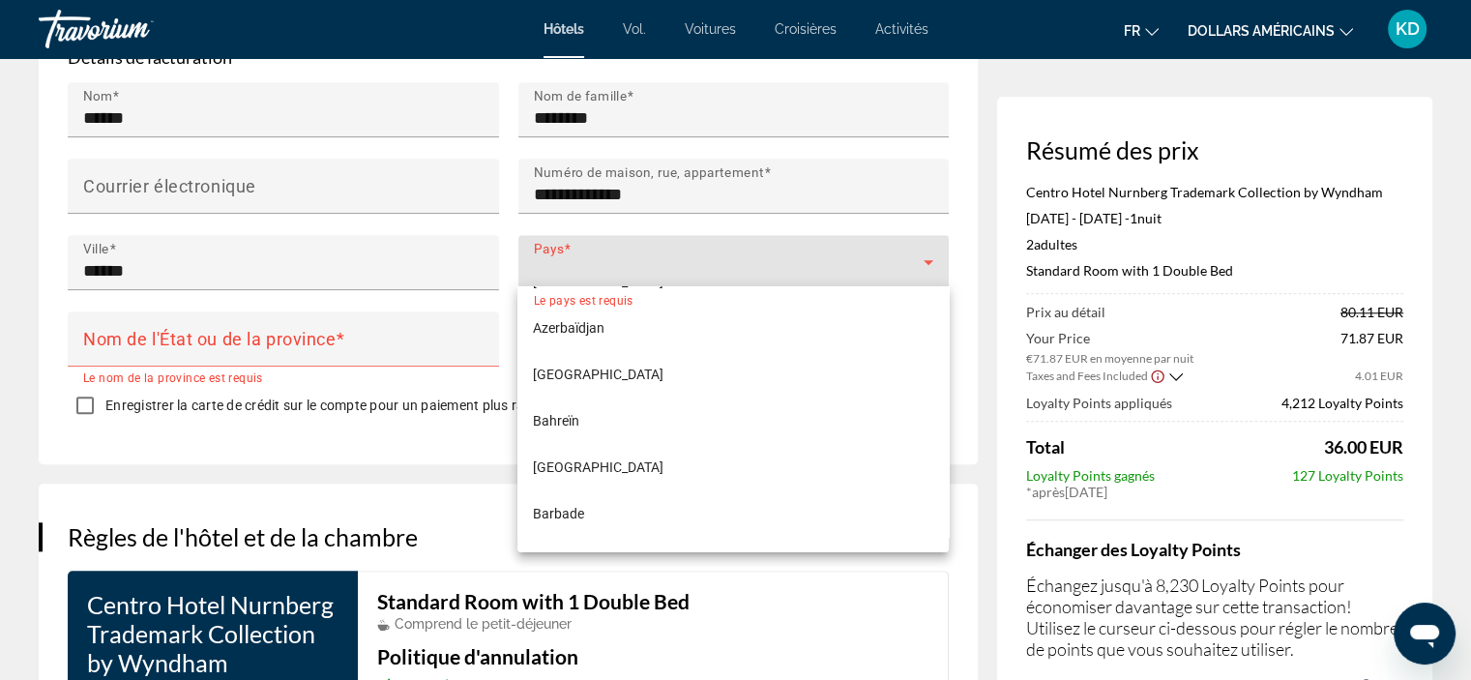
scroll to position [902, 0]
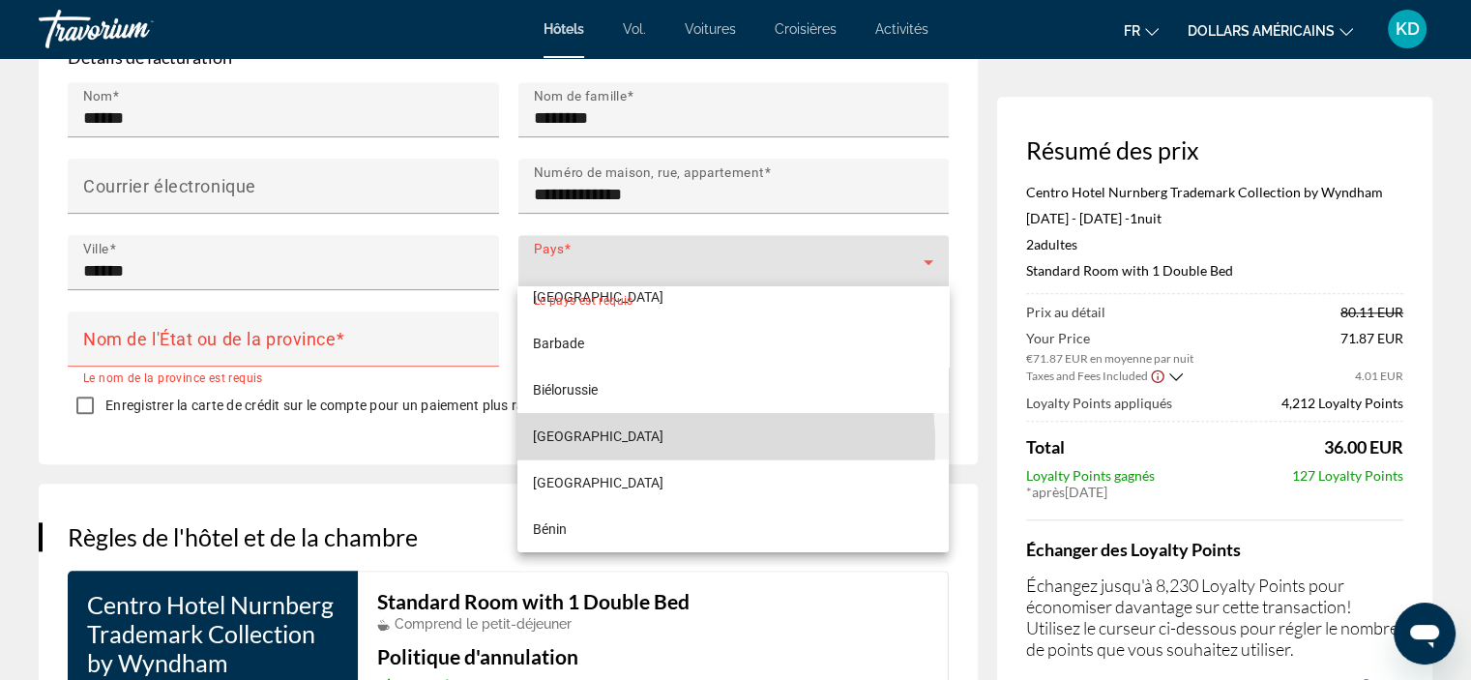
click at [634, 443] on mat-option "Belgique" at bounding box center [732, 436] width 430 height 46
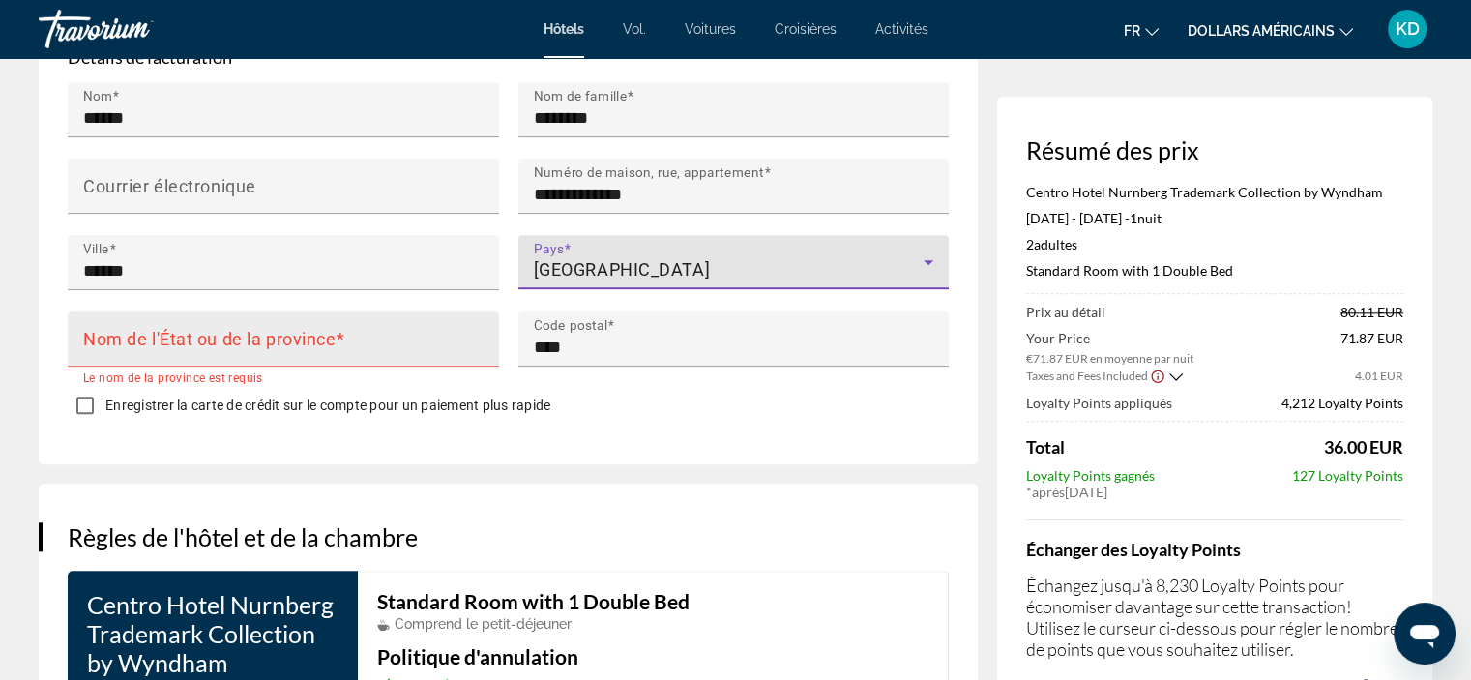
click at [240, 342] on mat-label "Nom de l'État ou de la province" at bounding box center [209, 339] width 252 height 20
click at [240, 342] on input "Nom de l'État ou de la province" at bounding box center [289, 347] width 412 height 23
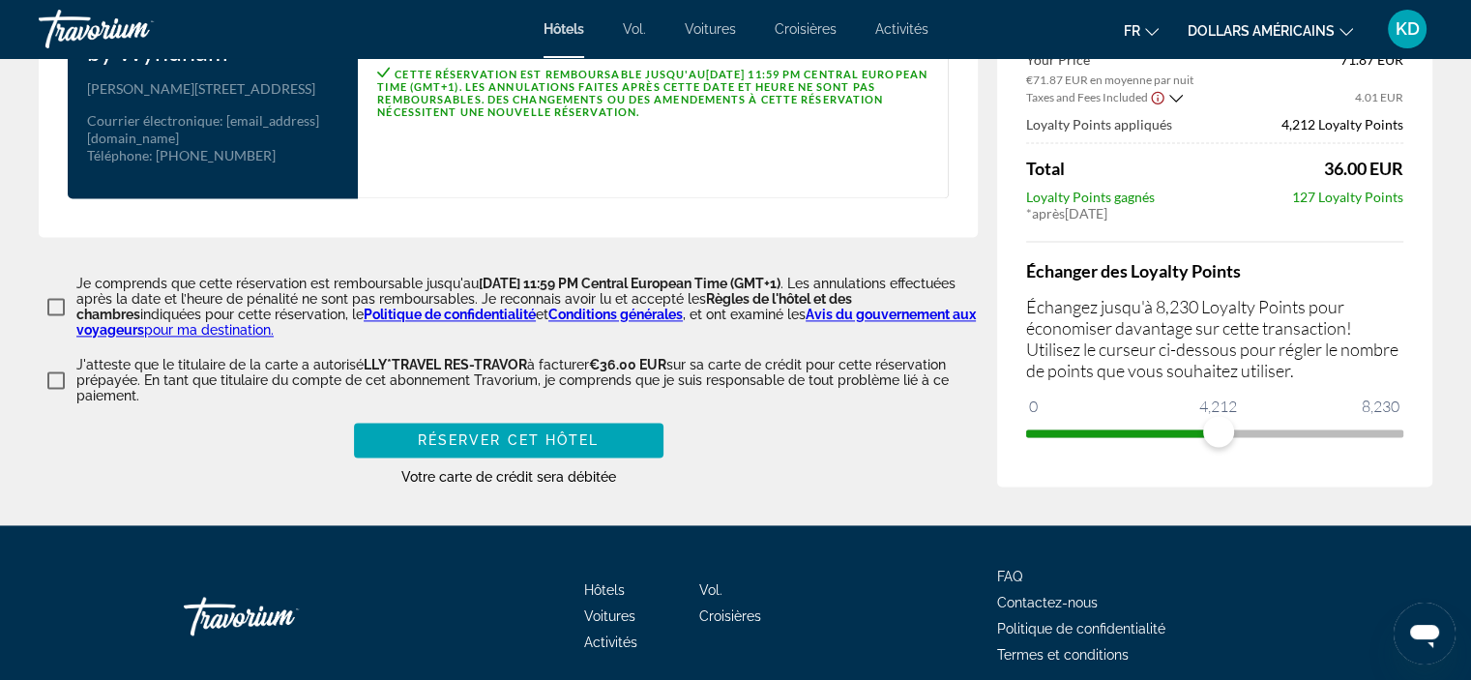
scroll to position [2719, 0]
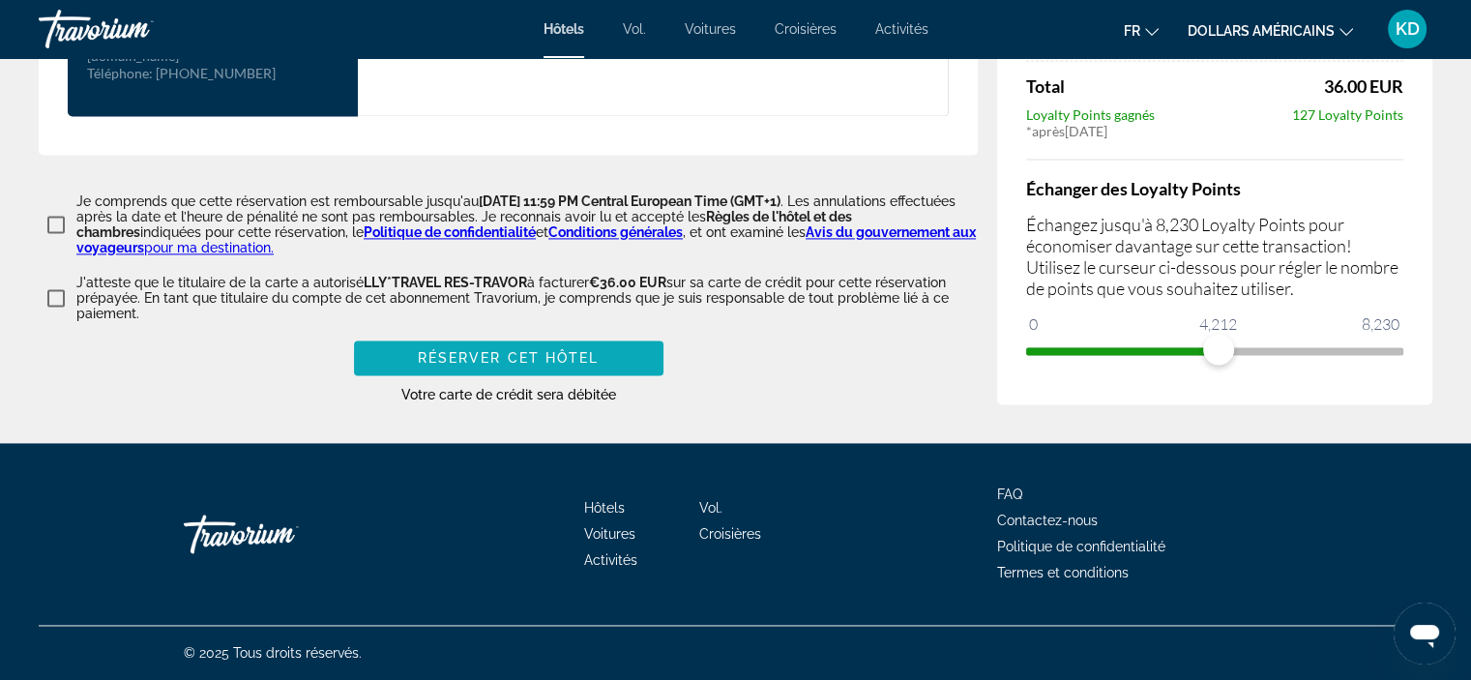
type input "*******"
click at [539, 355] on span "Réserver cet hôtel" at bounding box center [509, 357] width 182 height 15
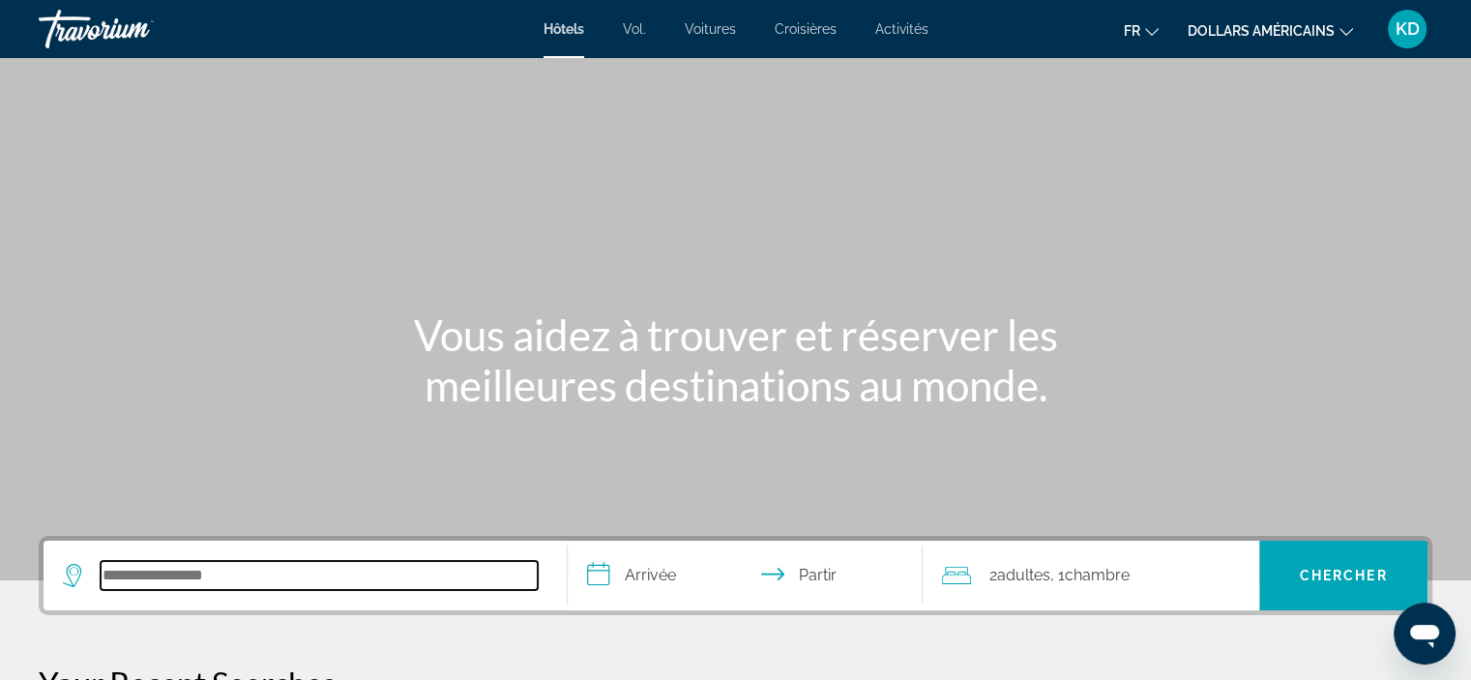
click at [192, 578] on input "Rechercher une destination hôtelière" at bounding box center [319, 575] width 437 height 29
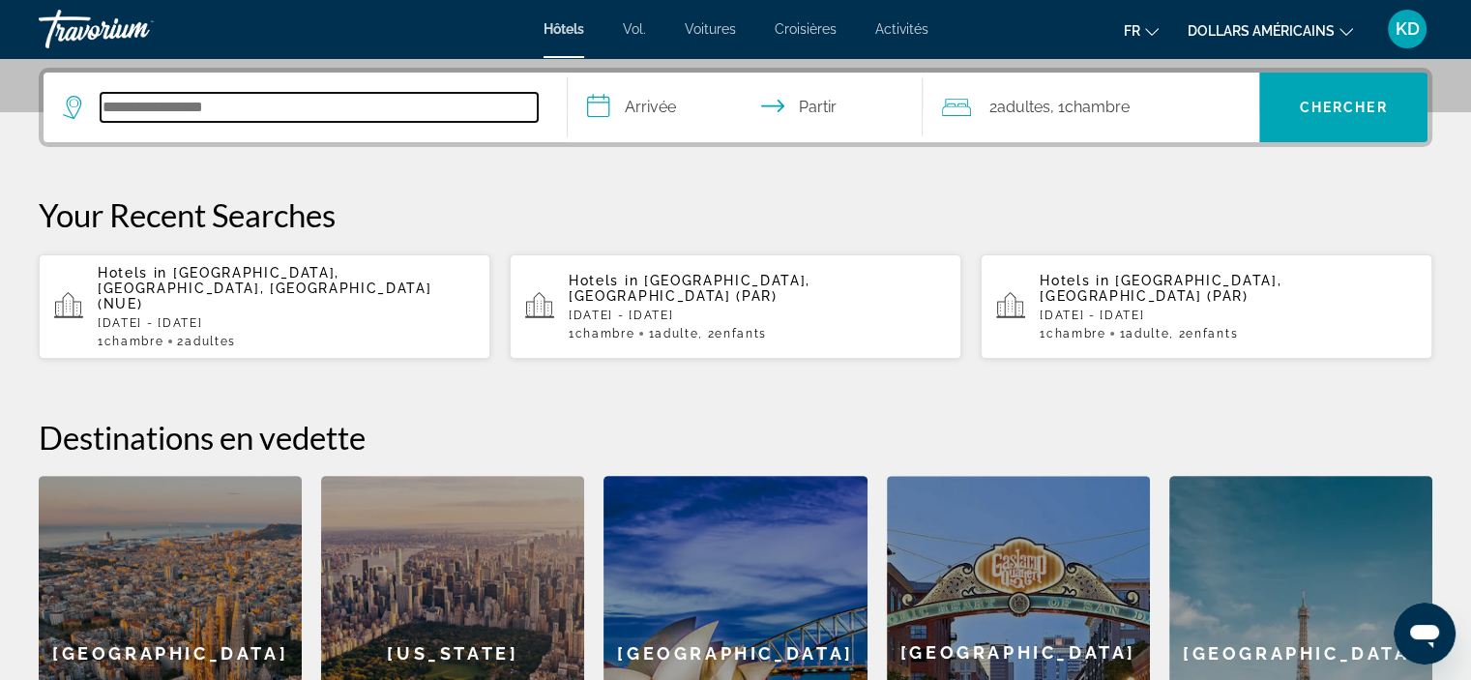
scroll to position [472, 0]
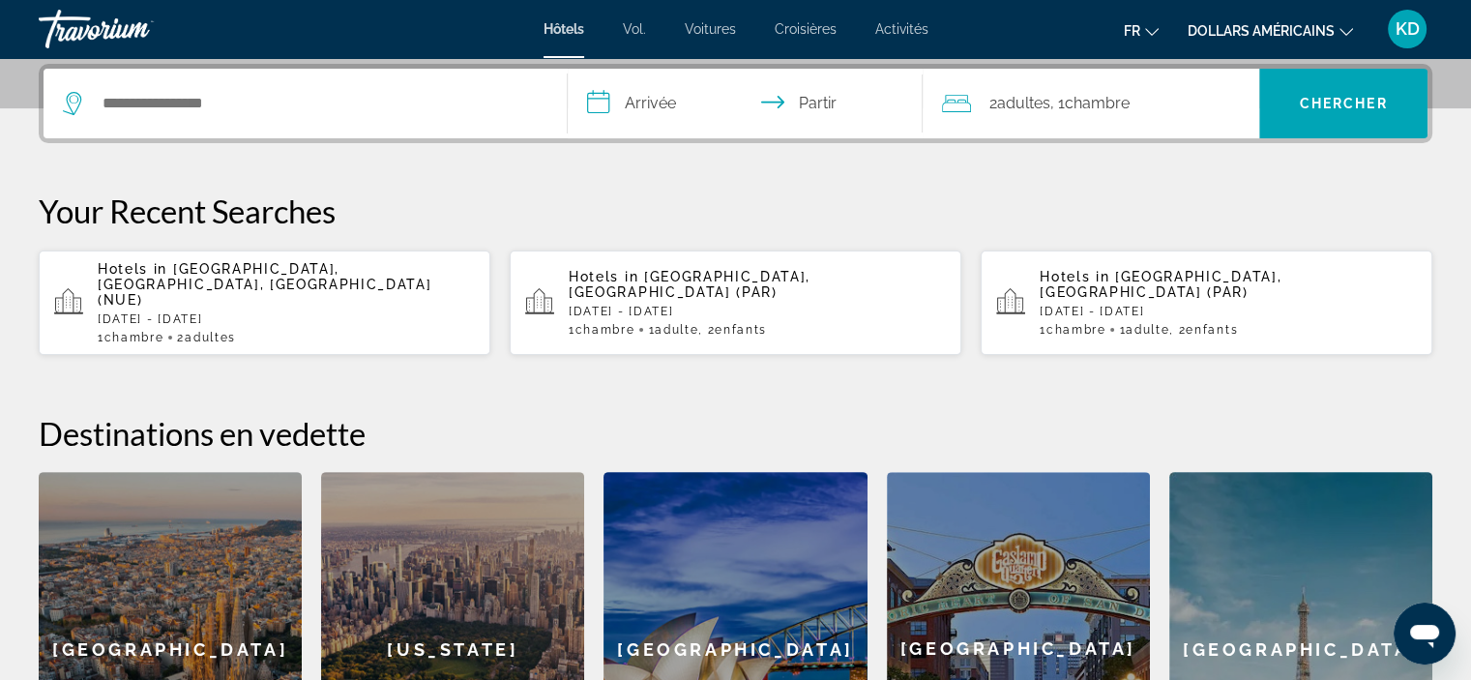
click at [1347, 38] on button "dollars américains USD ($) MXN ([GEOGRAPHIC_DATA]$) CAD ($ CA) GBP (£) EUR (€) …" at bounding box center [1270, 30] width 165 height 28
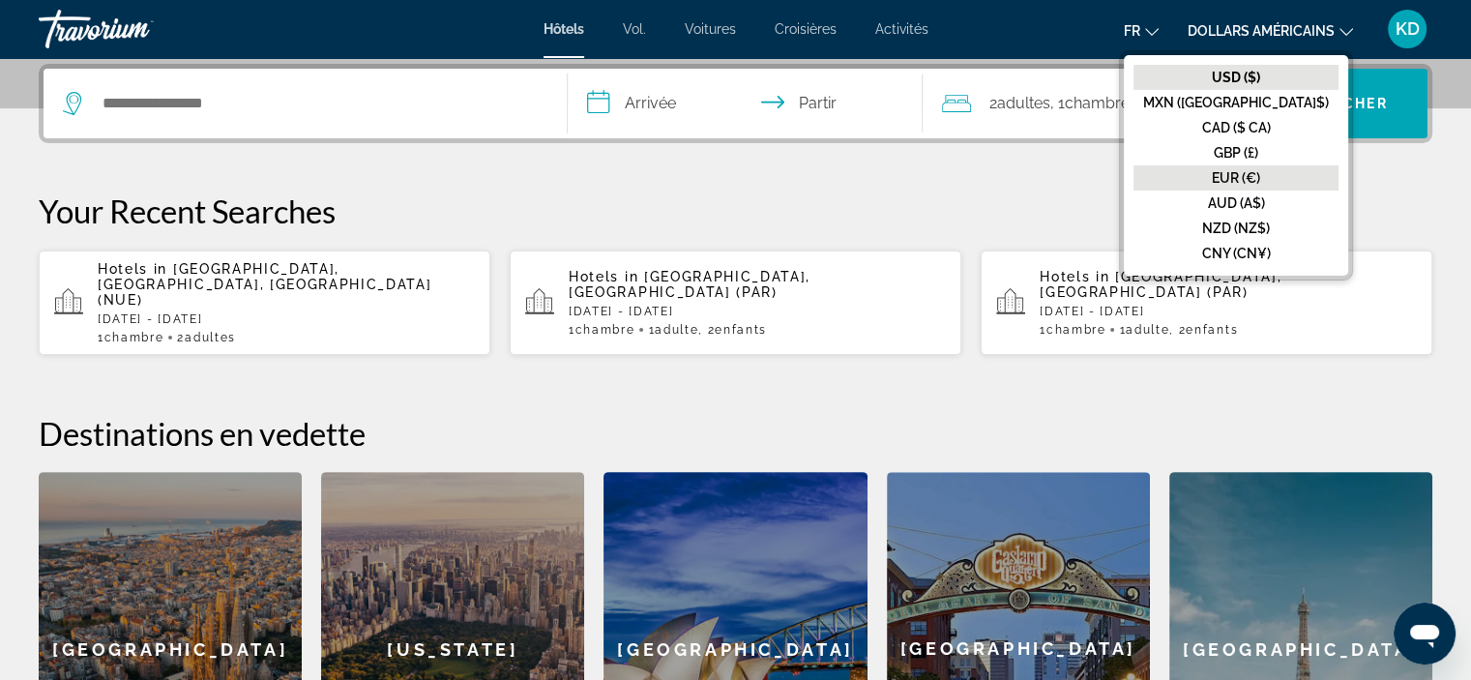
click at [1260, 182] on font "EUR (€)" at bounding box center [1236, 177] width 48 height 15
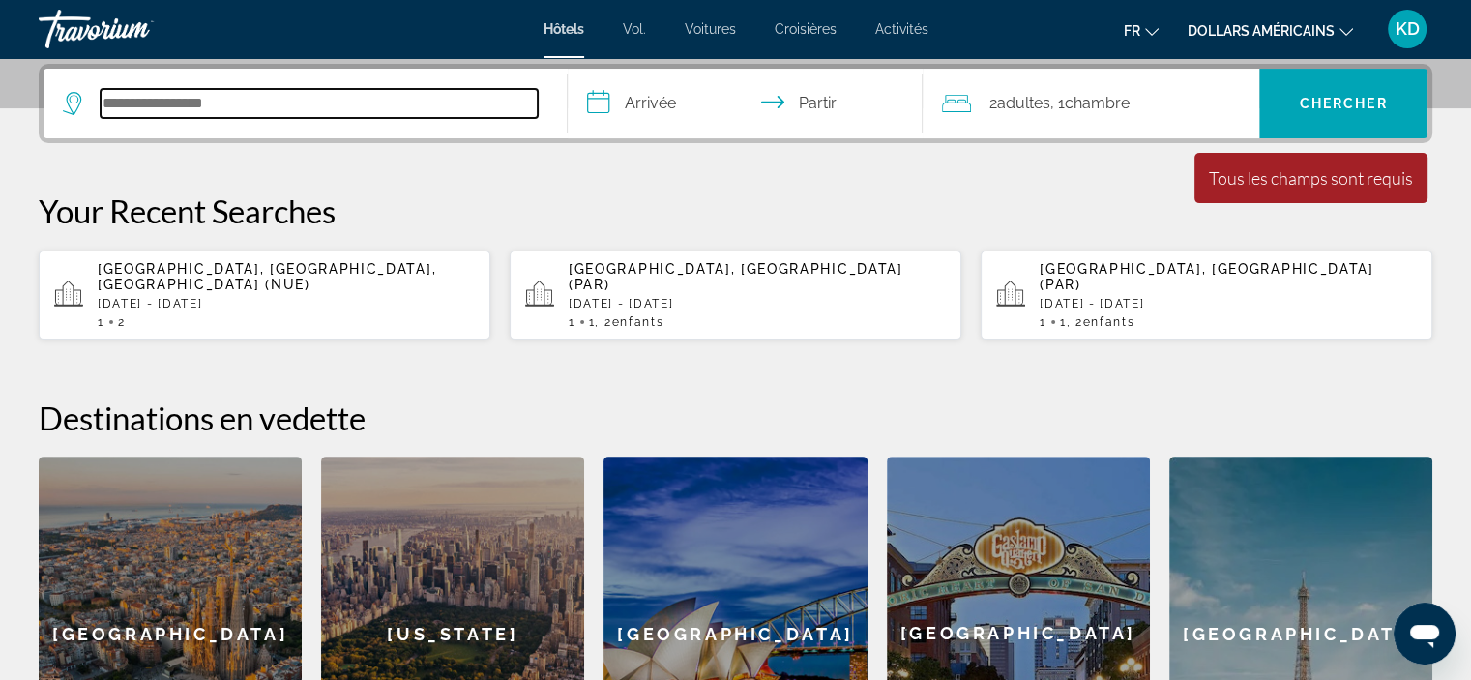
click at [162, 106] on input "Rechercher une destination hôtelière" at bounding box center [319, 103] width 437 height 29
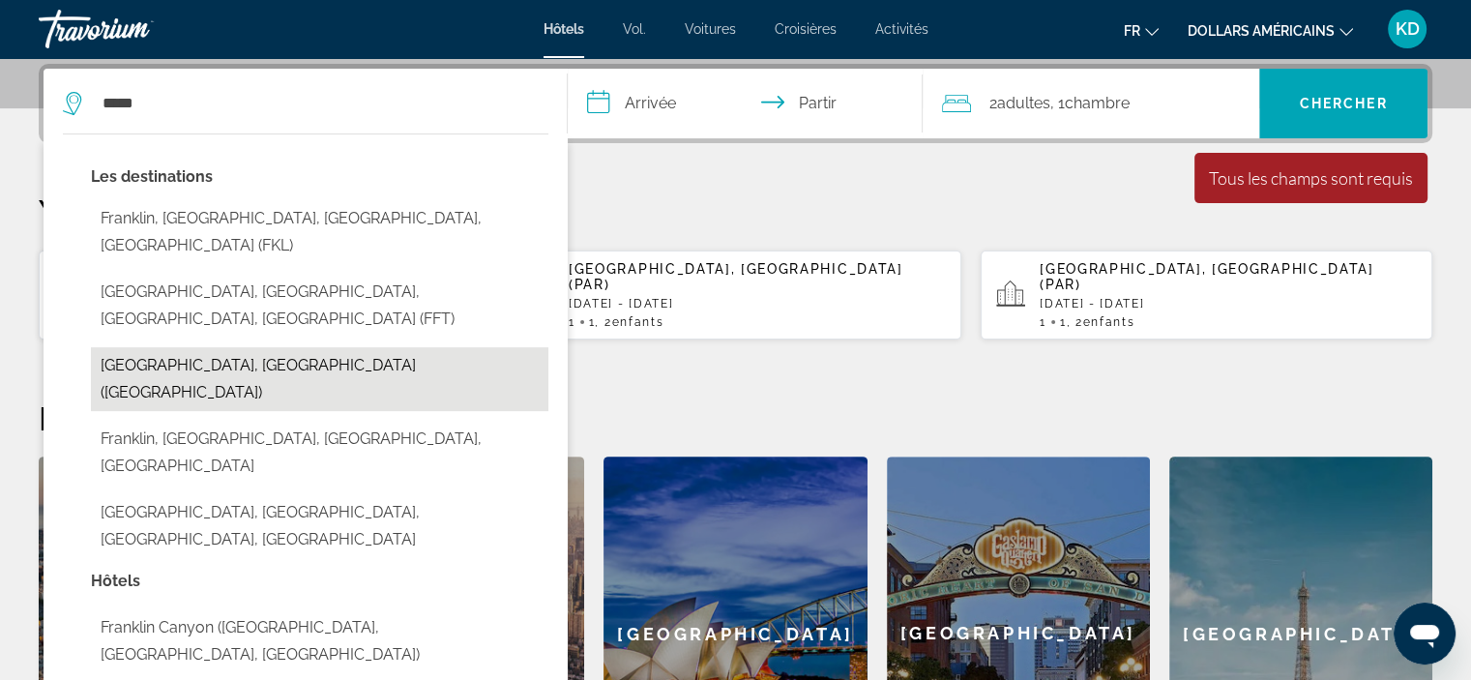
click at [152, 347] on button "[GEOGRAPHIC_DATA], [GEOGRAPHIC_DATA] ([GEOGRAPHIC_DATA])" at bounding box center [319, 379] width 457 height 64
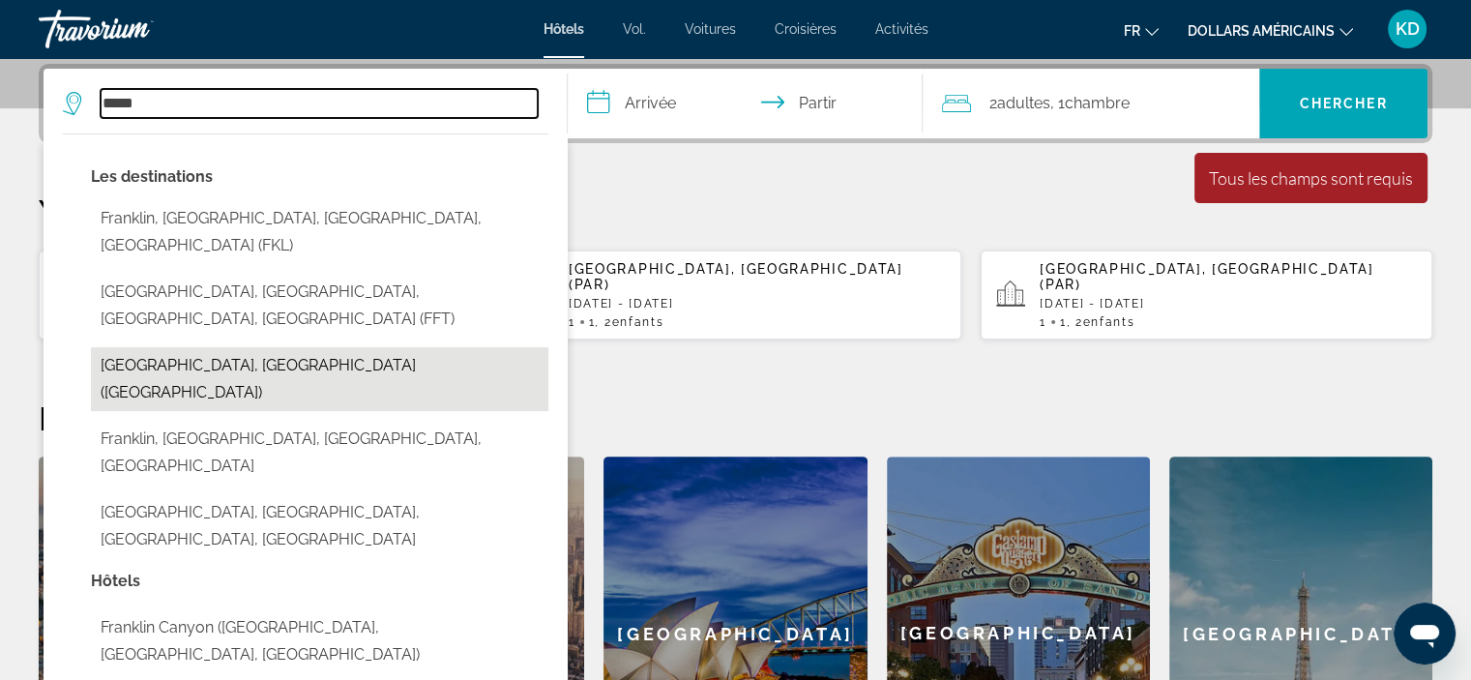
type input "**********"
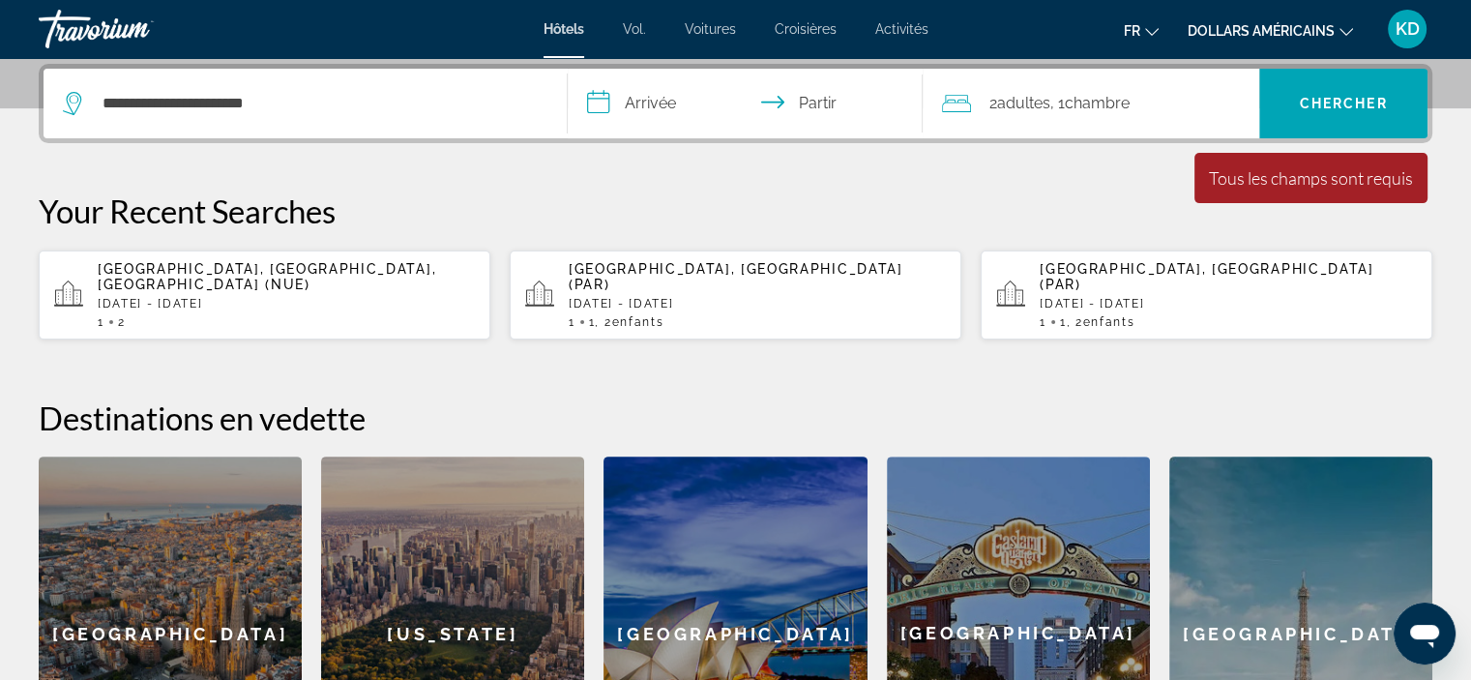
click at [658, 107] on input "**********" at bounding box center [750, 106] width 364 height 75
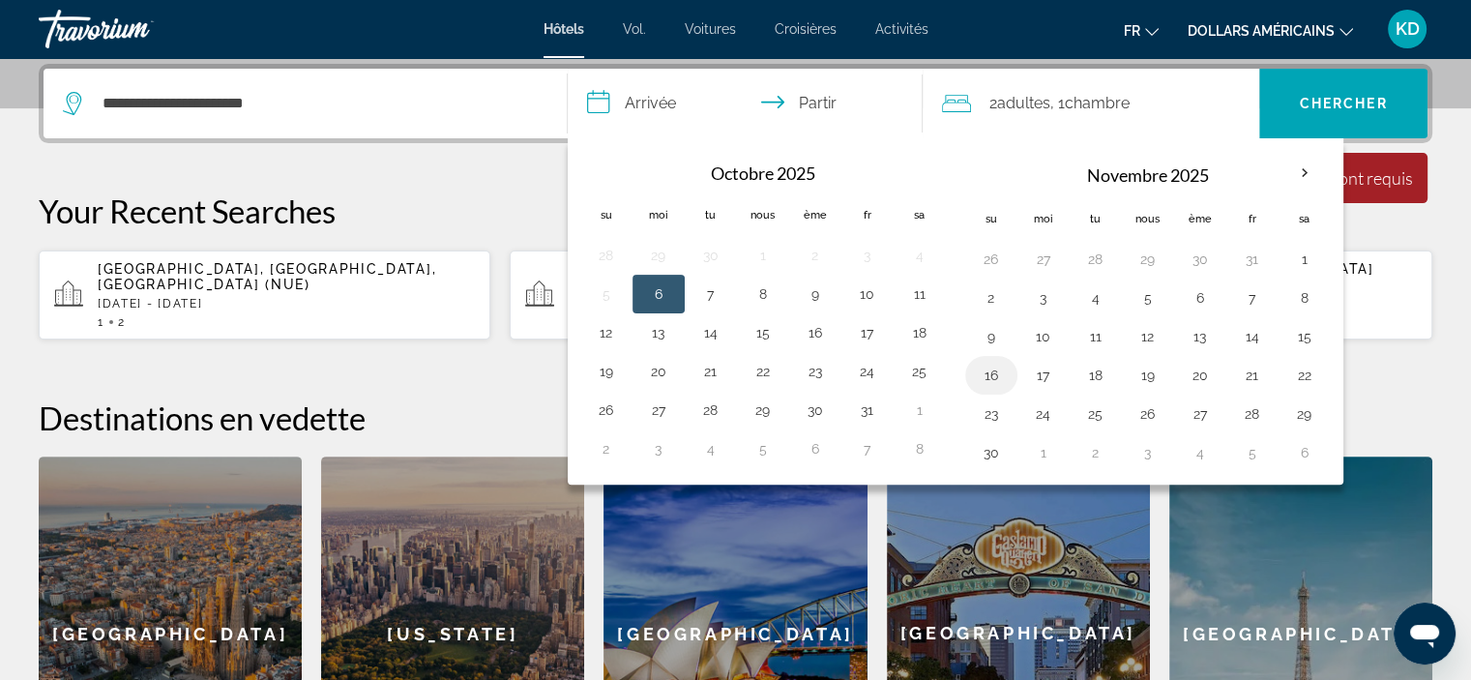
click at [990, 370] on button "16" at bounding box center [991, 375] width 31 height 27
click at [1050, 370] on button "17" at bounding box center [1043, 375] width 31 height 27
type input "**********"
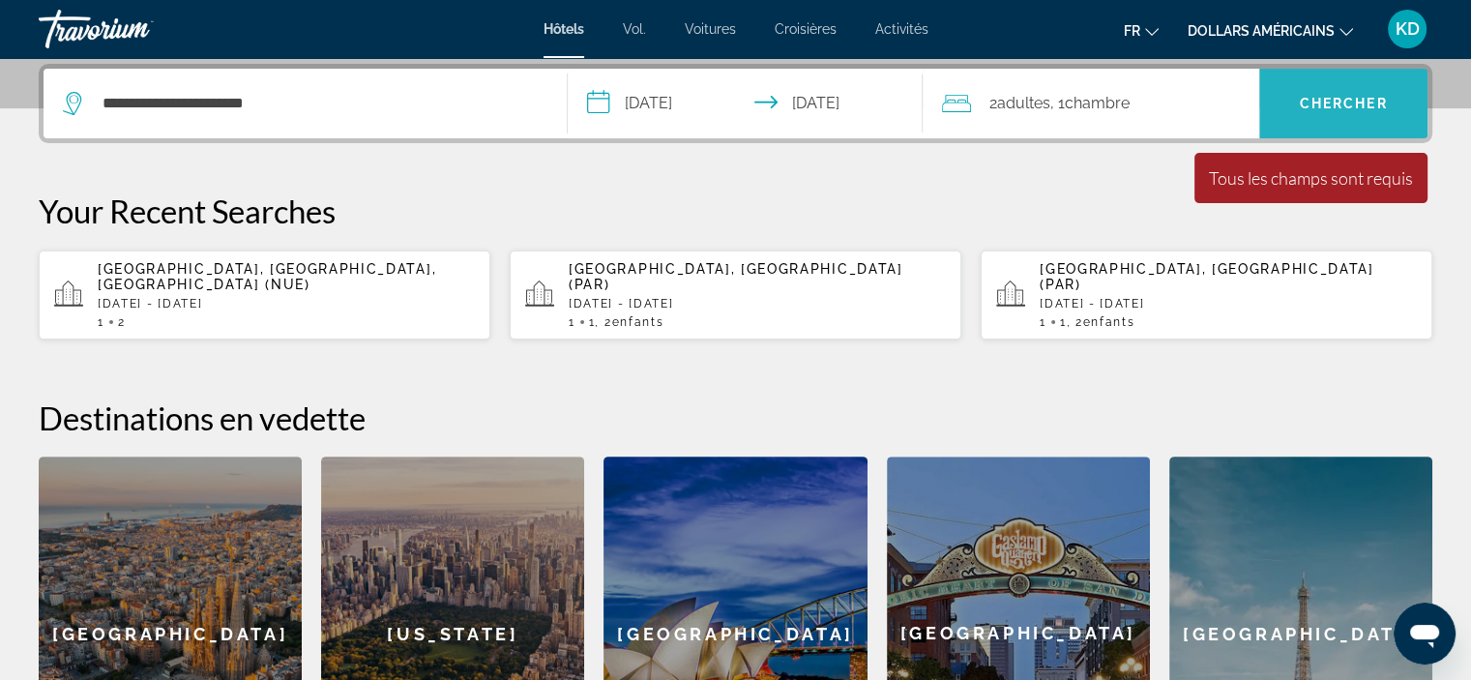
click at [1345, 94] on button "Chercher" at bounding box center [1343, 104] width 168 height 70
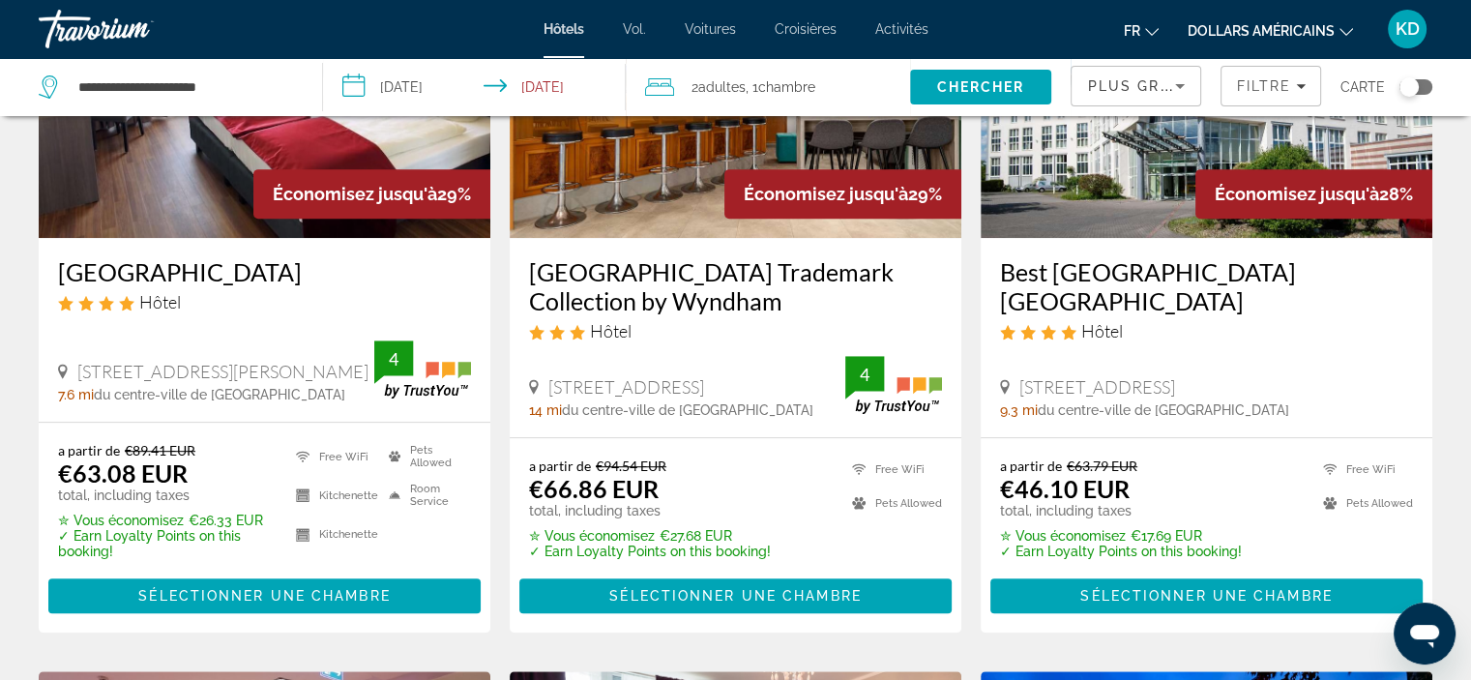
scroll to position [1064, 0]
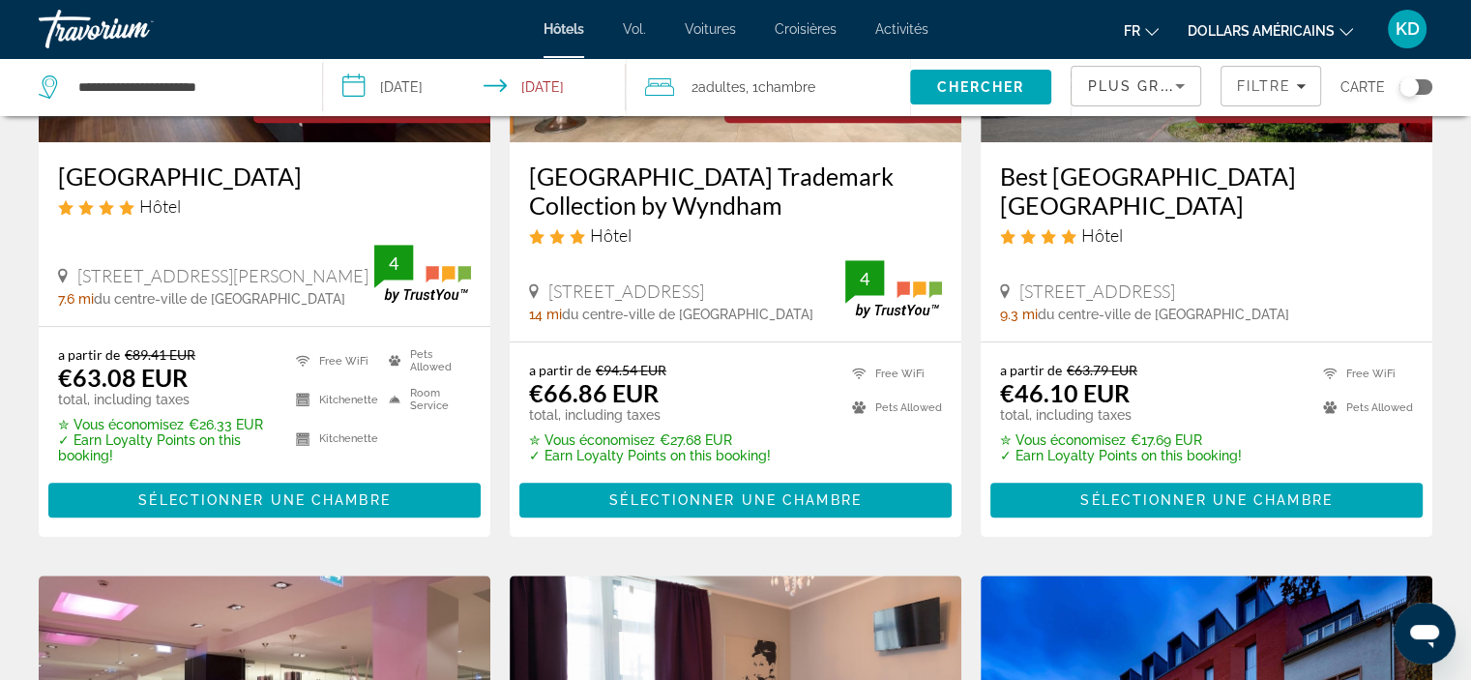
click at [1194, 498] on span "Sélectionner une chambre" at bounding box center [1205, 499] width 251 height 15
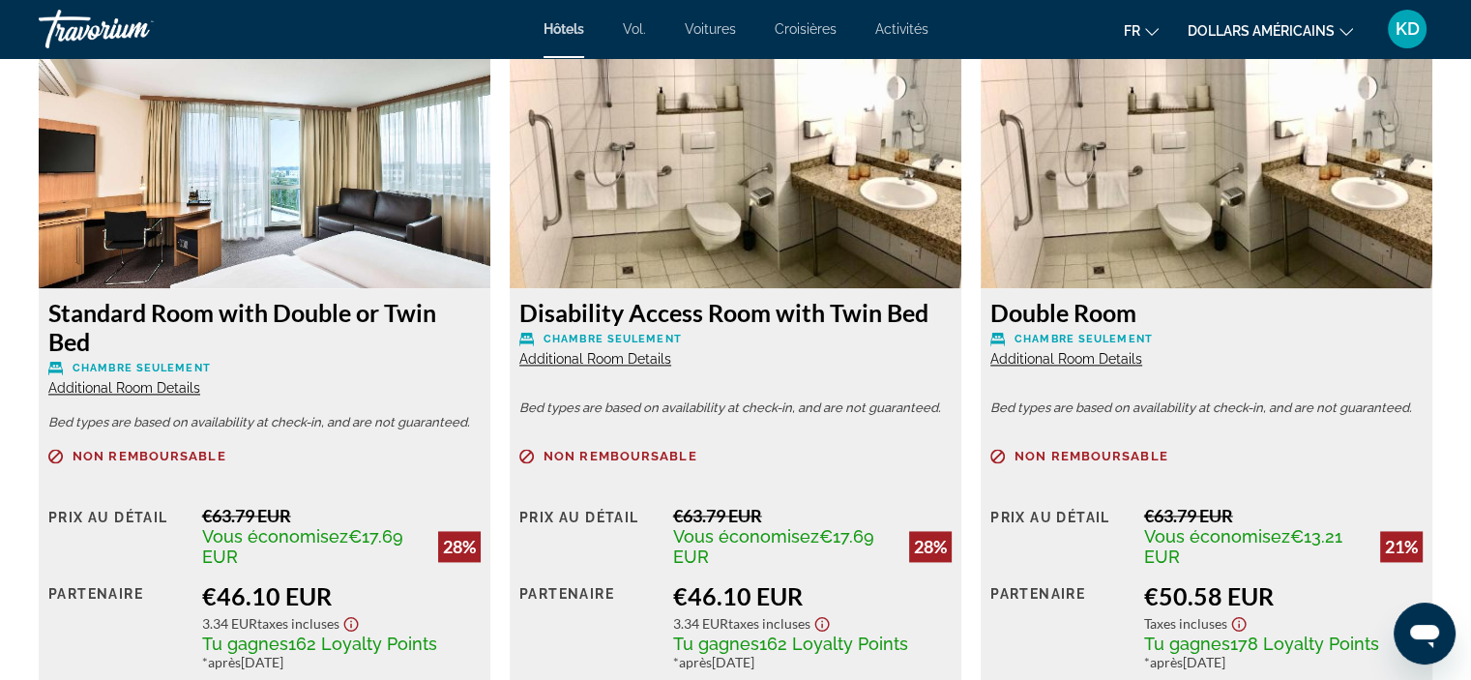
scroll to position [2805, 0]
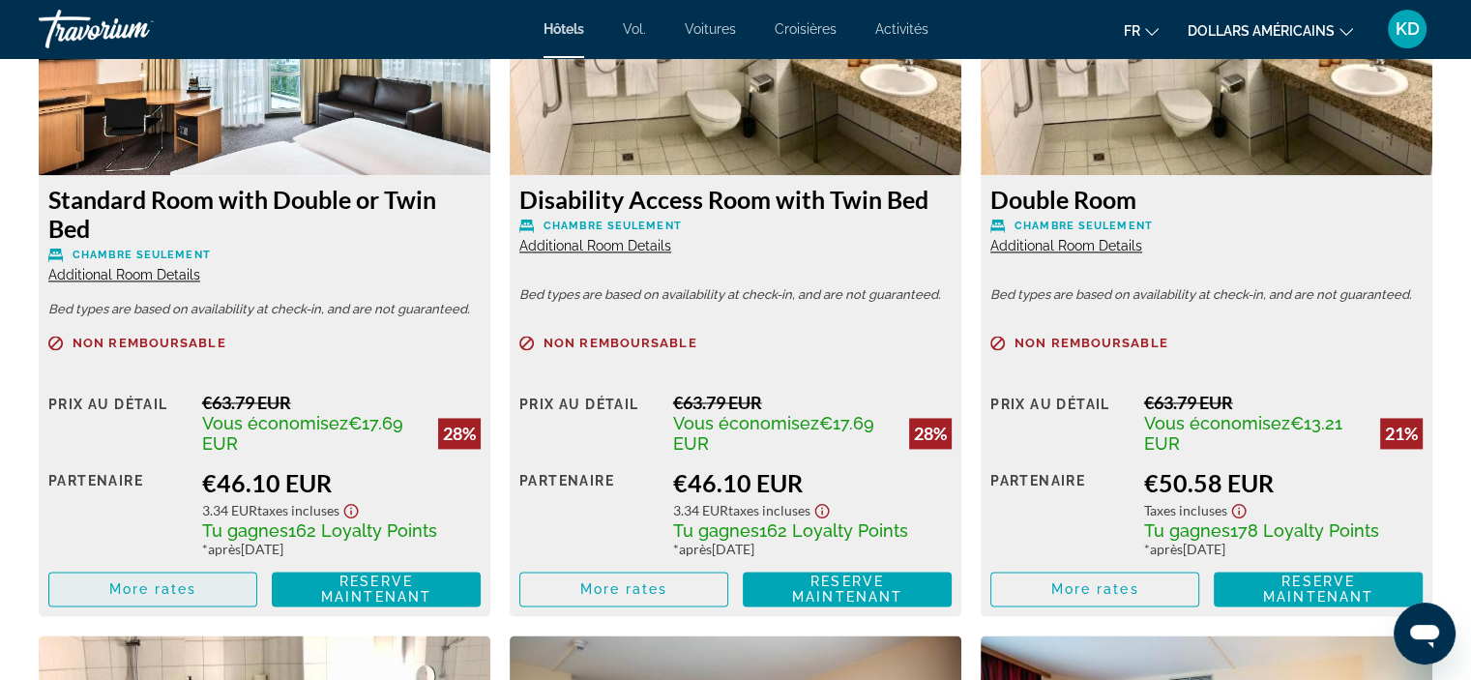
click at [191, 595] on span "More rates" at bounding box center [153, 588] width 88 height 15
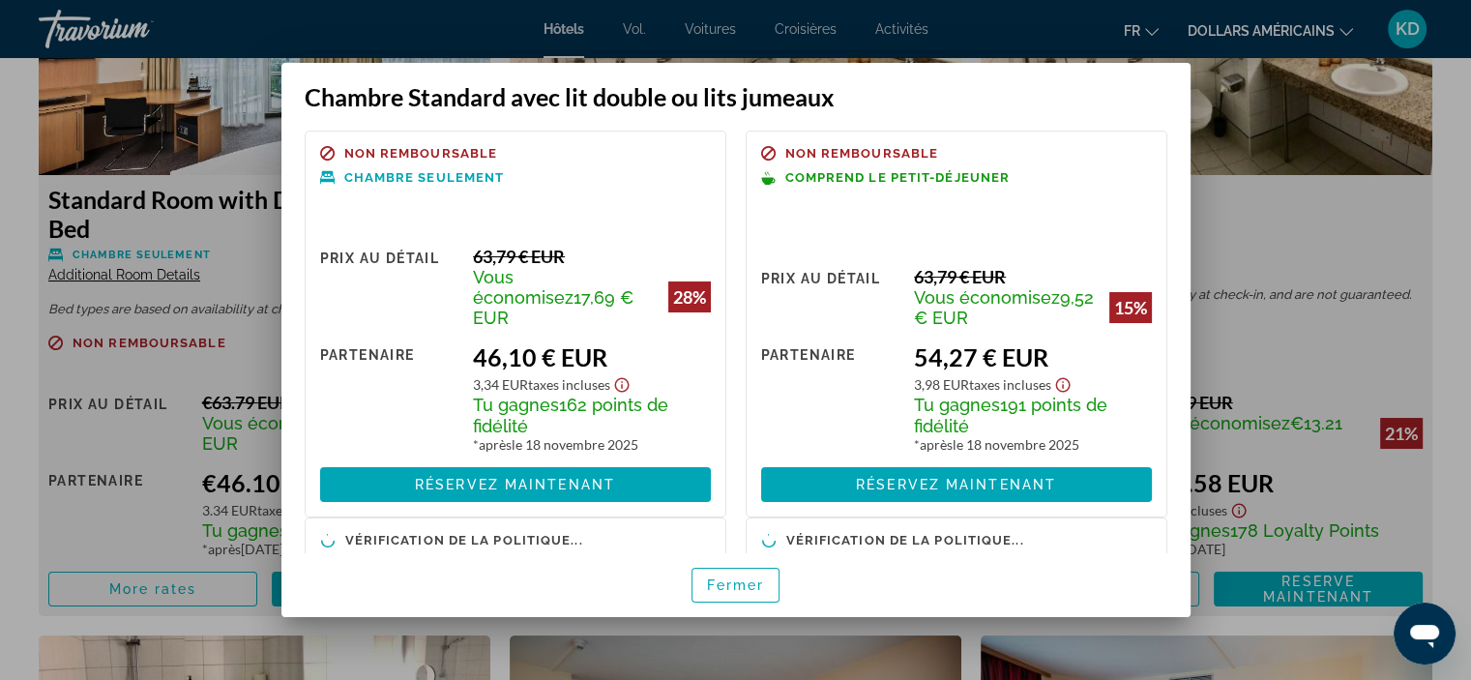
scroll to position [0, 0]
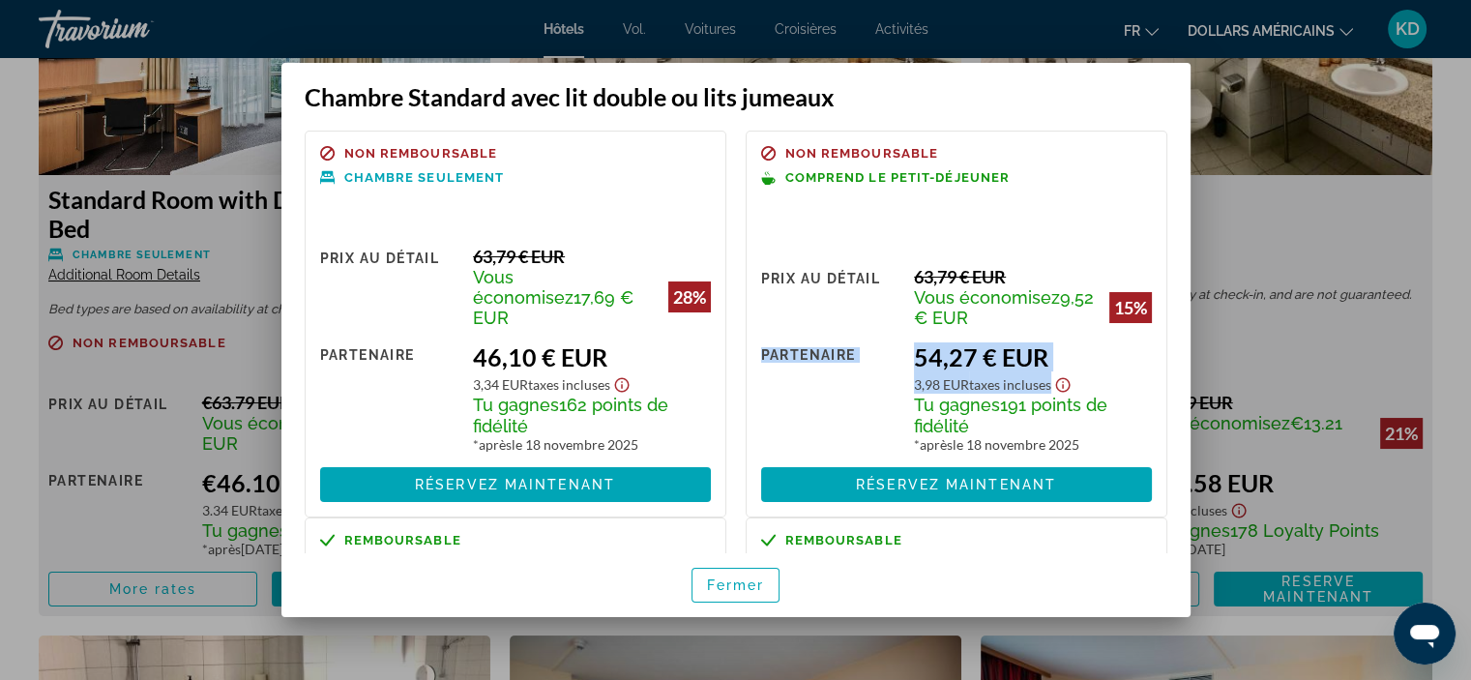
drag, startPoint x: 1173, startPoint y: 330, endPoint x: 1177, endPoint y: 378, distance: 48.5
click at [1177, 378] on div "Non remboursable Chambre seulement Prix ​​au détail 63,79 € EUR Vous économisez…" at bounding box center [735, 332] width 909 height 442
click at [918, 486] on font "Réservez maintenant" at bounding box center [956, 484] width 200 height 15
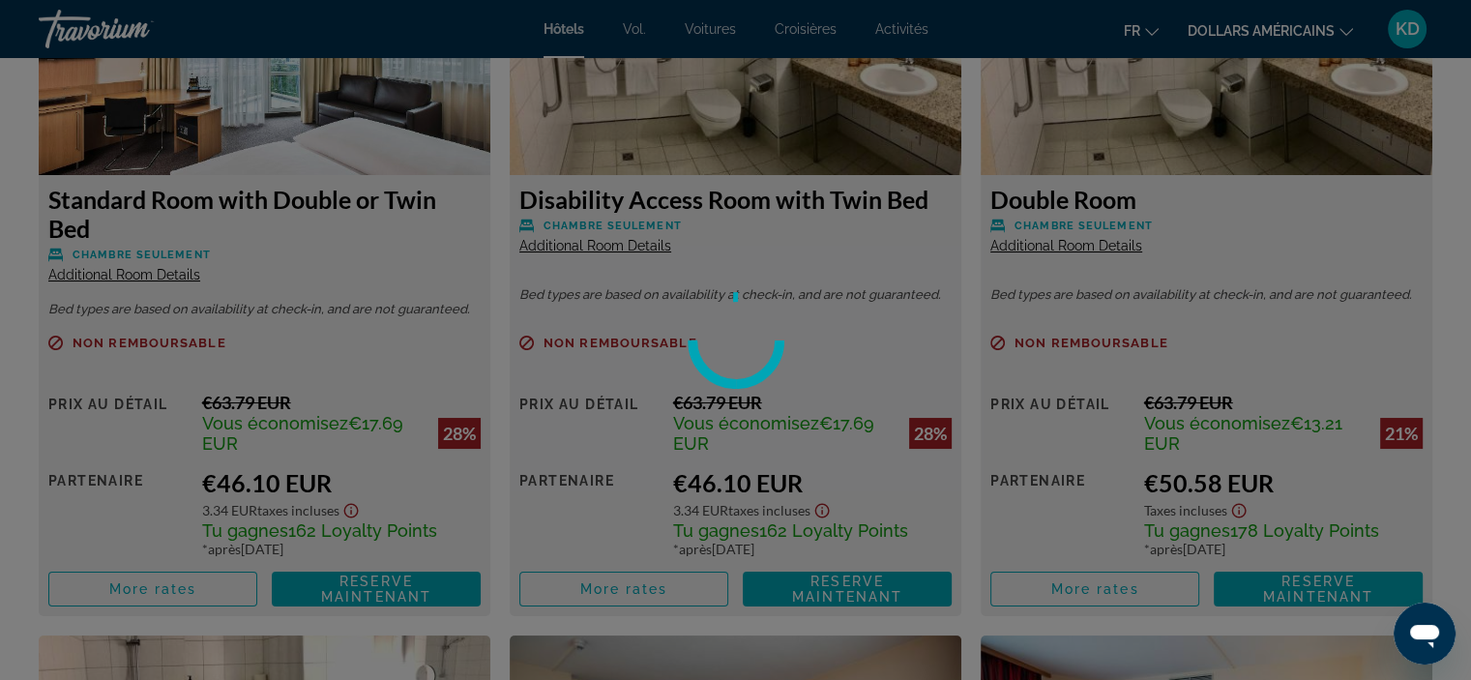
scroll to position [2805, 0]
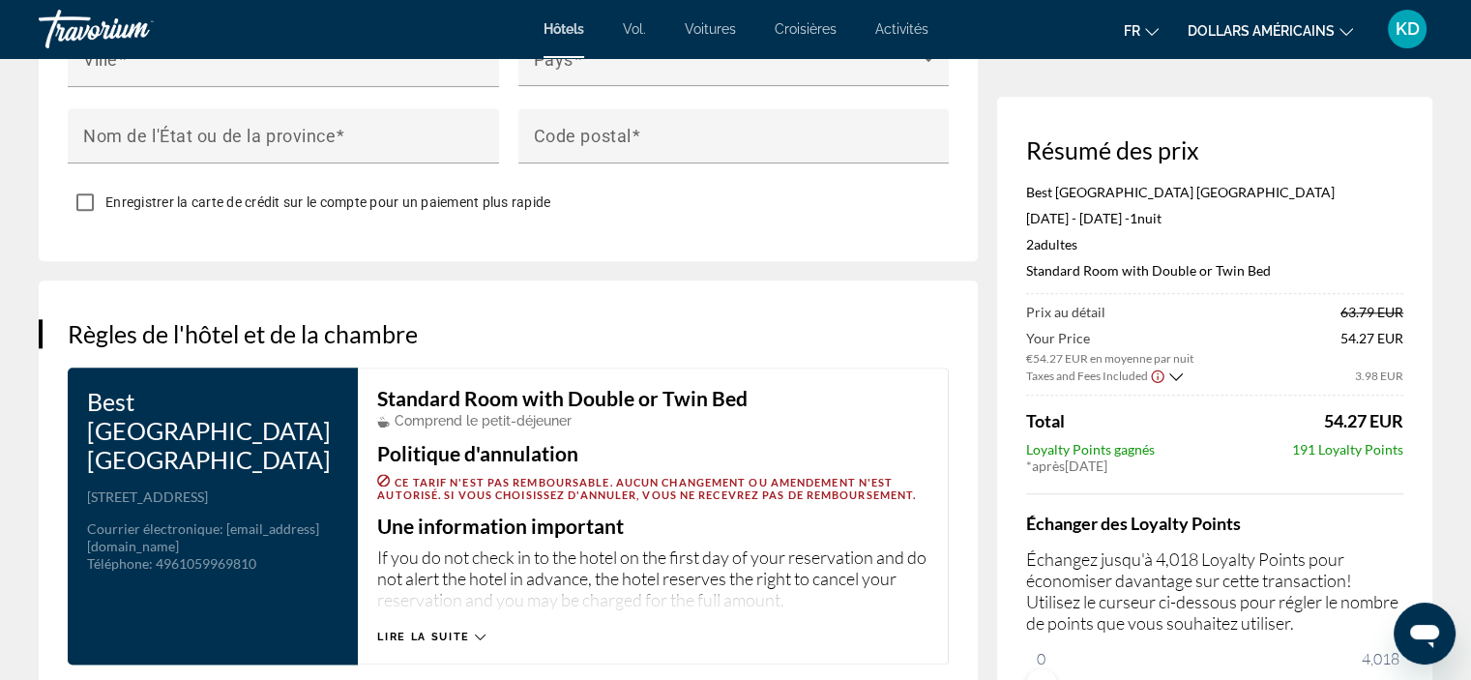
scroll to position [2514, 0]
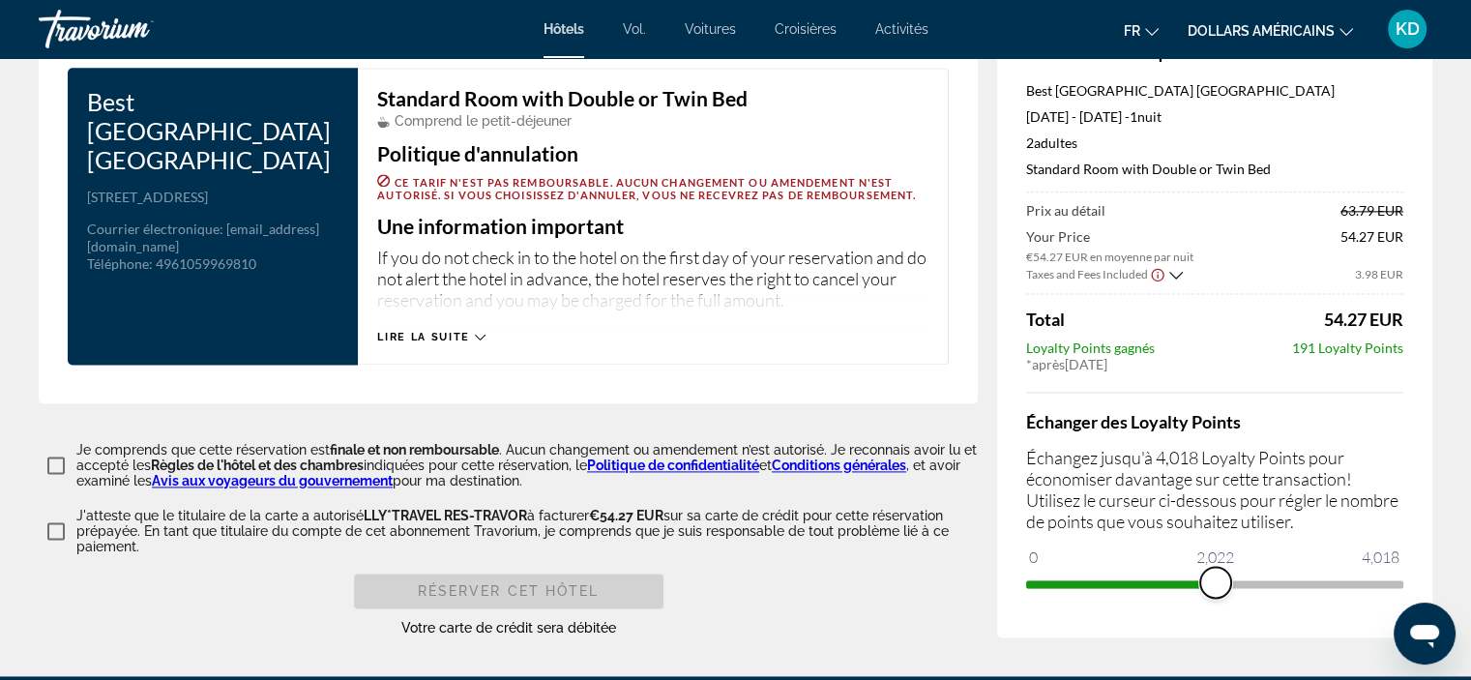
drag, startPoint x: 1039, startPoint y: 573, endPoint x: 1216, endPoint y: 582, distance: 177.2
click at [1216, 582] on span "ngx-slider" at bounding box center [1215, 582] width 31 height 31
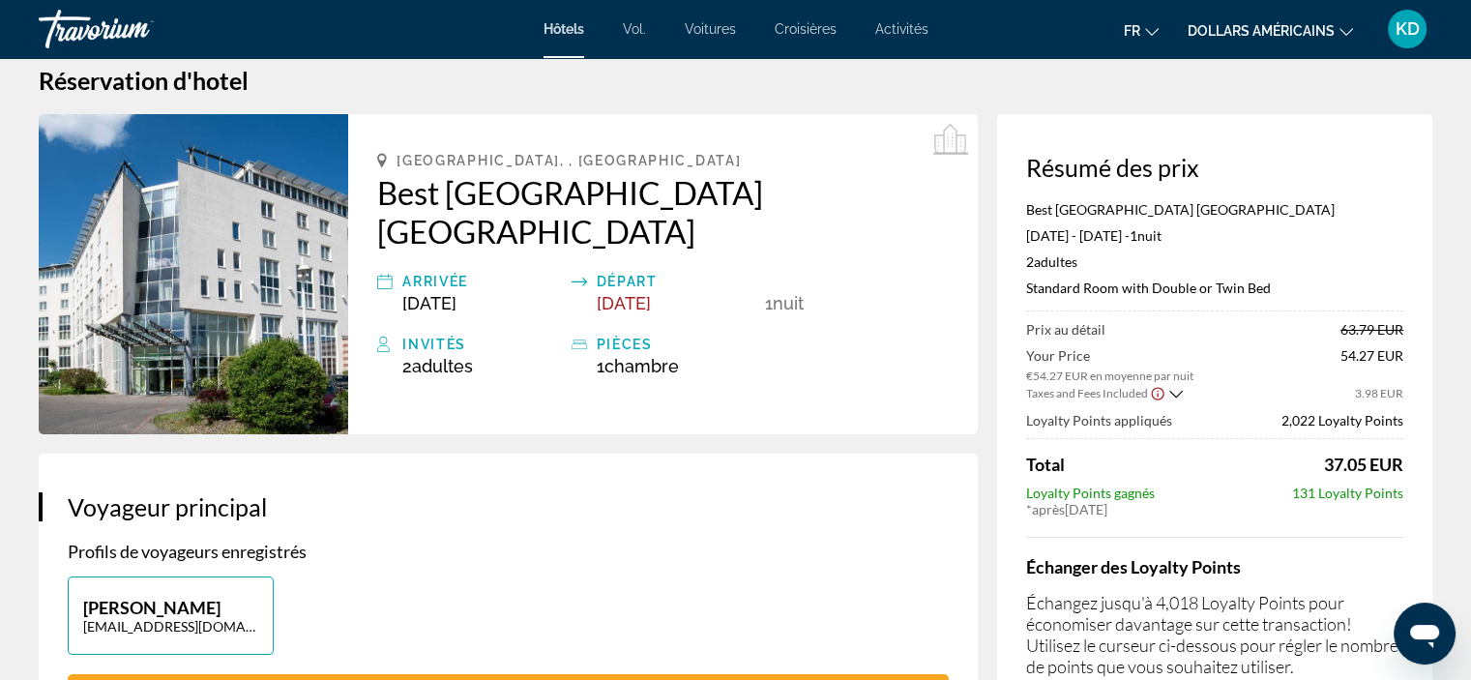
scroll to position [0, 0]
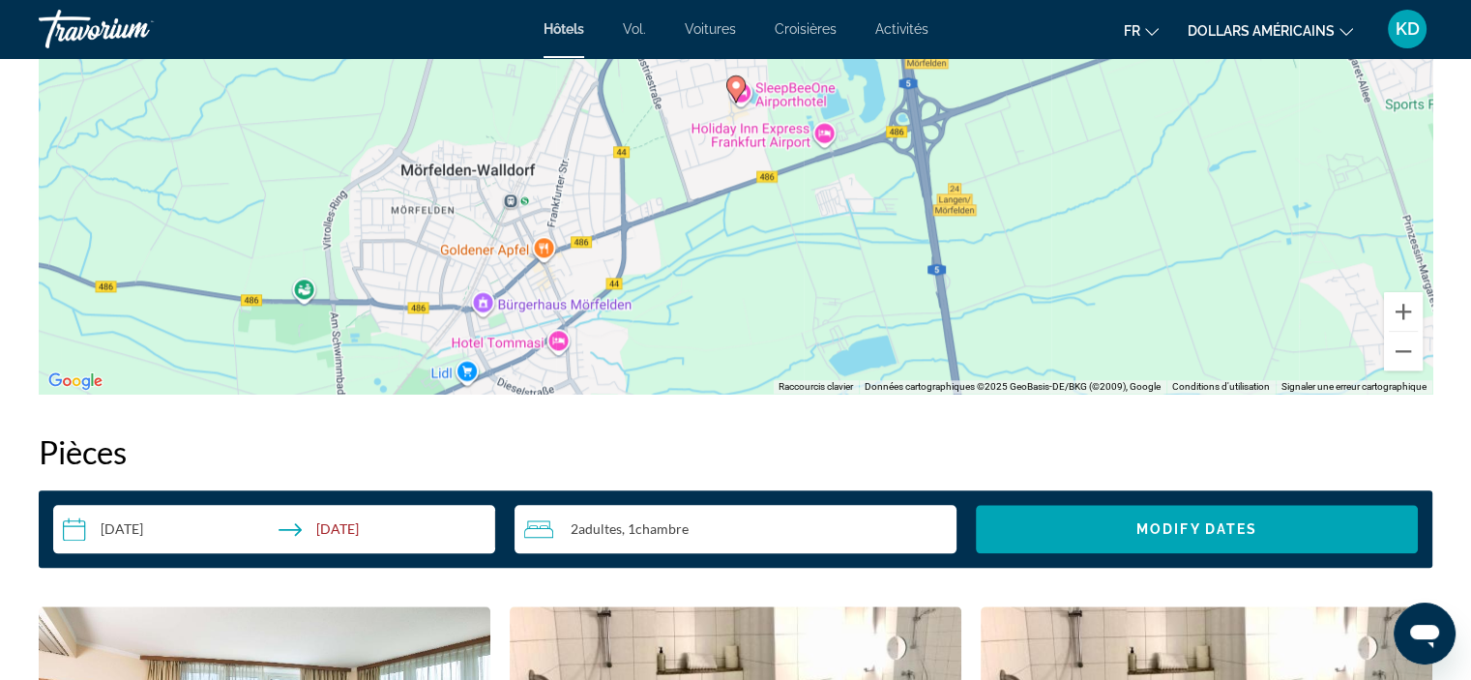
scroll to position [2128, 0]
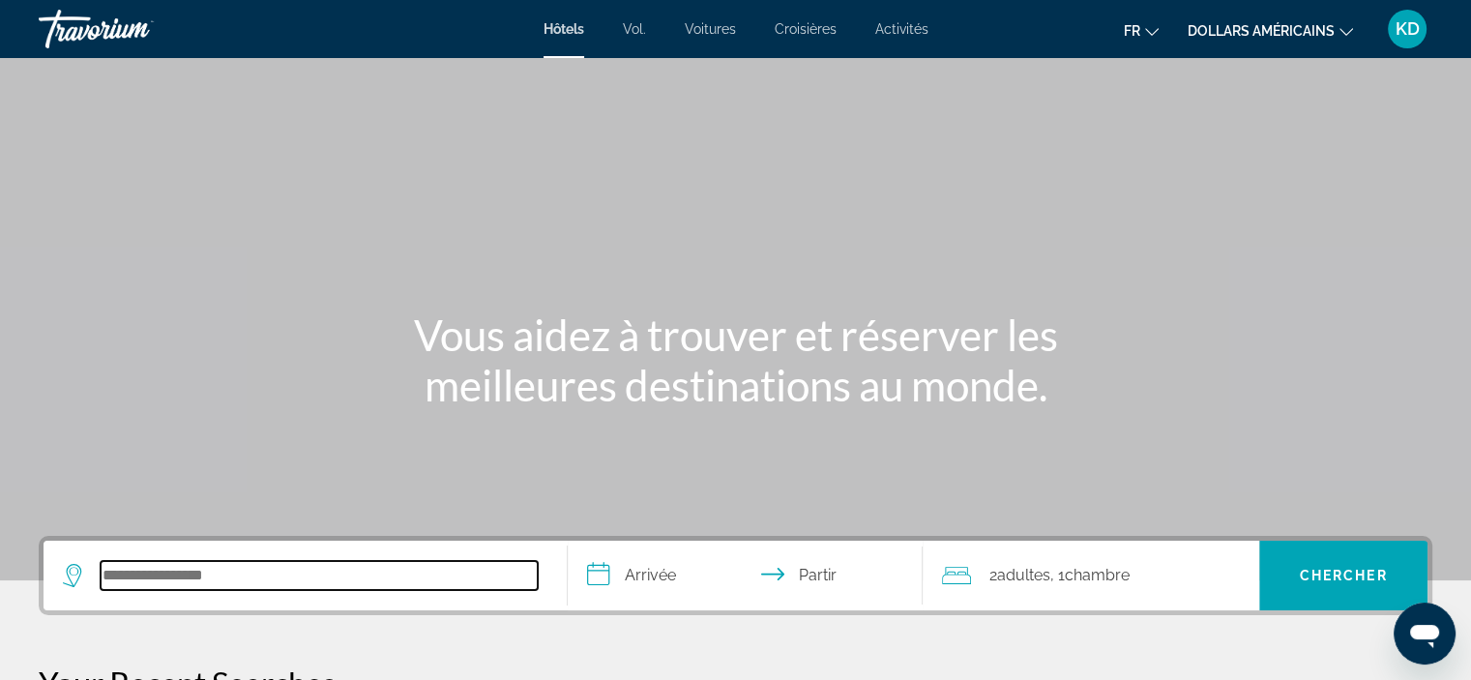
click at [136, 572] on input "Rechercher une destination hôtelière" at bounding box center [319, 575] width 437 height 29
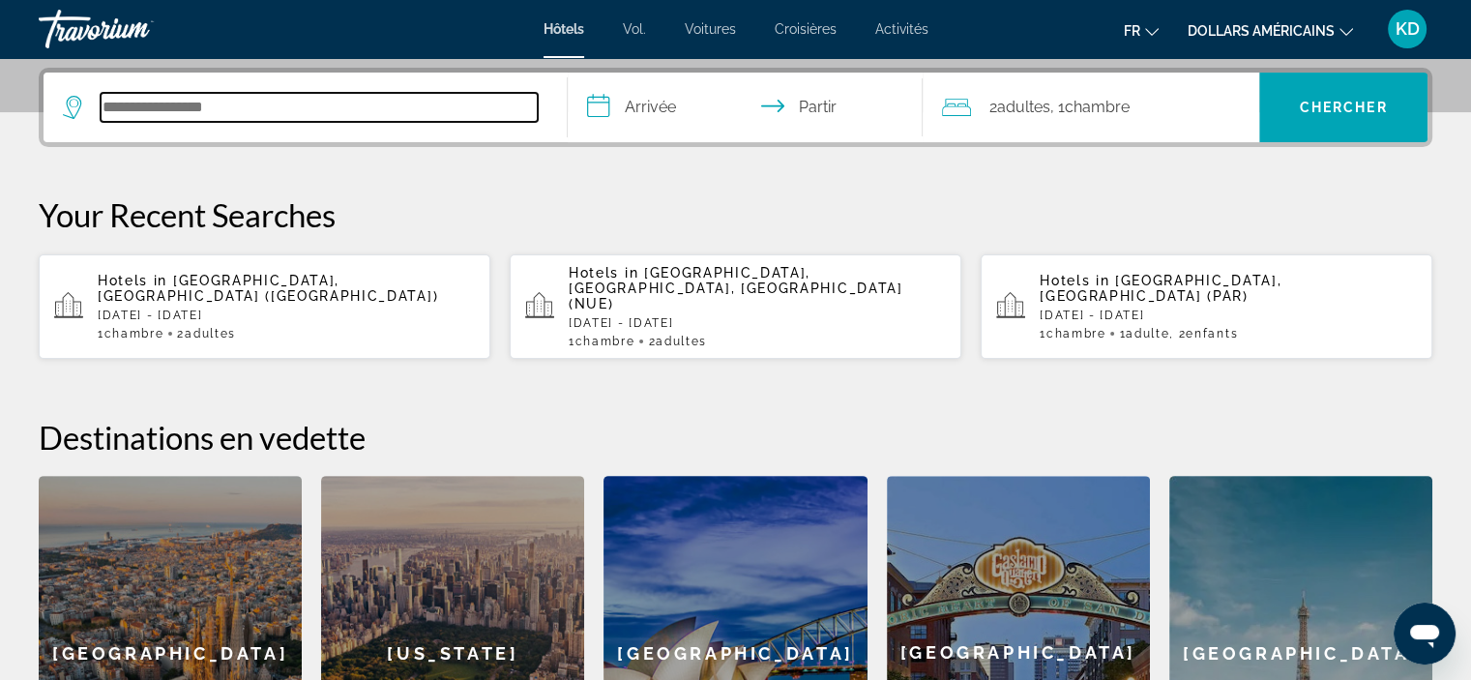
scroll to position [472, 0]
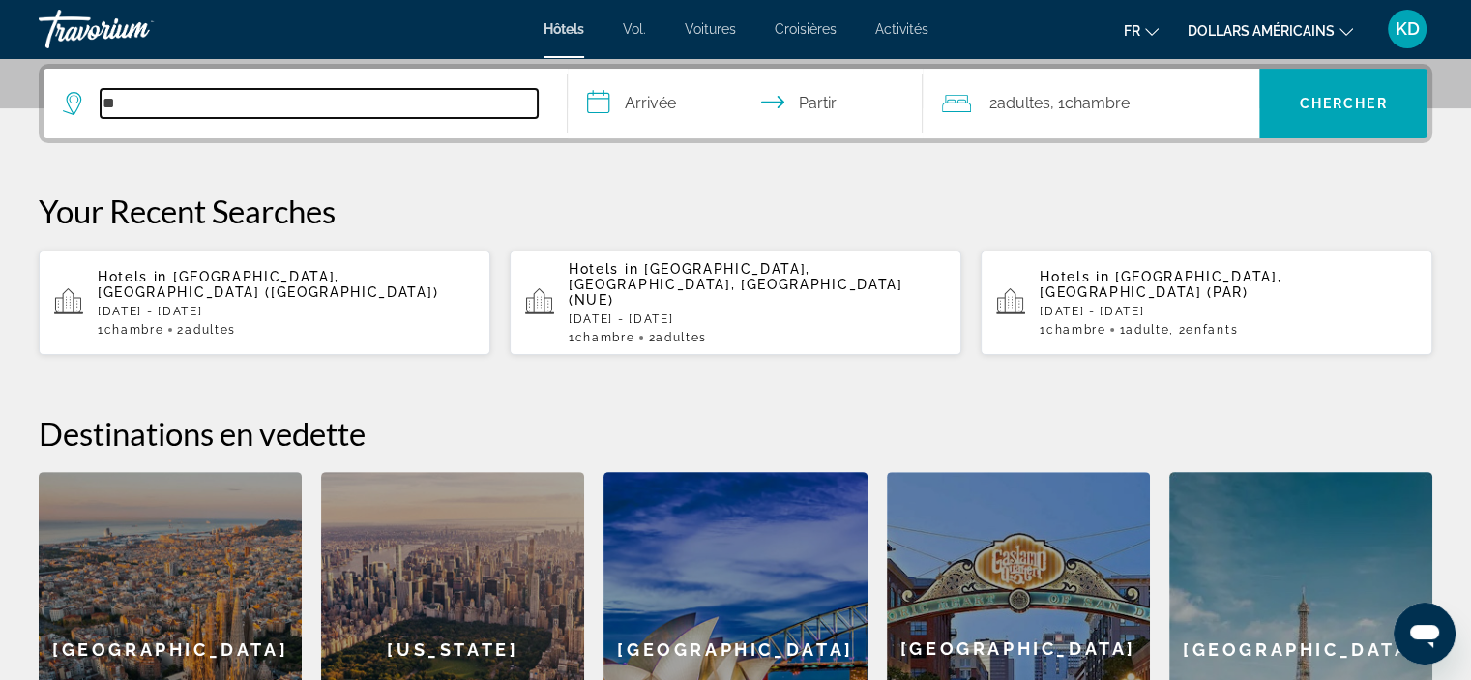
type input "**"
click at [128, 95] on input "**" at bounding box center [319, 103] width 437 height 29
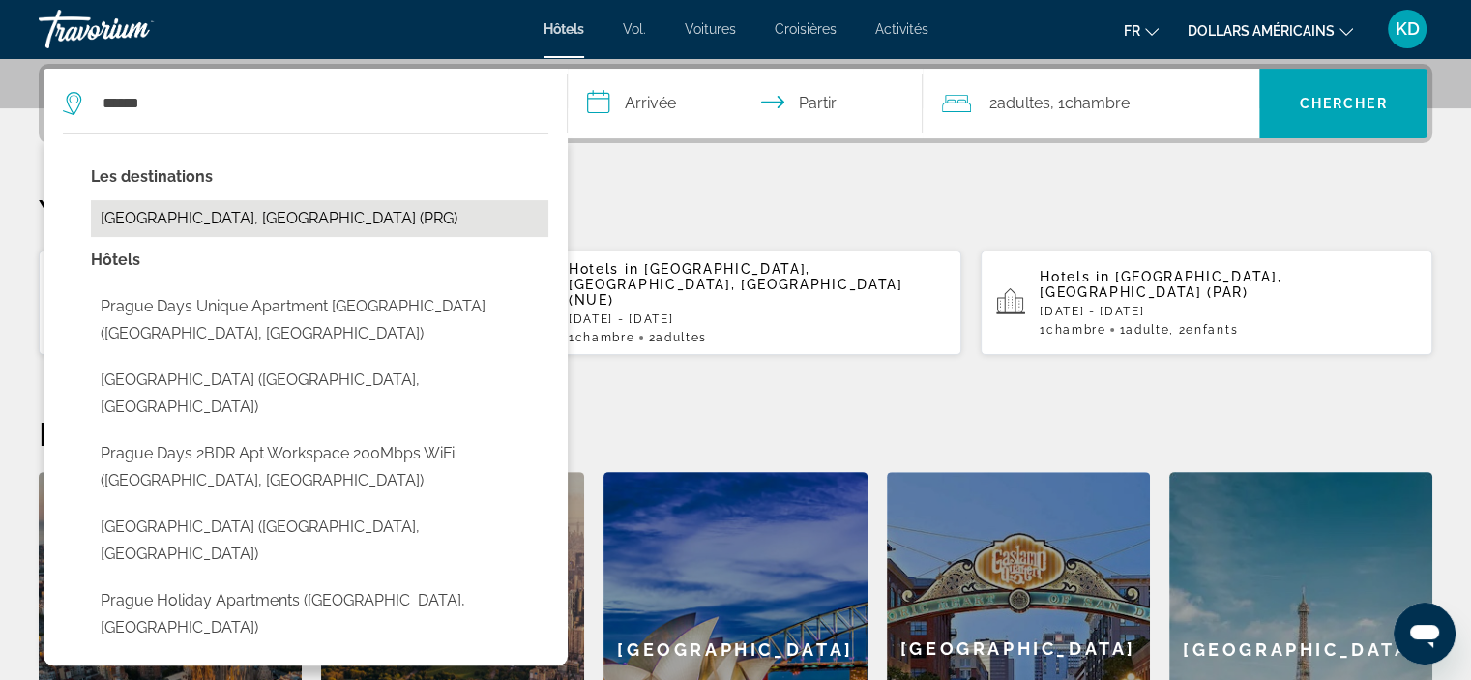
click at [173, 216] on button "Prague, Czech Republic (PRG)" at bounding box center [319, 218] width 457 height 37
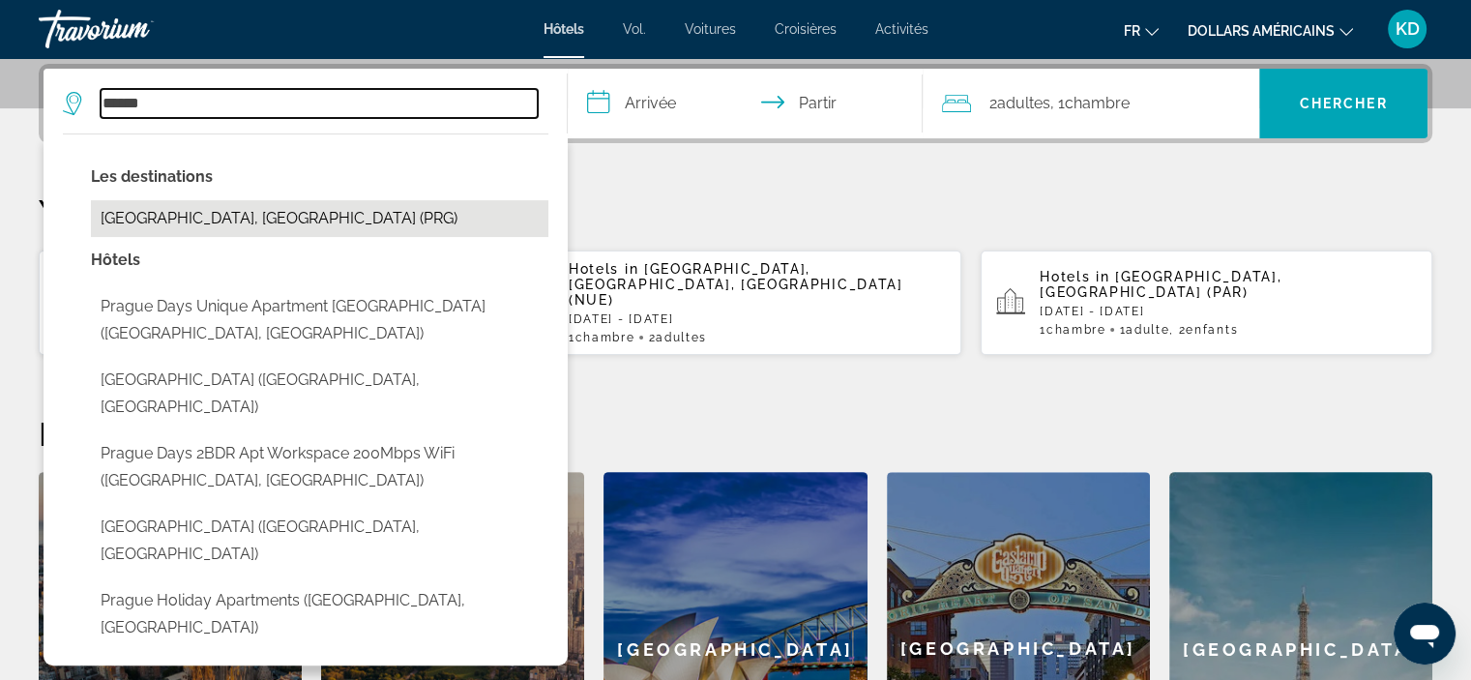
type input "**********"
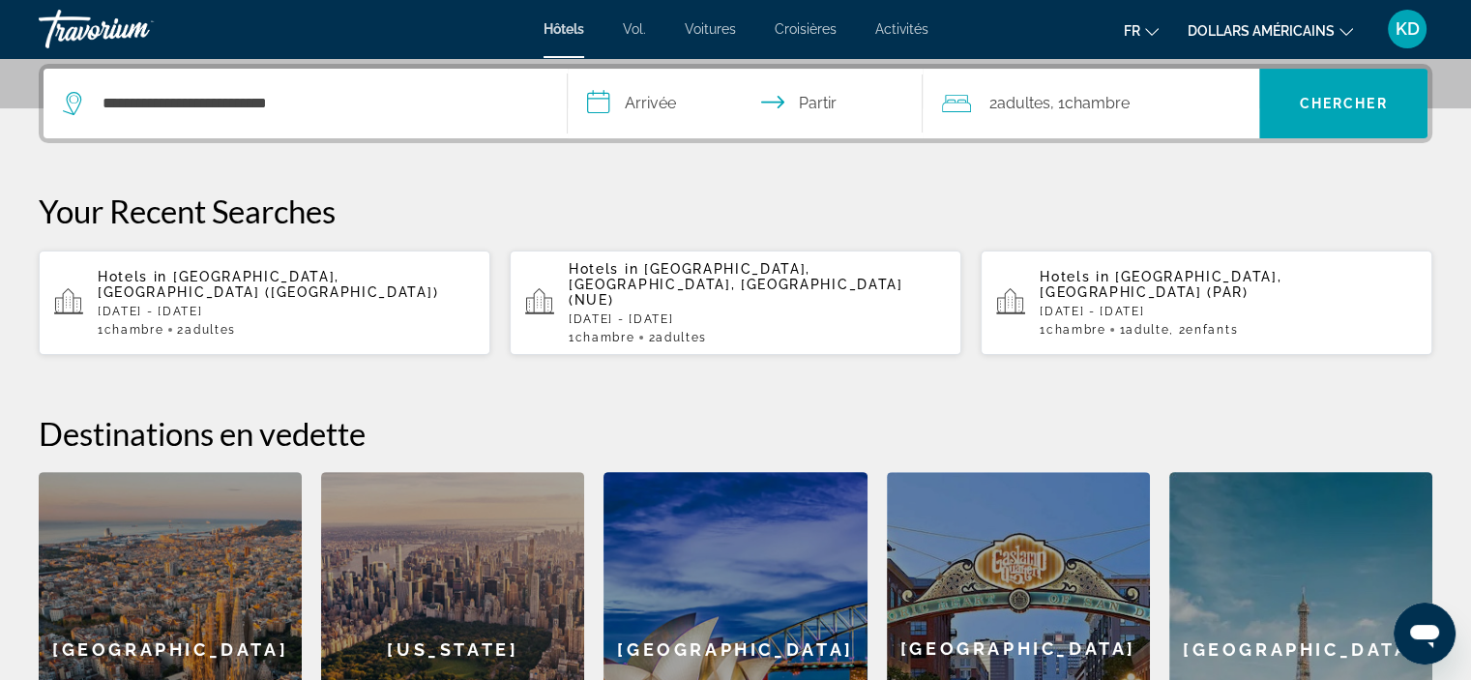
click at [647, 103] on input "**********" at bounding box center [750, 106] width 364 height 75
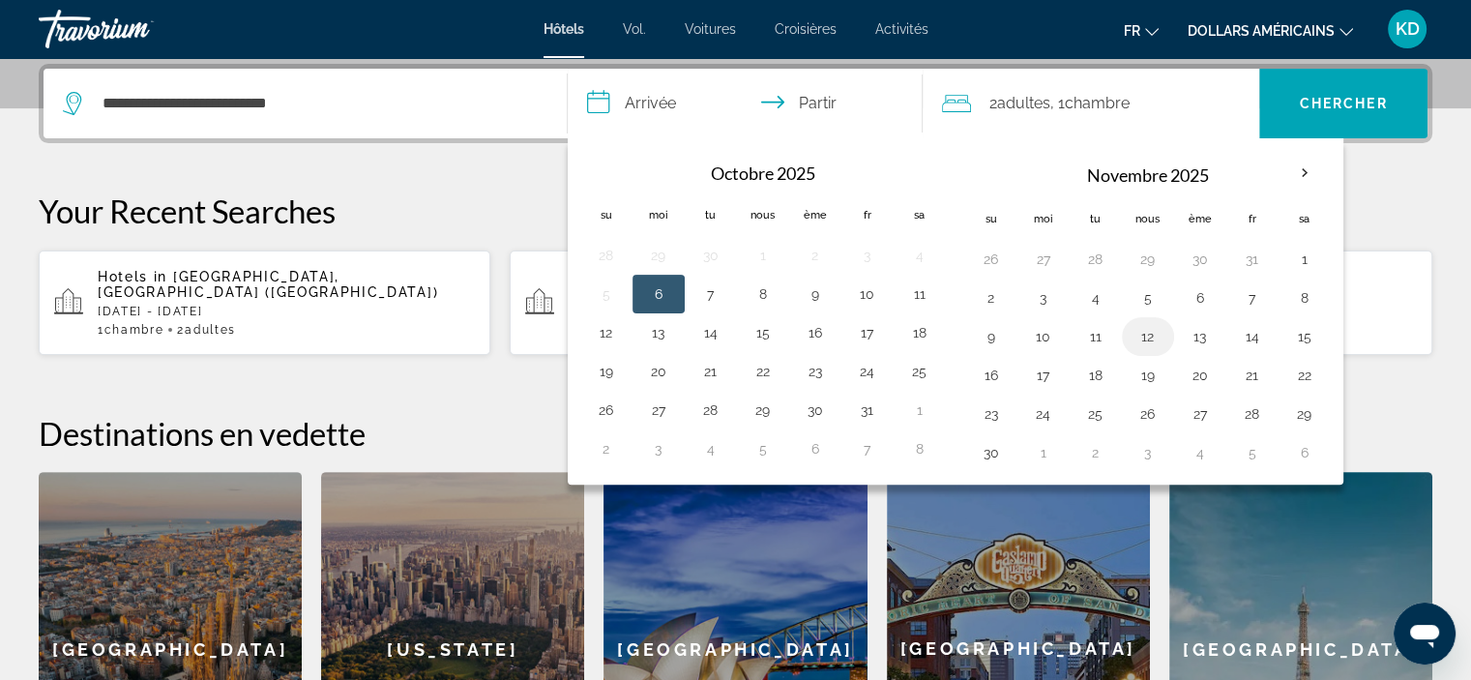
click at [1150, 329] on button "12" at bounding box center [1147, 336] width 31 height 27
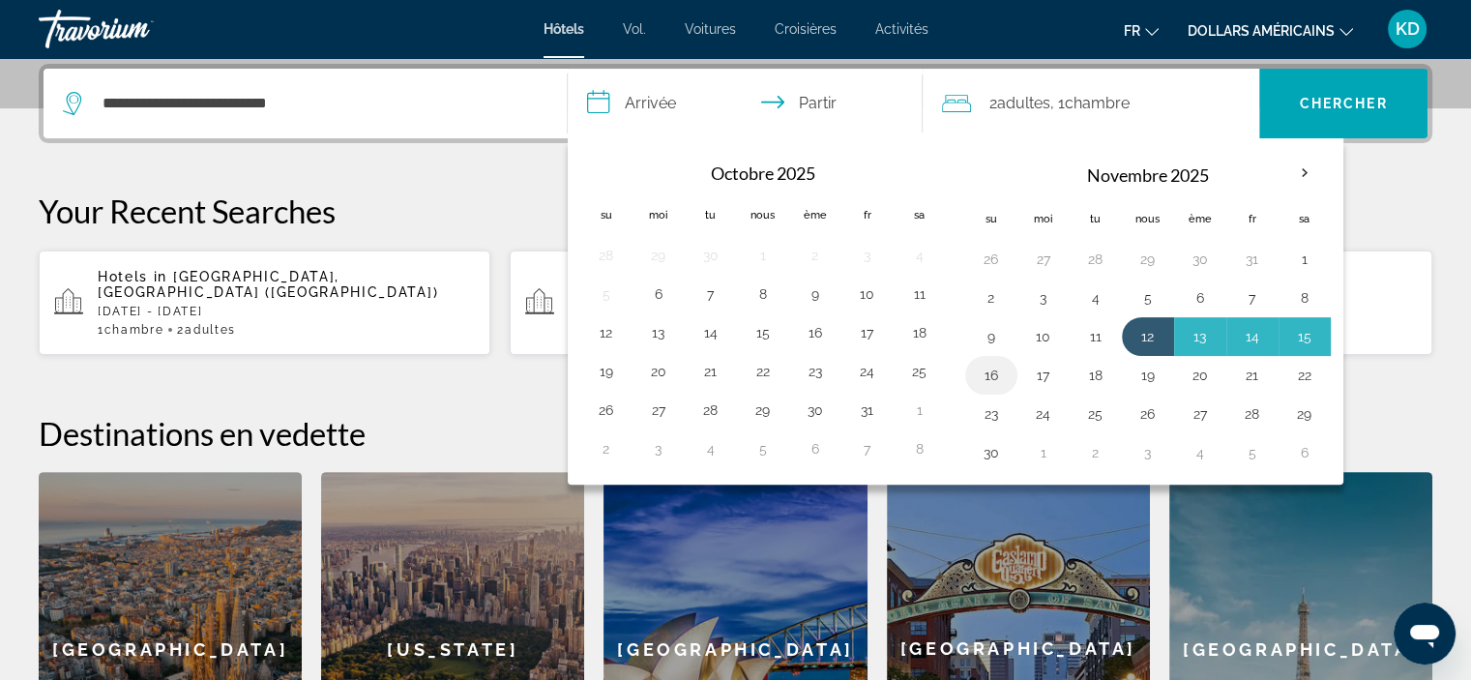
click at [978, 364] on button "16" at bounding box center [991, 375] width 31 height 27
type input "**********"
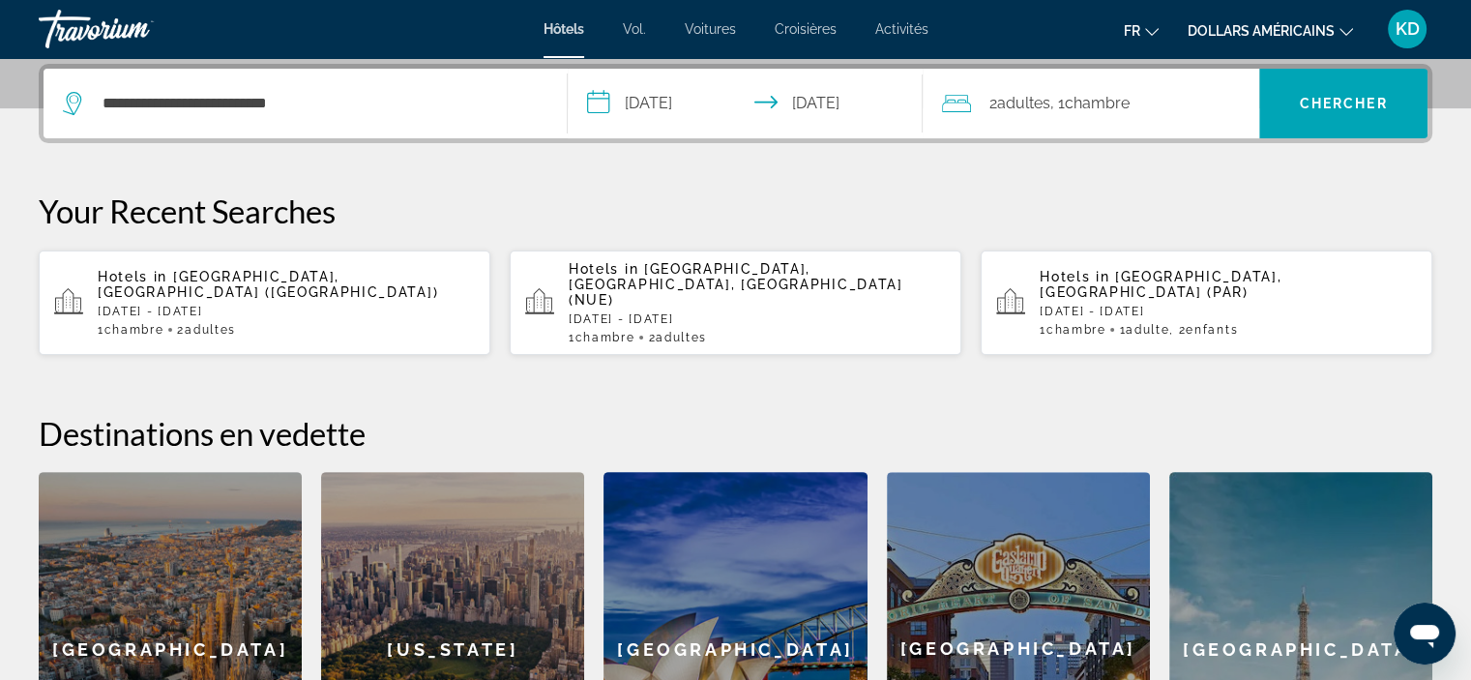
click at [919, 24] on font "Activités" at bounding box center [901, 28] width 53 height 15
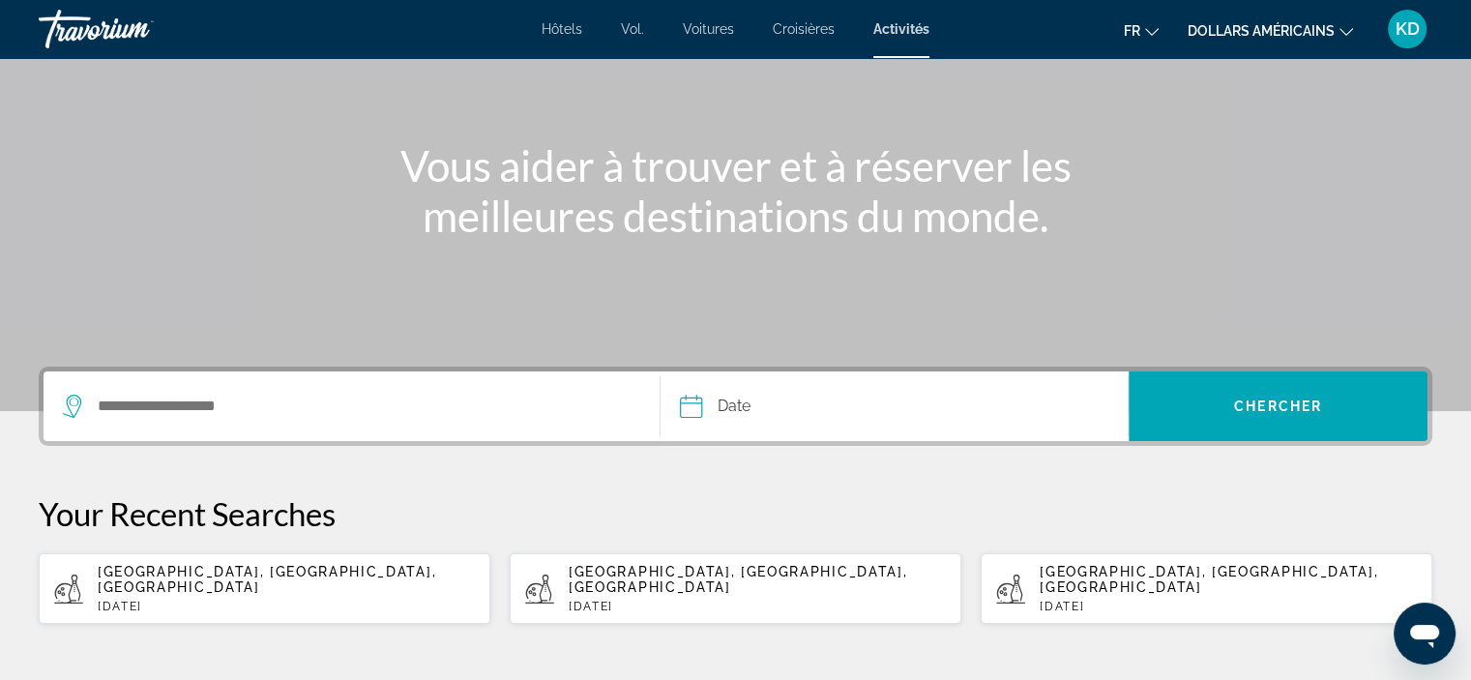
scroll to position [193, 0]
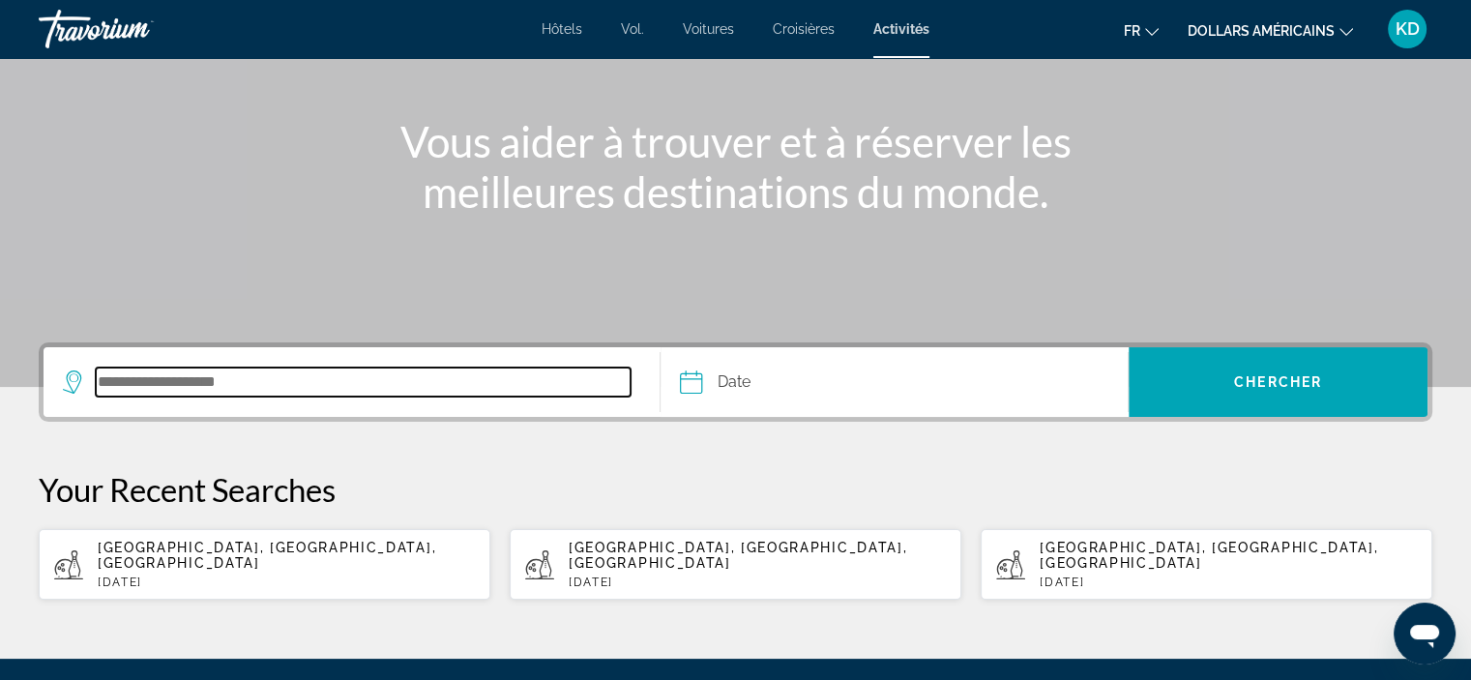
click at [133, 390] on input "Search destination" at bounding box center [363, 381] width 535 height 29
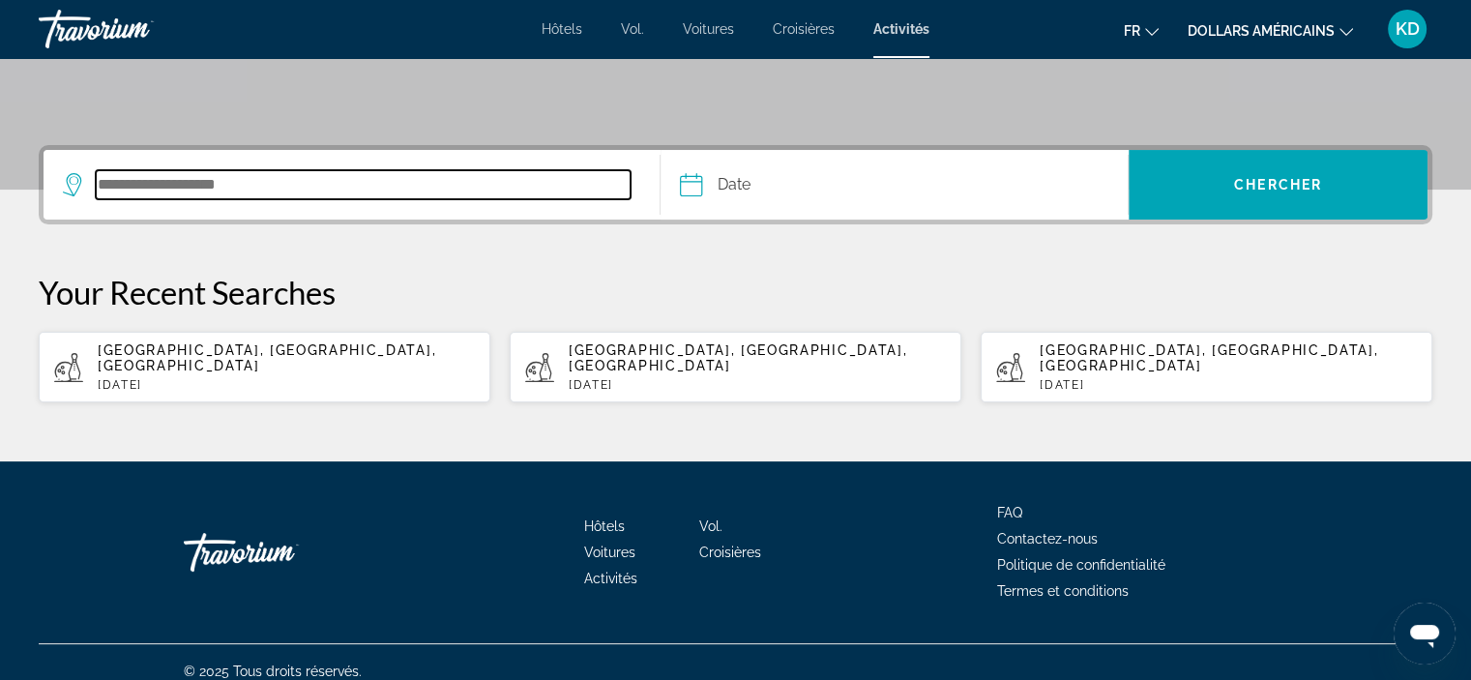
scroll to position [392, 0]
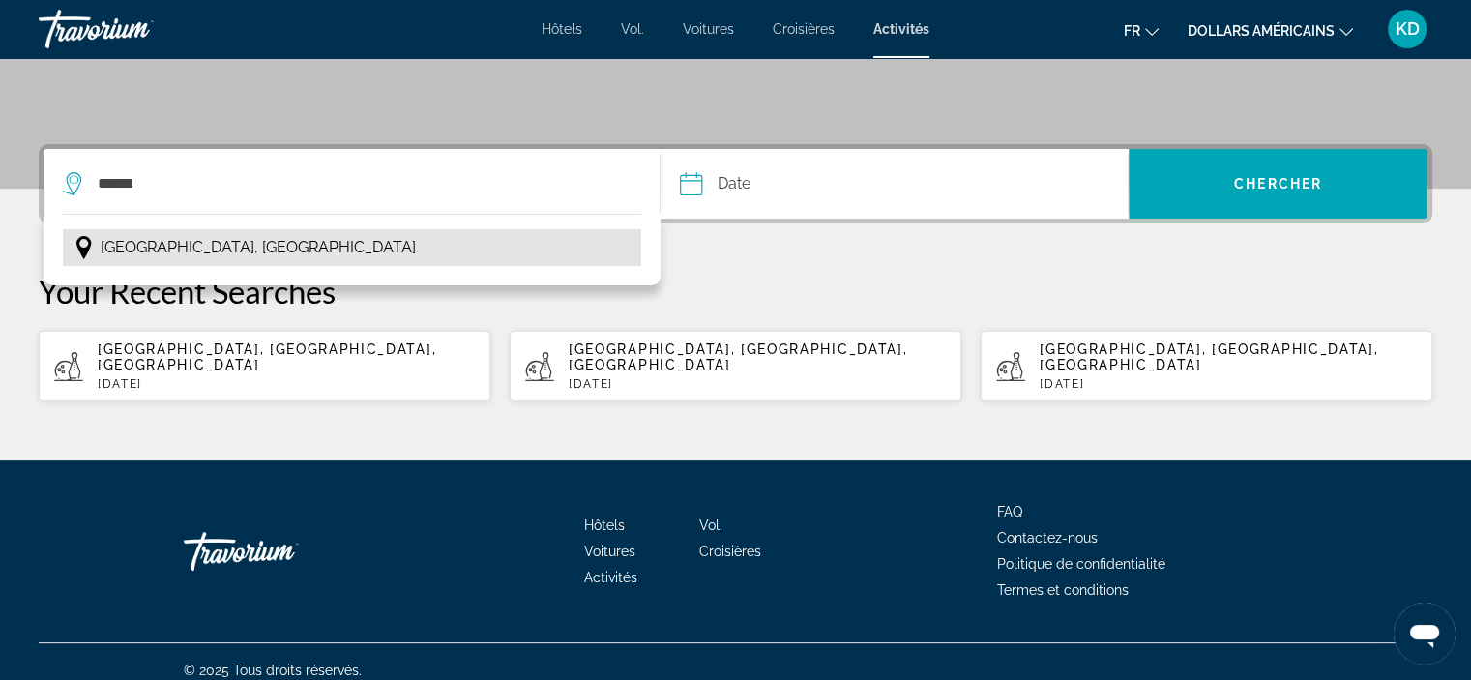
click at [290, 249] on span "Prague, République tchèque" at bounding box center [258, 247] width 315 height 27
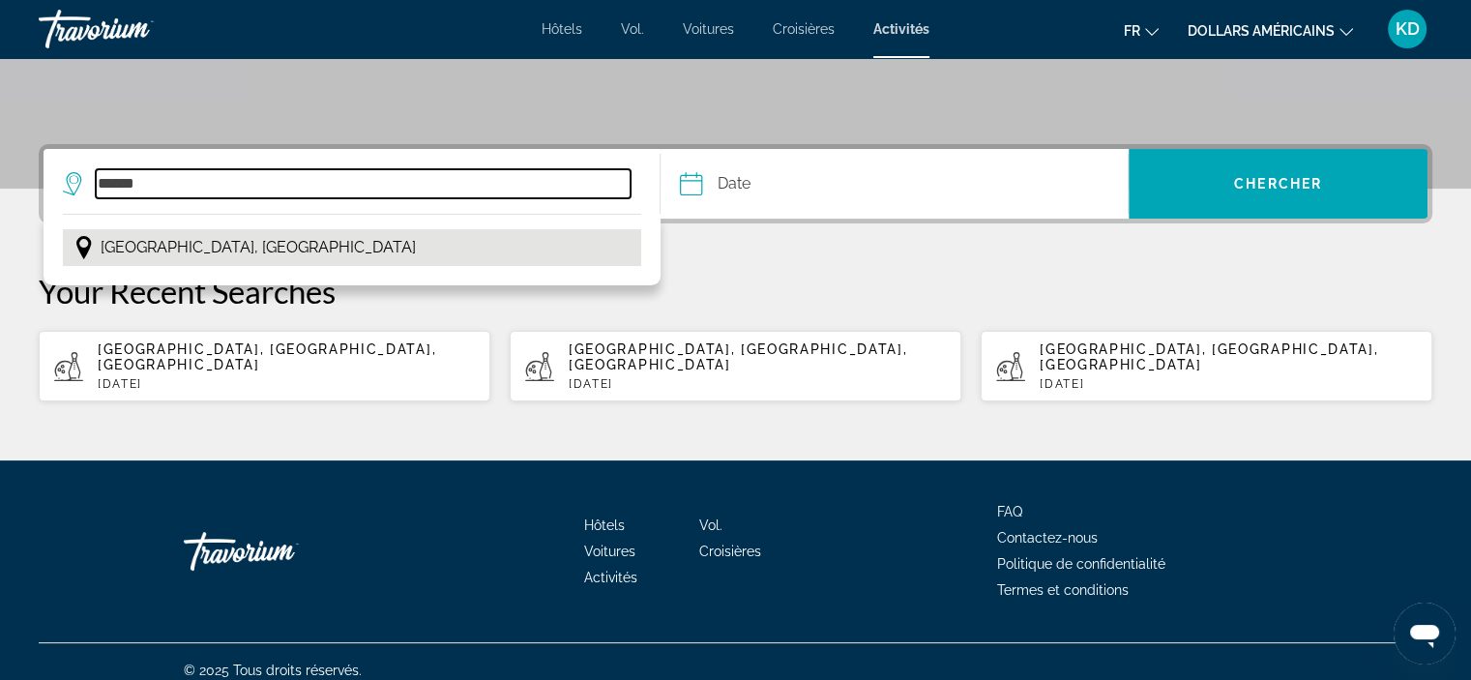
type input "**********"
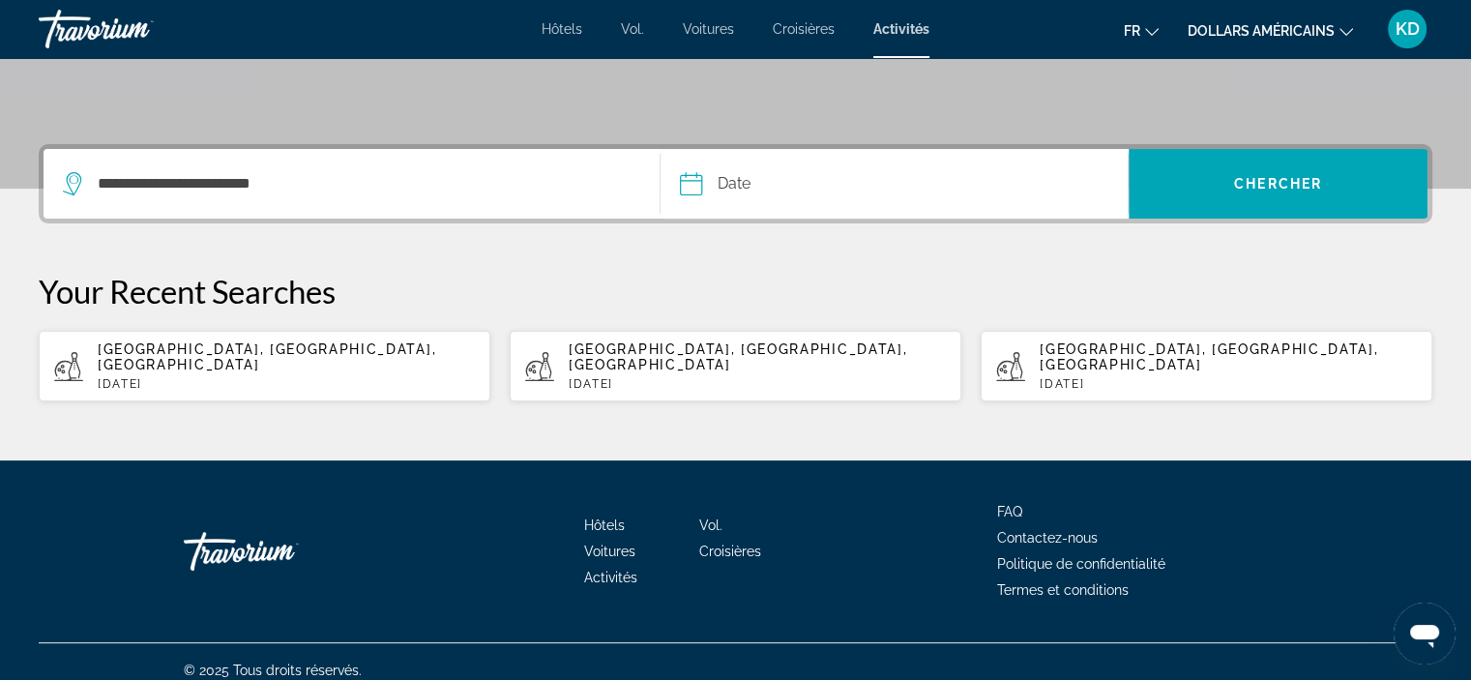
click at [774, 183] on input "Date" at bounding box center [790, 186] width 231 height 75
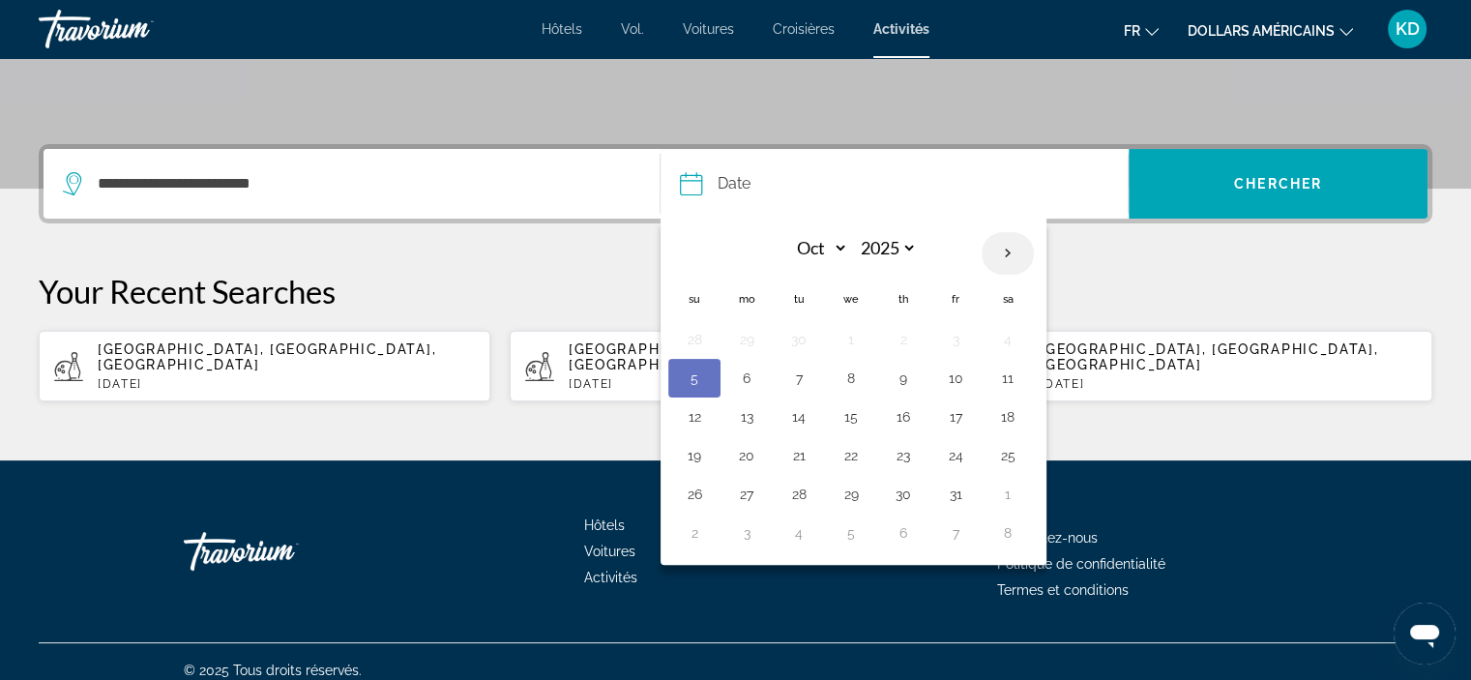
click at [1001, 249] on th "Next month" at bounding box center [1008, 253] width 52 height 43
select select "**"
click at [901, 416] on button "13" at bounding box center [903, 416] width 31 height 27
type input "**********"
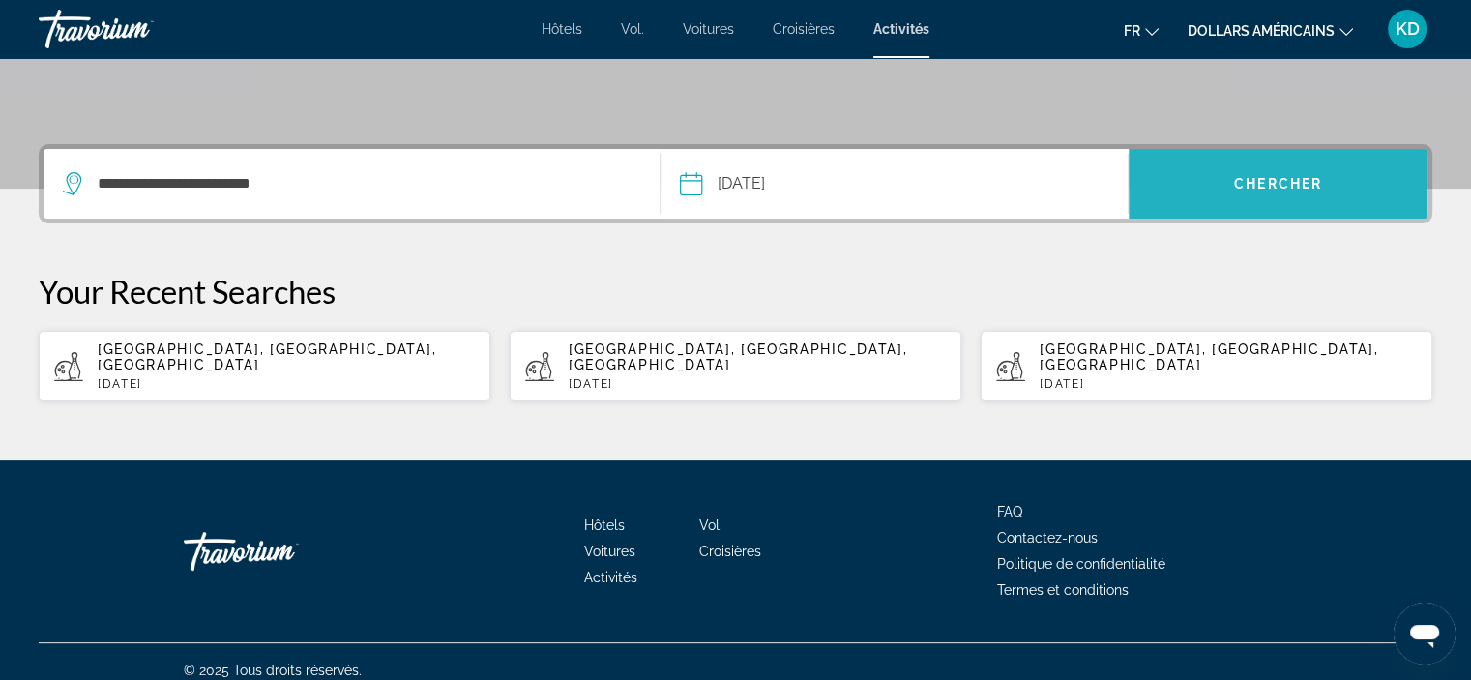
click at [1335, 177] on span "Search" at bounding box center [1278, 184] width 299 height 46
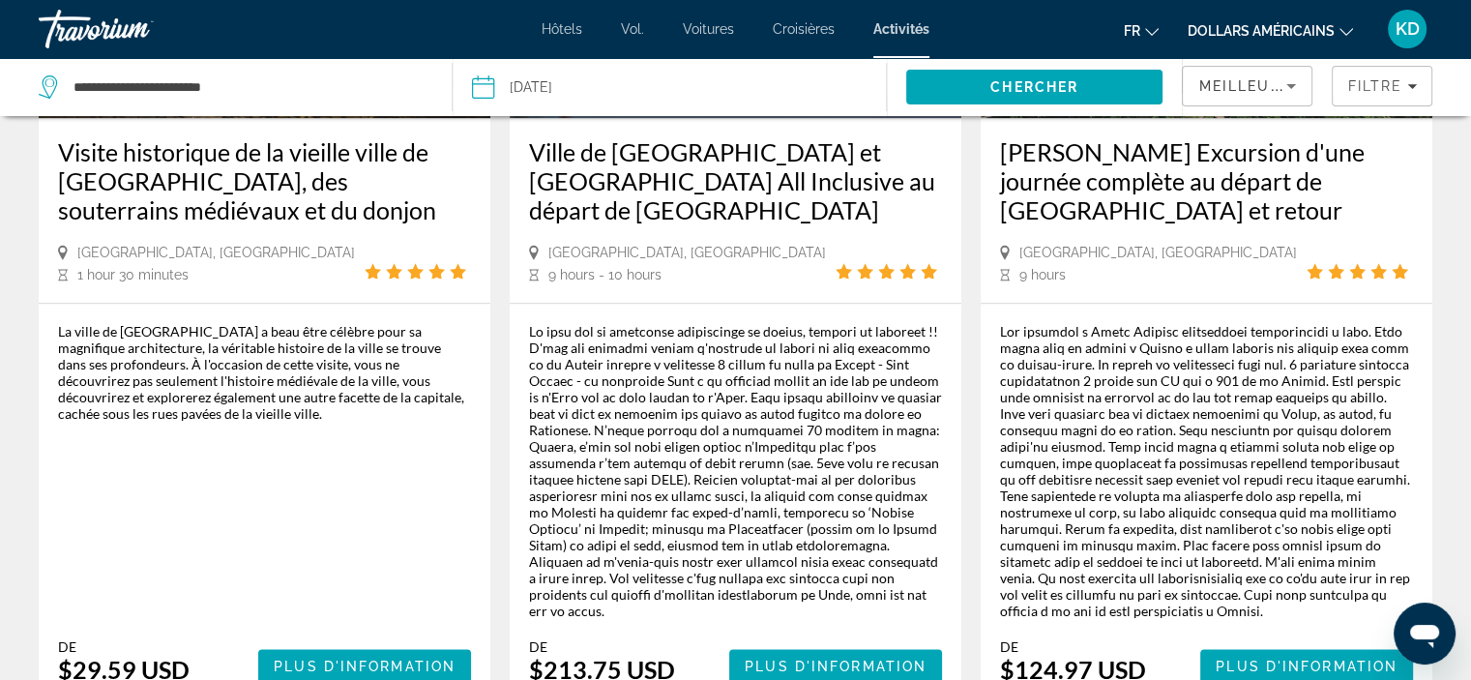
scroll to position [2321, 0]
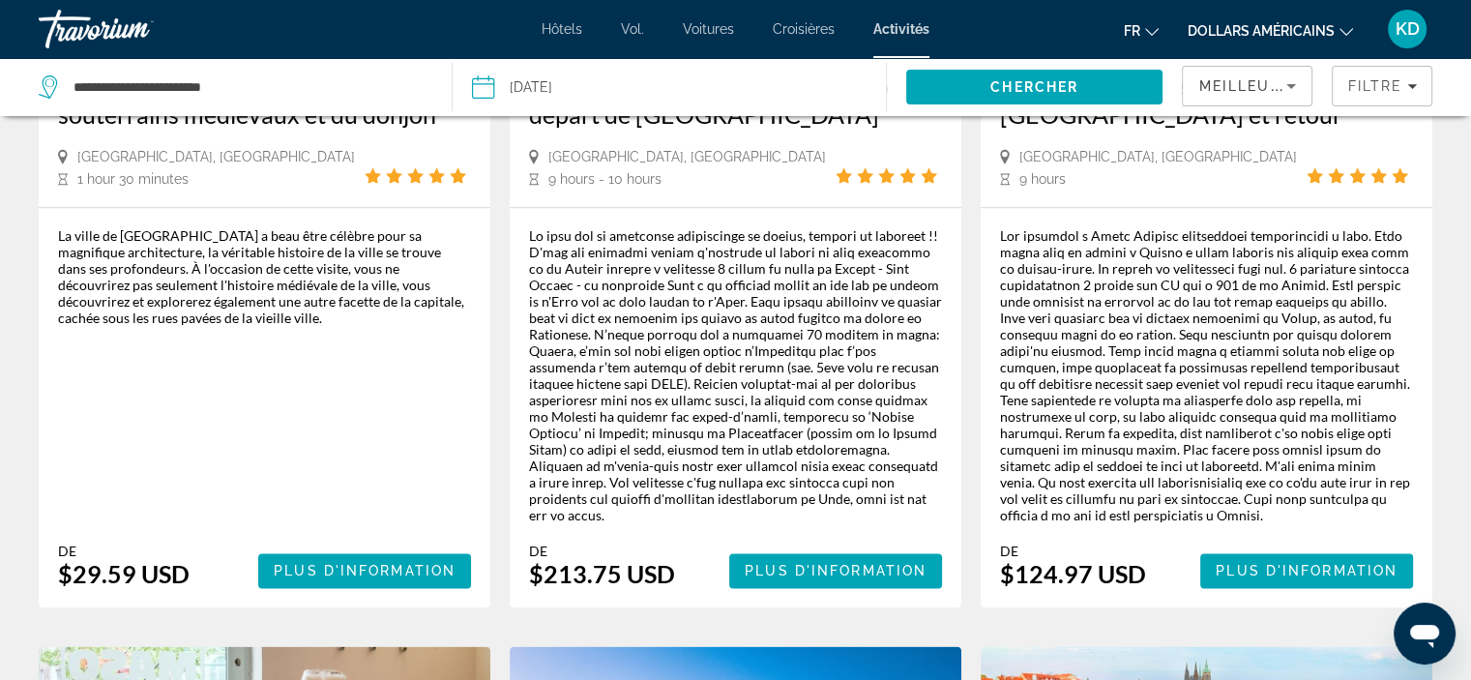
click at [1343, 26] on icon "Changer de devise" at bounding box center [1346, 32] width 14 height 14
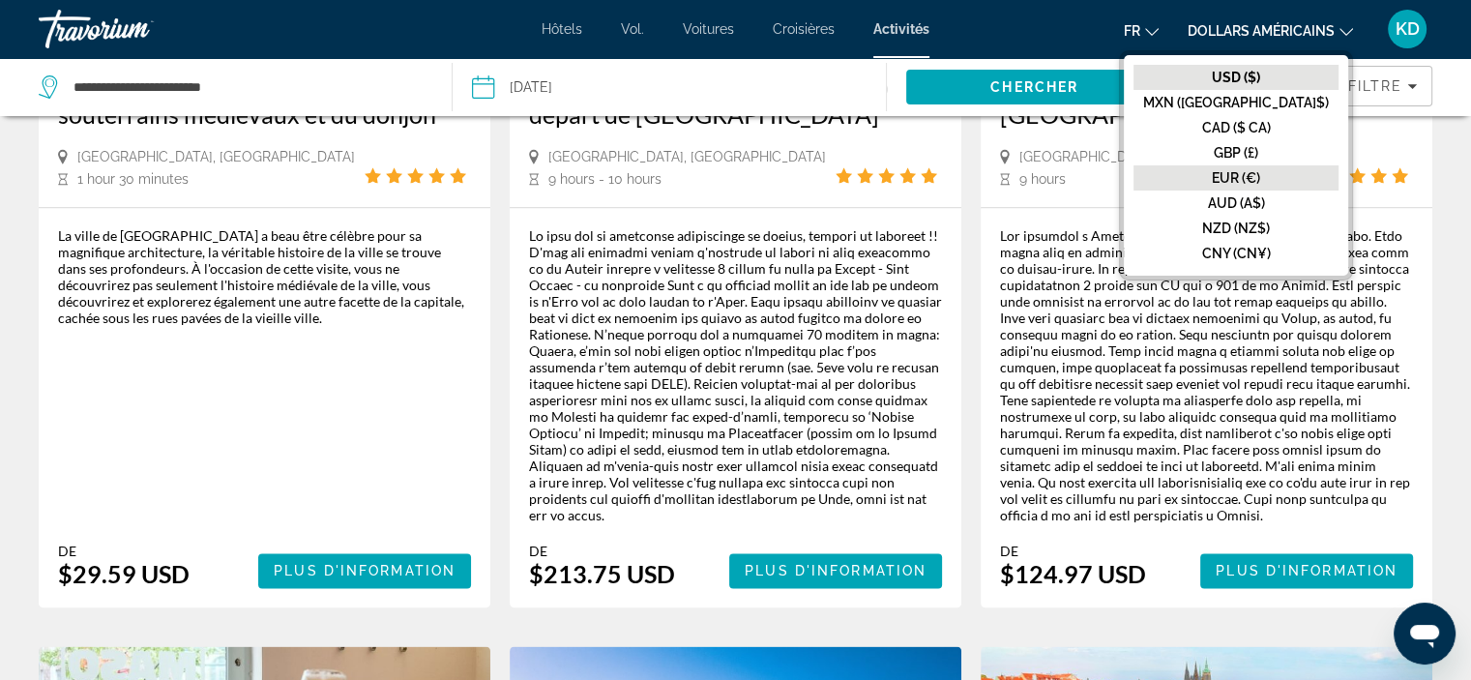
click at [1260, 174] on font "EUR (€)" at bounding box center [1236, 177] width 48 height 15
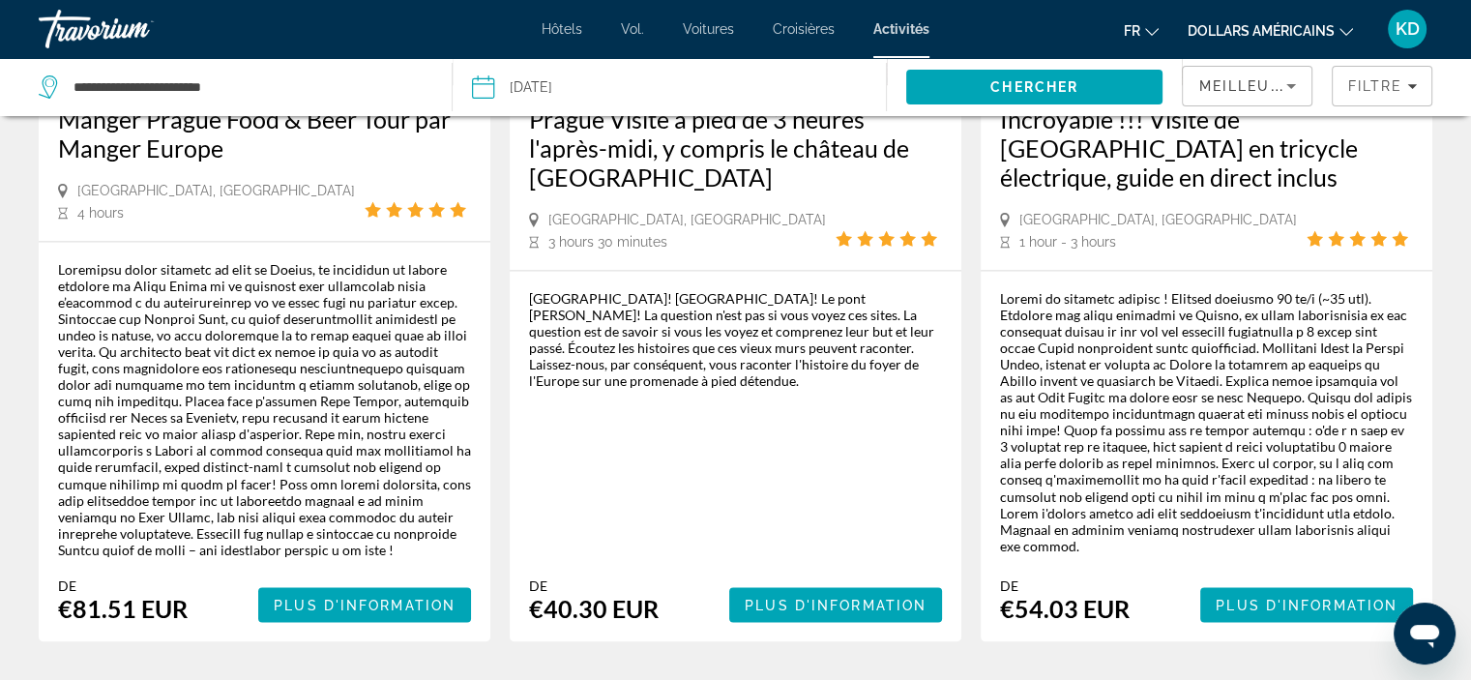
scroll to position [3288, 0]
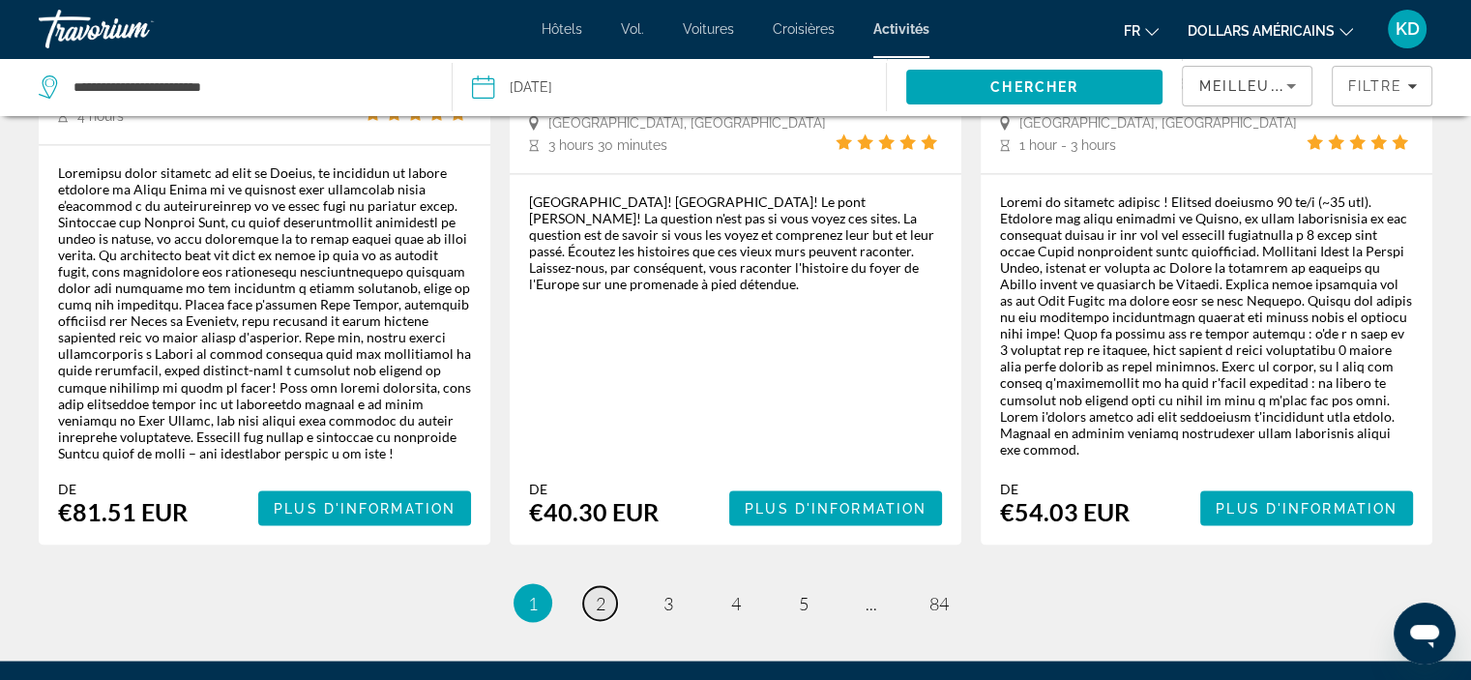
click at [604, 592] on span "2" at bounding box center [601, 602] width 10 height 21
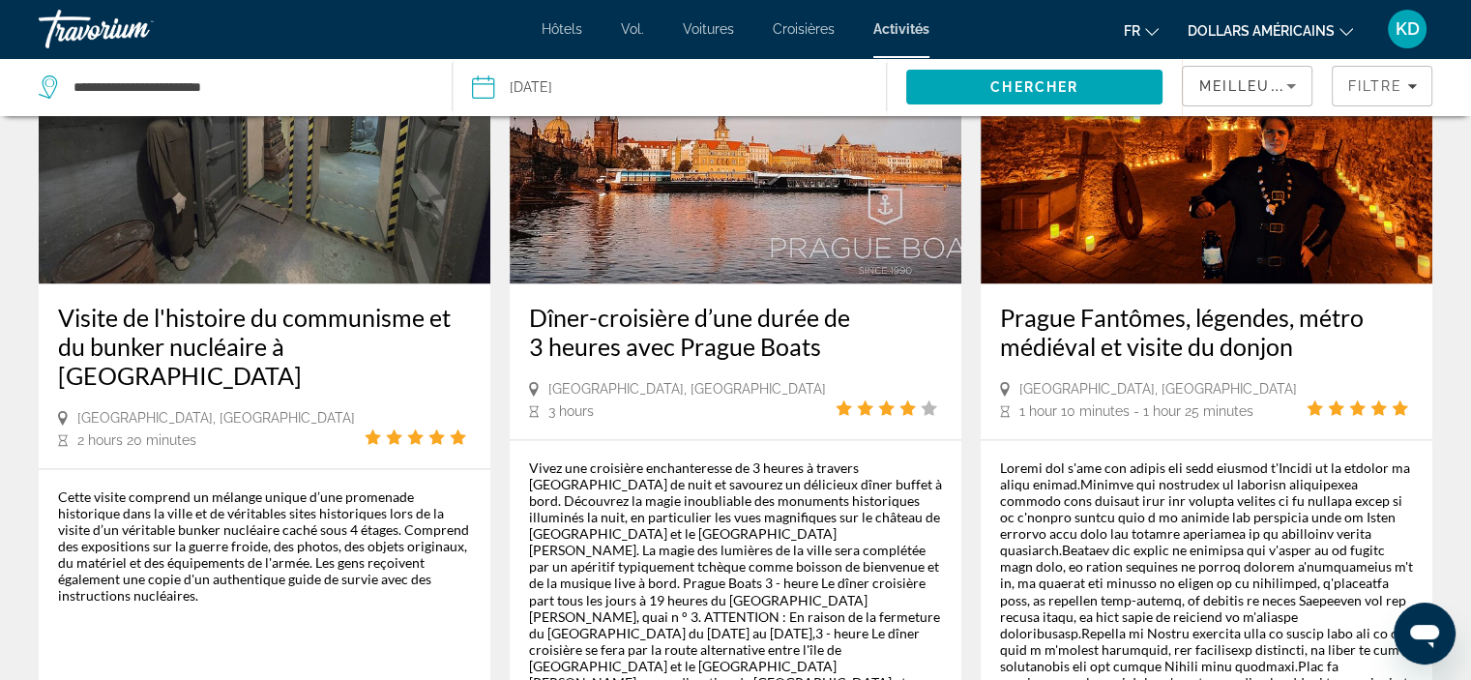
scroll to position [3288, 0]
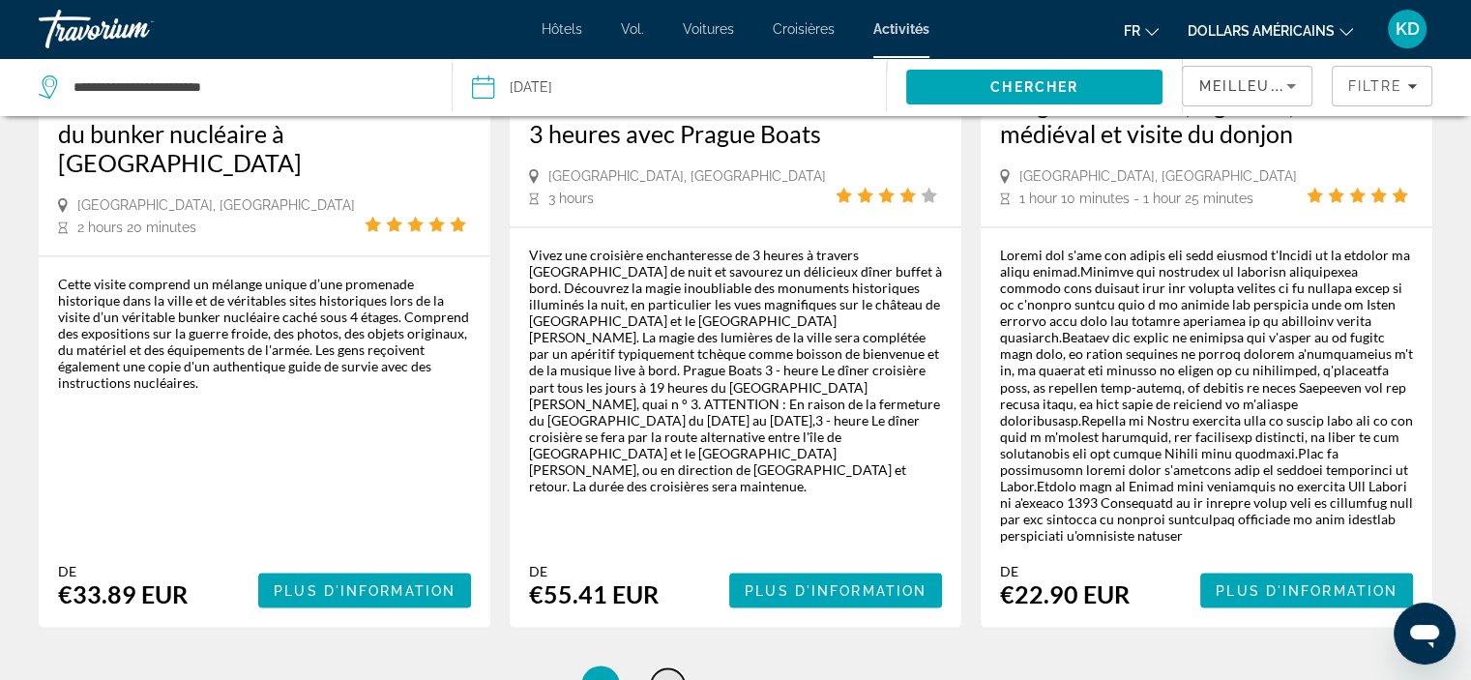
click at [672, 674] on span "3" at bounding box center [668, 684] width 10 height 21
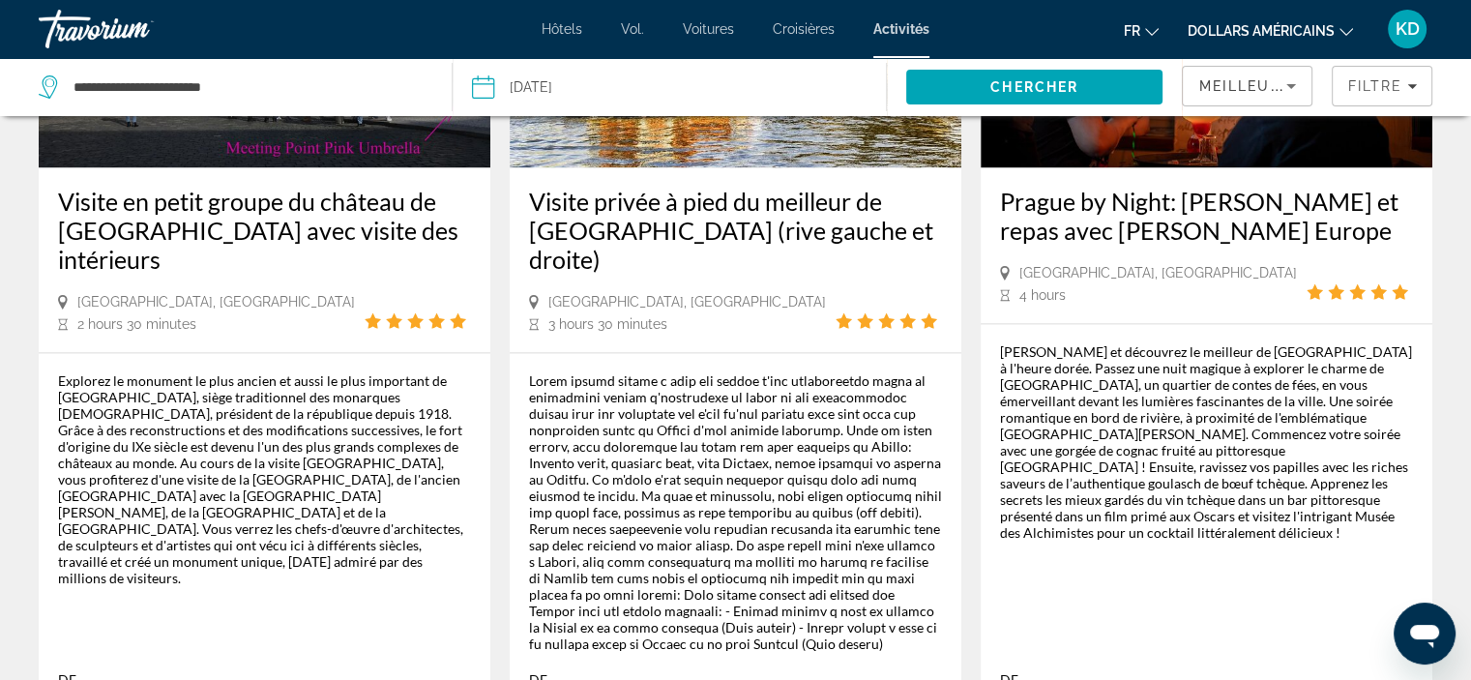
scroll to position [2998, 0]
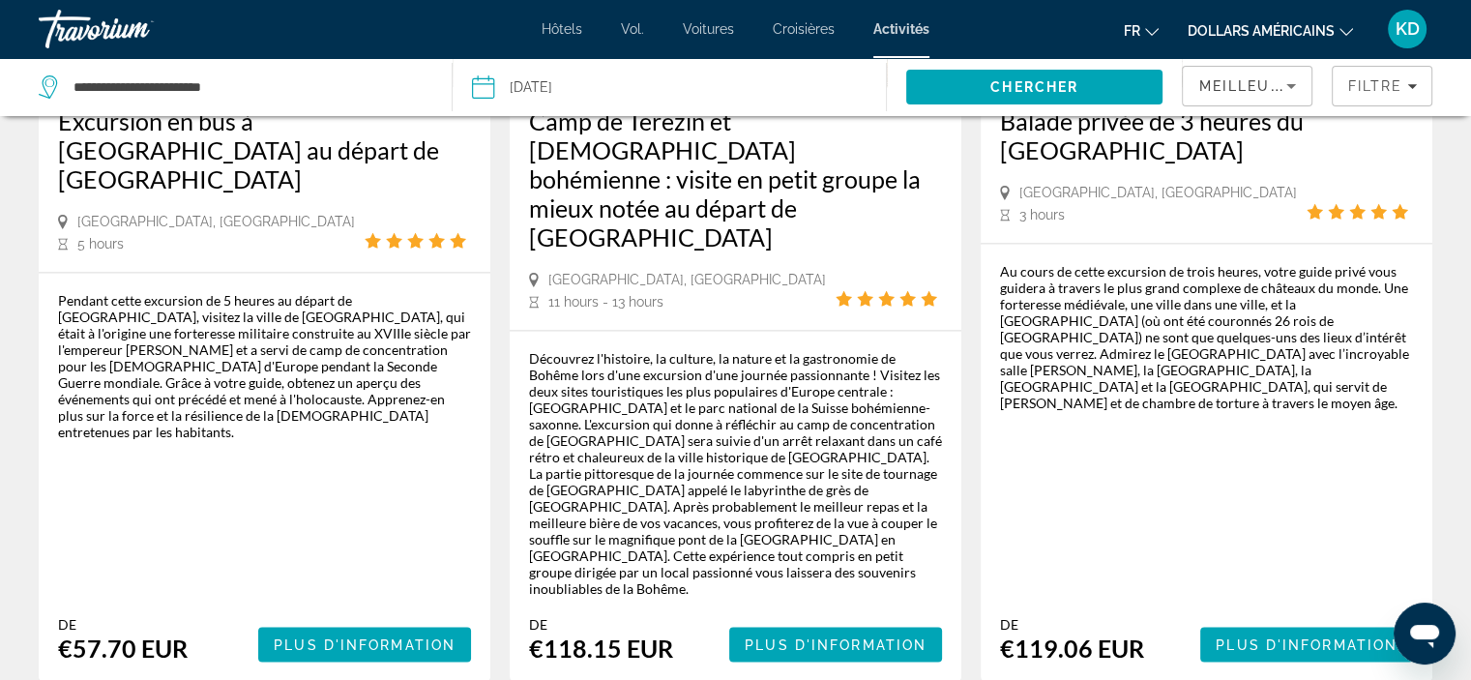
scroll to position [3095, 0]
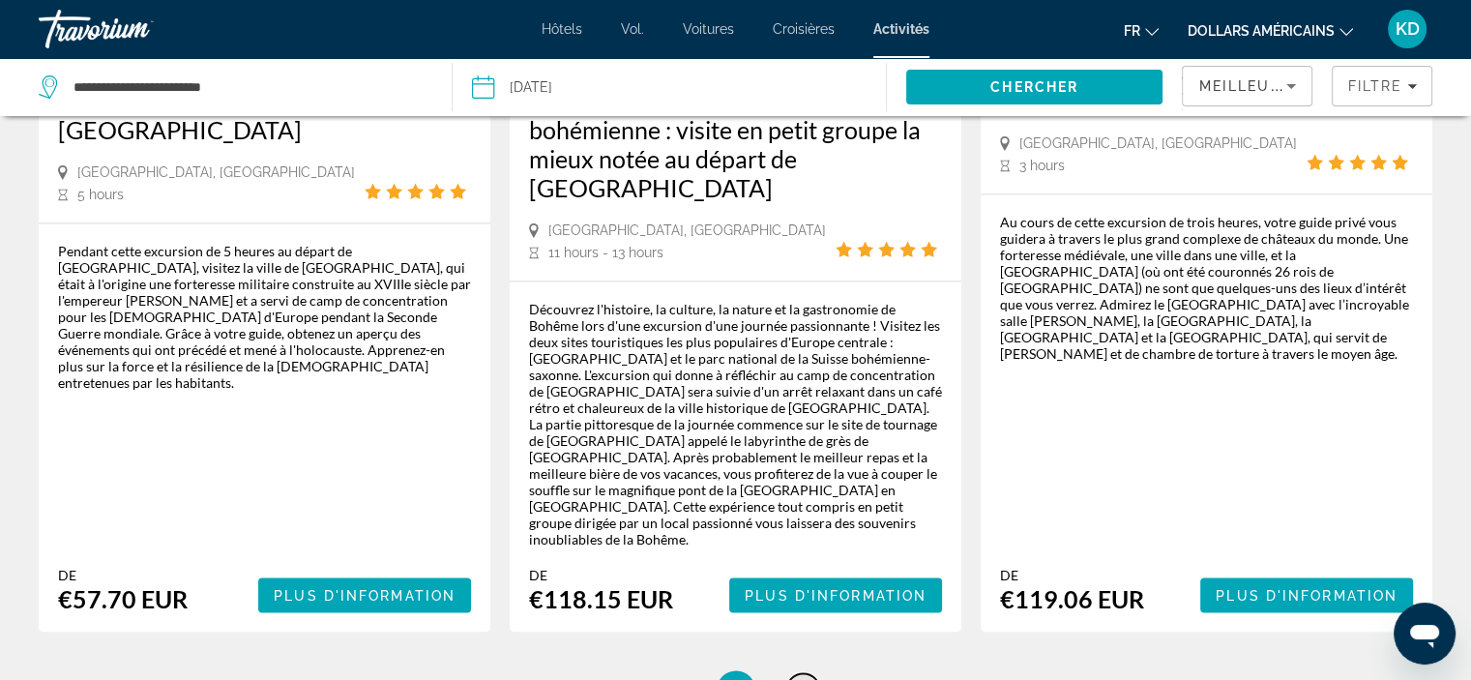
click at [801, 679] on span "5" at bounding box center [804, 689] width 10 height 21
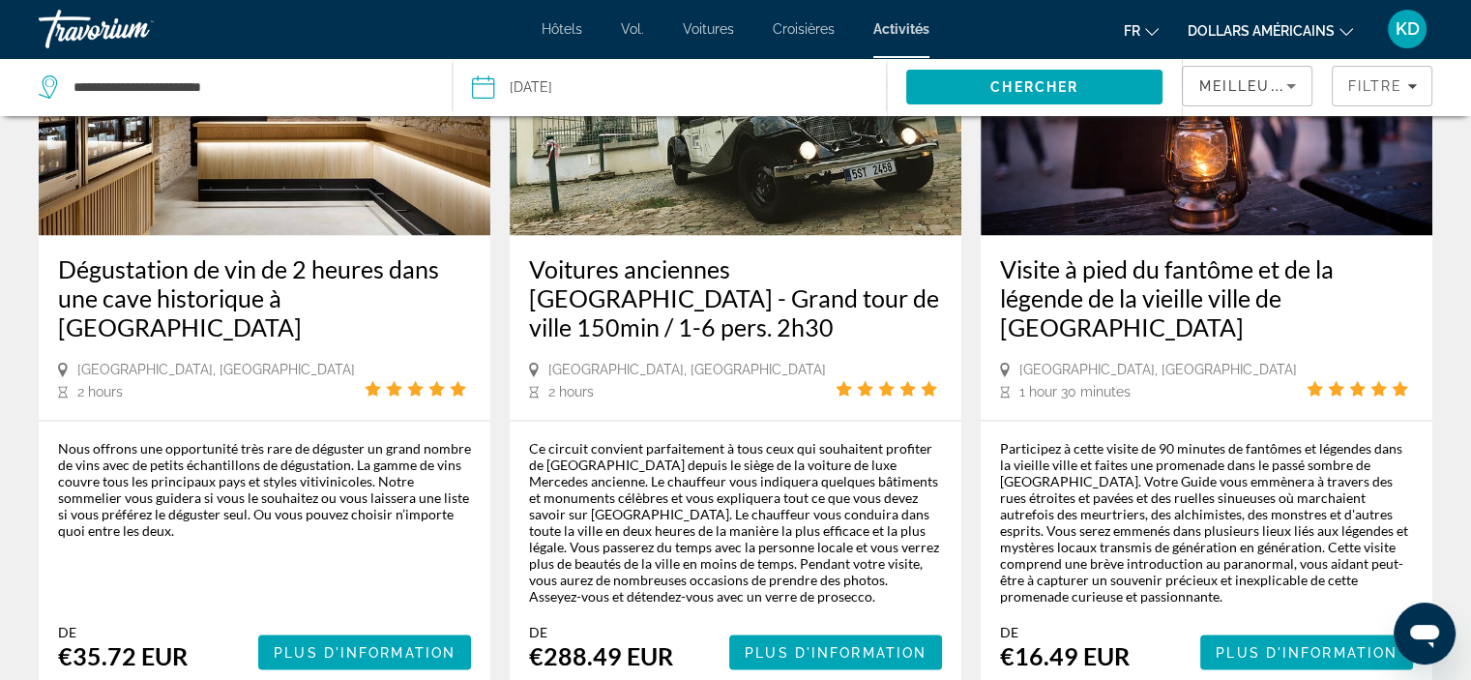
scroll to position [2998, 0]
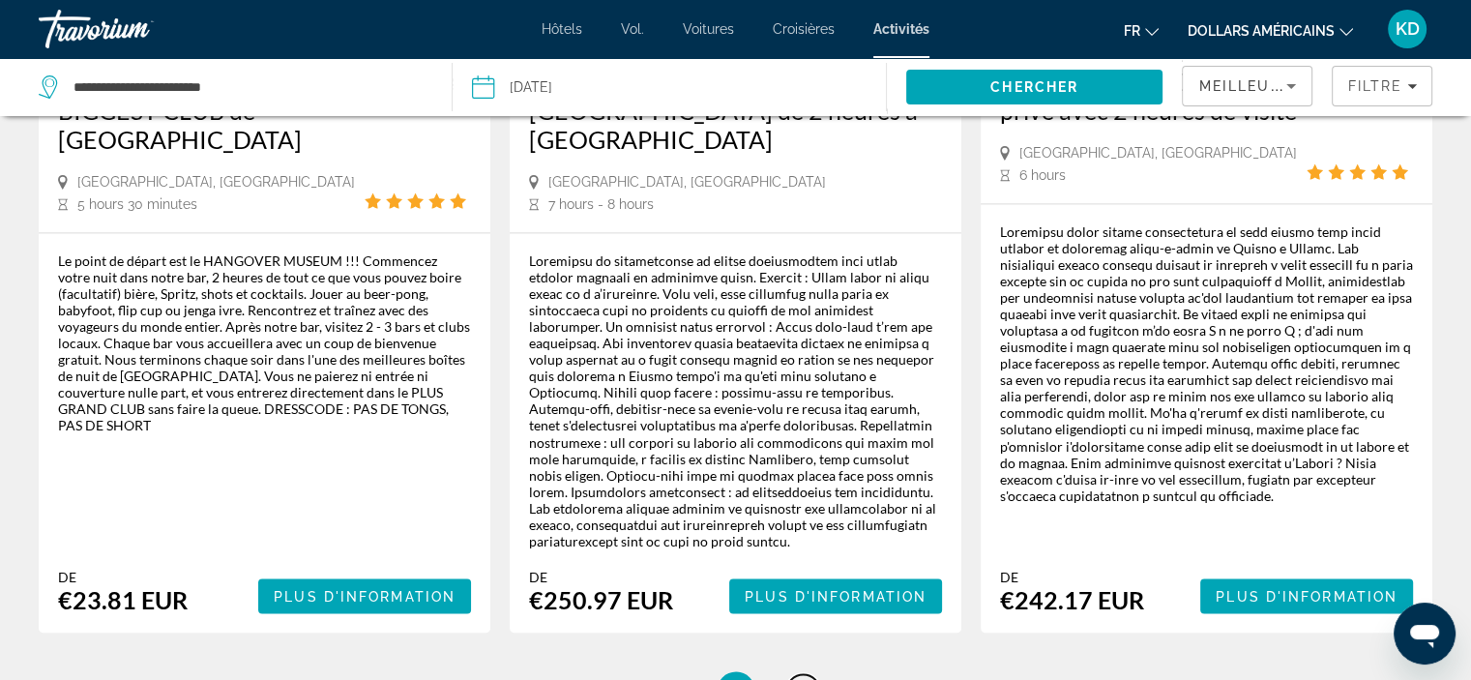
scroll to position [3288, 0]
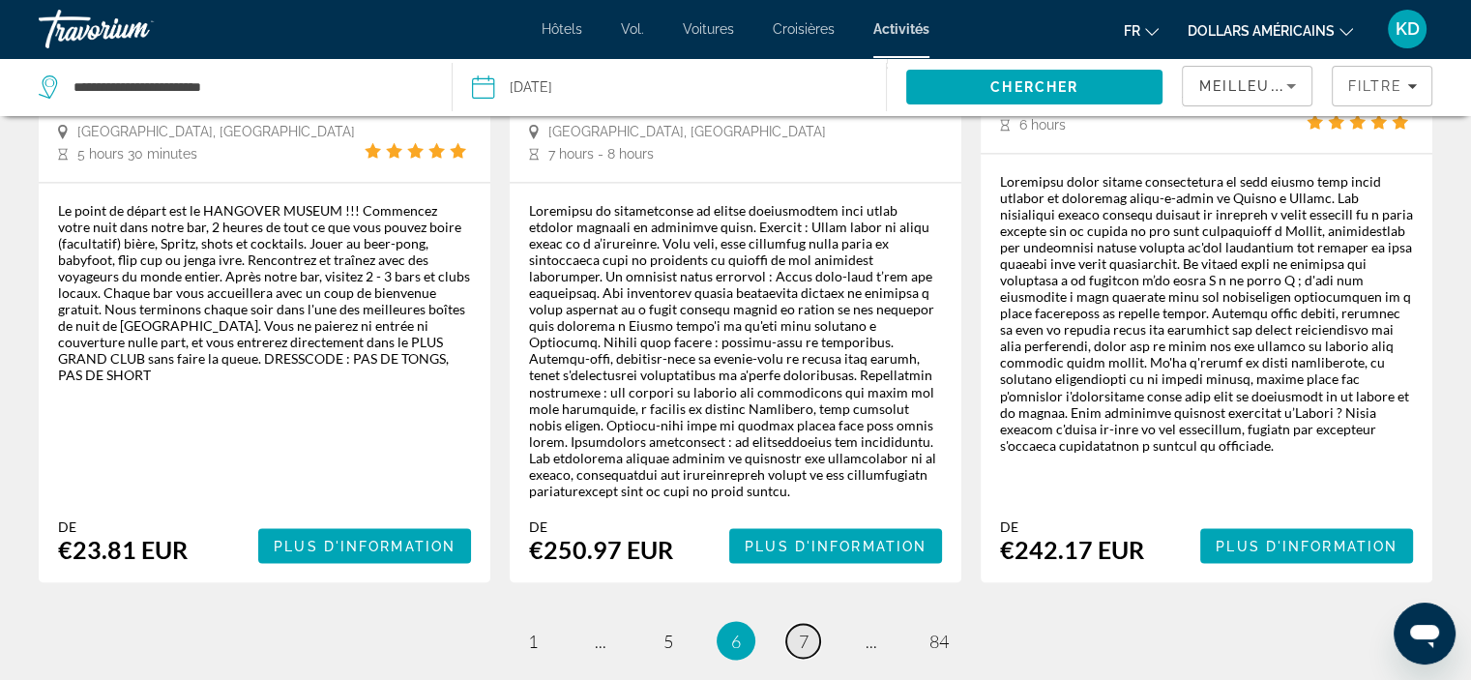
click at [793, 624] on link "page 7" at bounding box center [803, 641] width 34 height 34
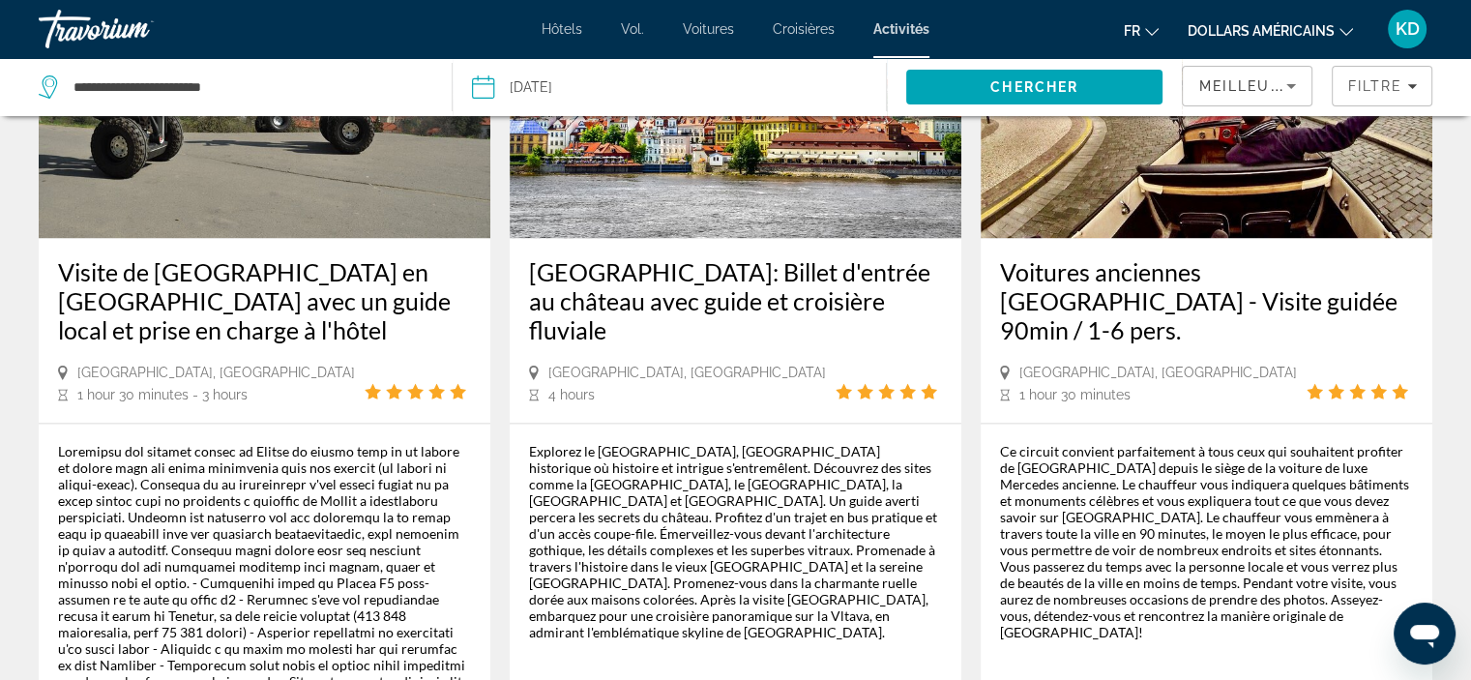
scroll to position [2998, 0]
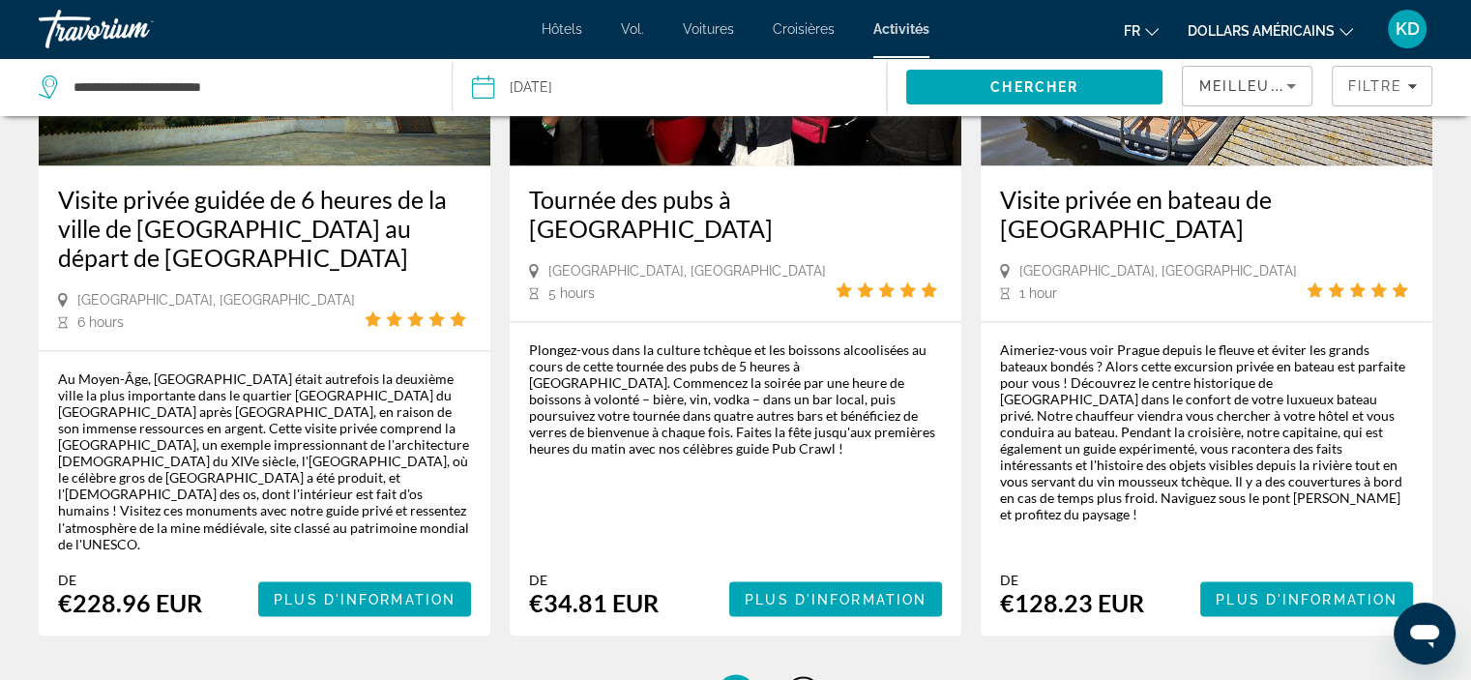
scroll to position [3191, 0]
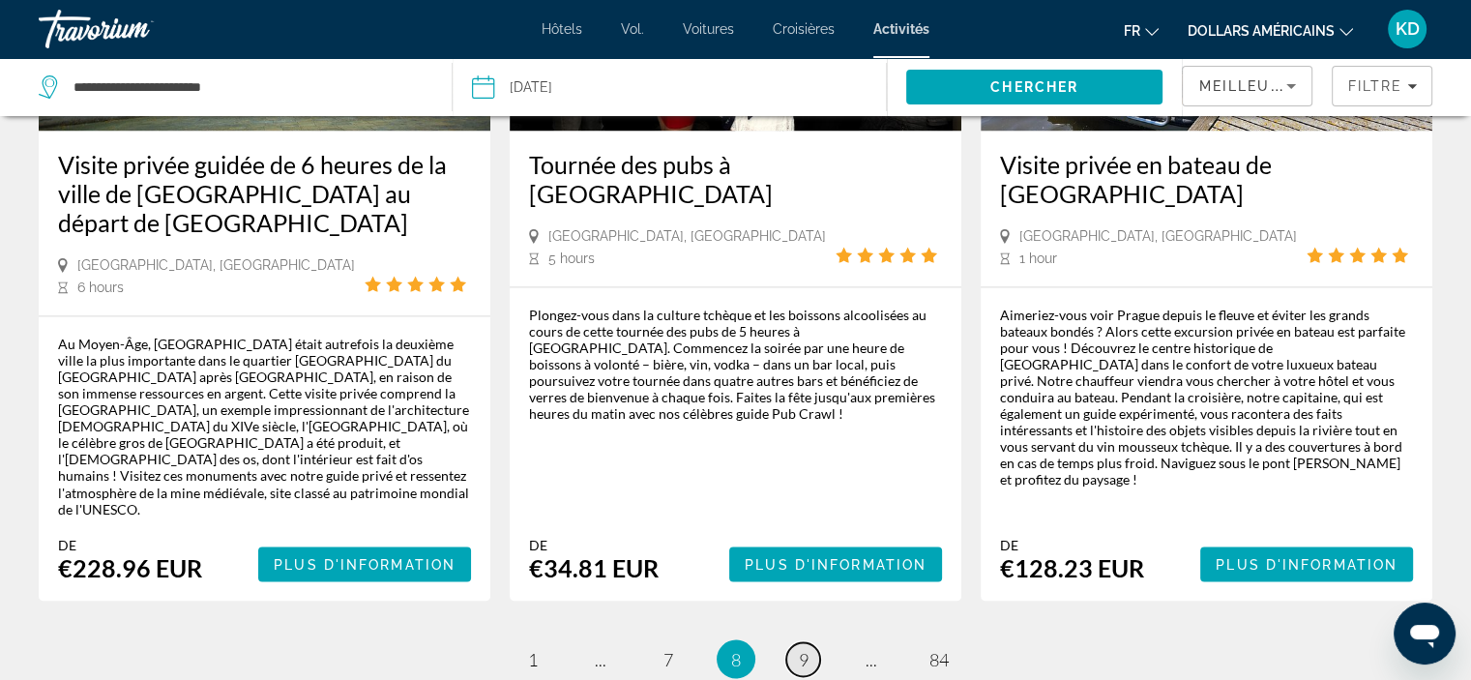
click at [804, 648] on span "9" at bounding box center [804, 658] width 10 height 21
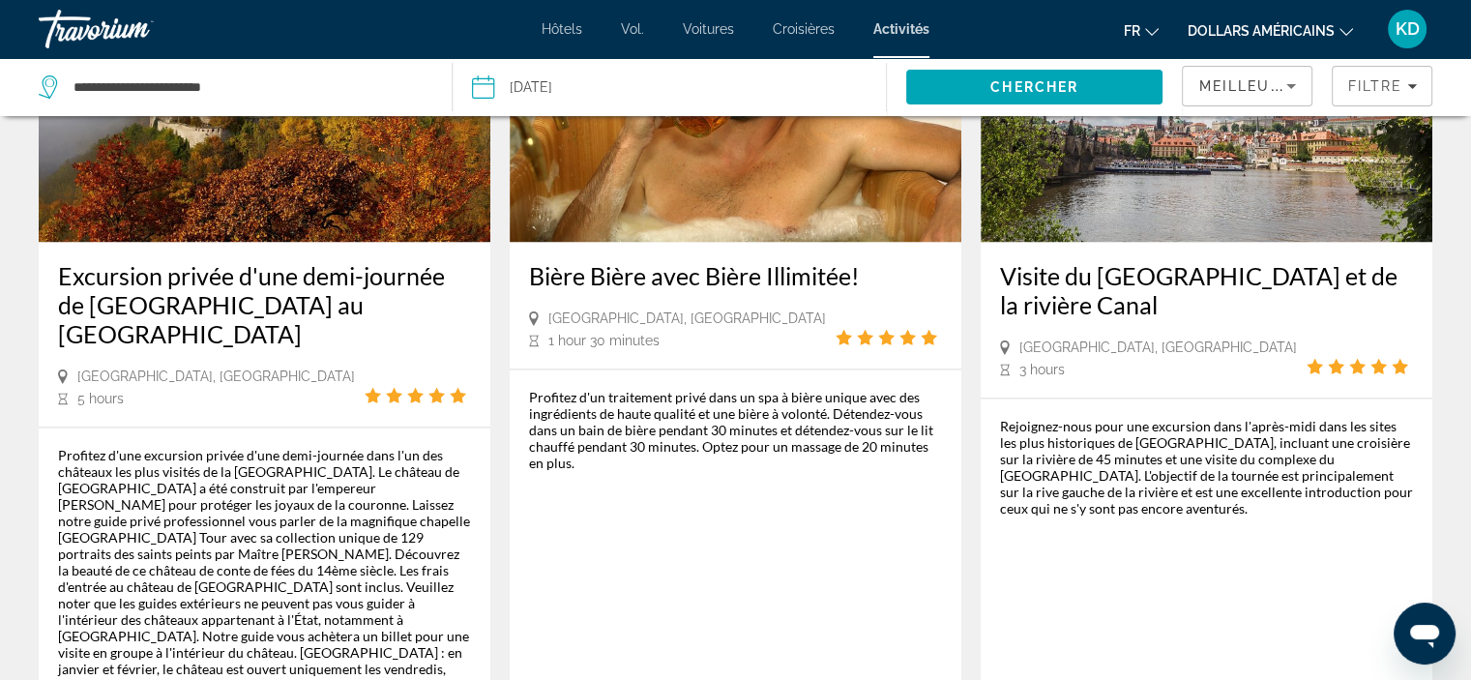
scroll to position [3095, 0]
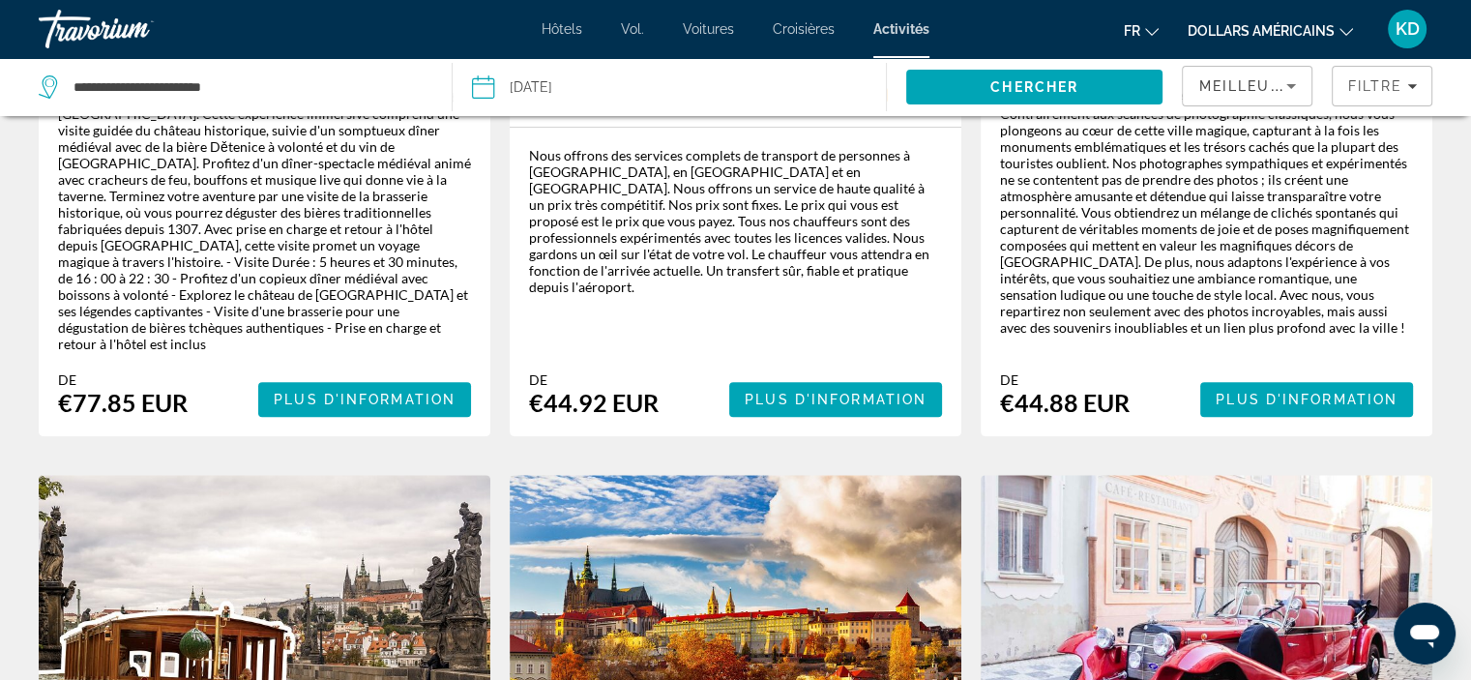
scroll to position [677, 0]
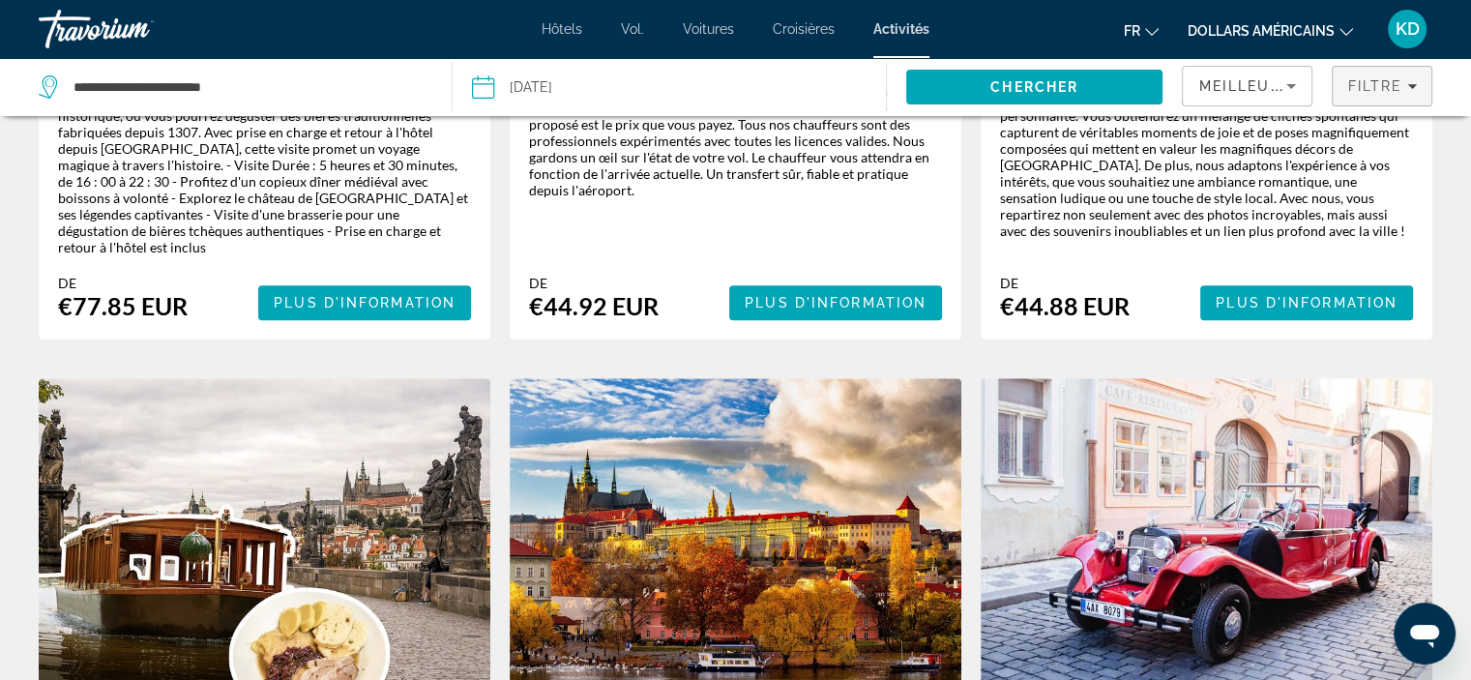
click at [1407, 83] on icon "Filters" at bounding box center [1412, 86] width 10 height 10
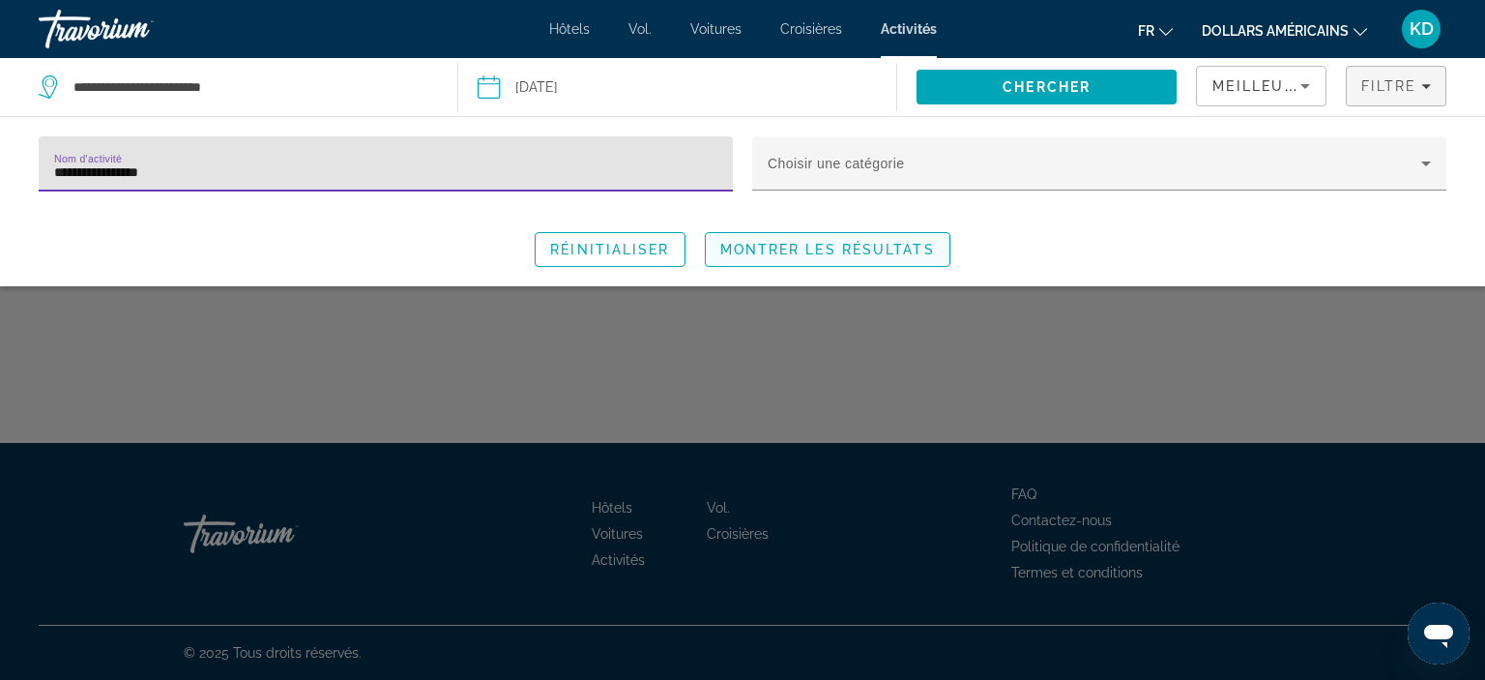
type input "**********"
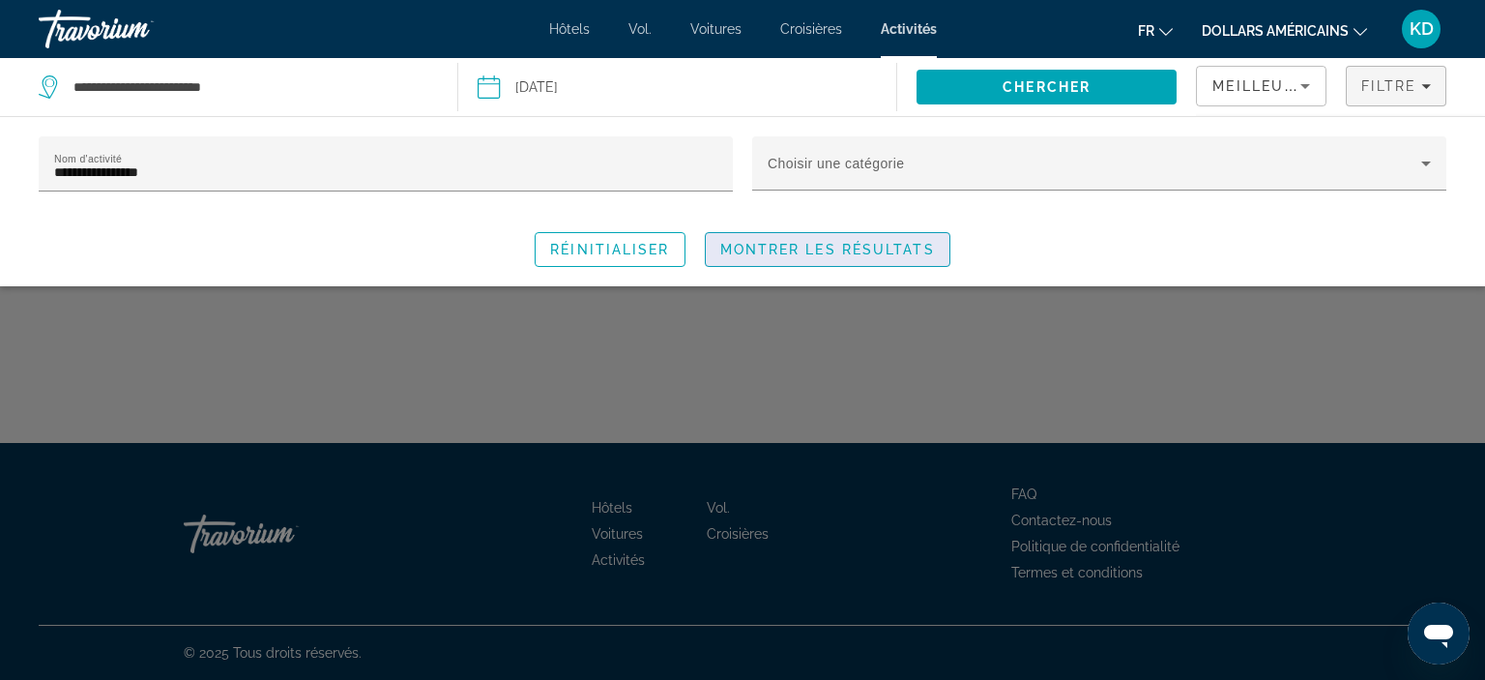
click at [859, 254] on span "Montrer les résultats" at bounding box center [827, 249] width 215 height 15
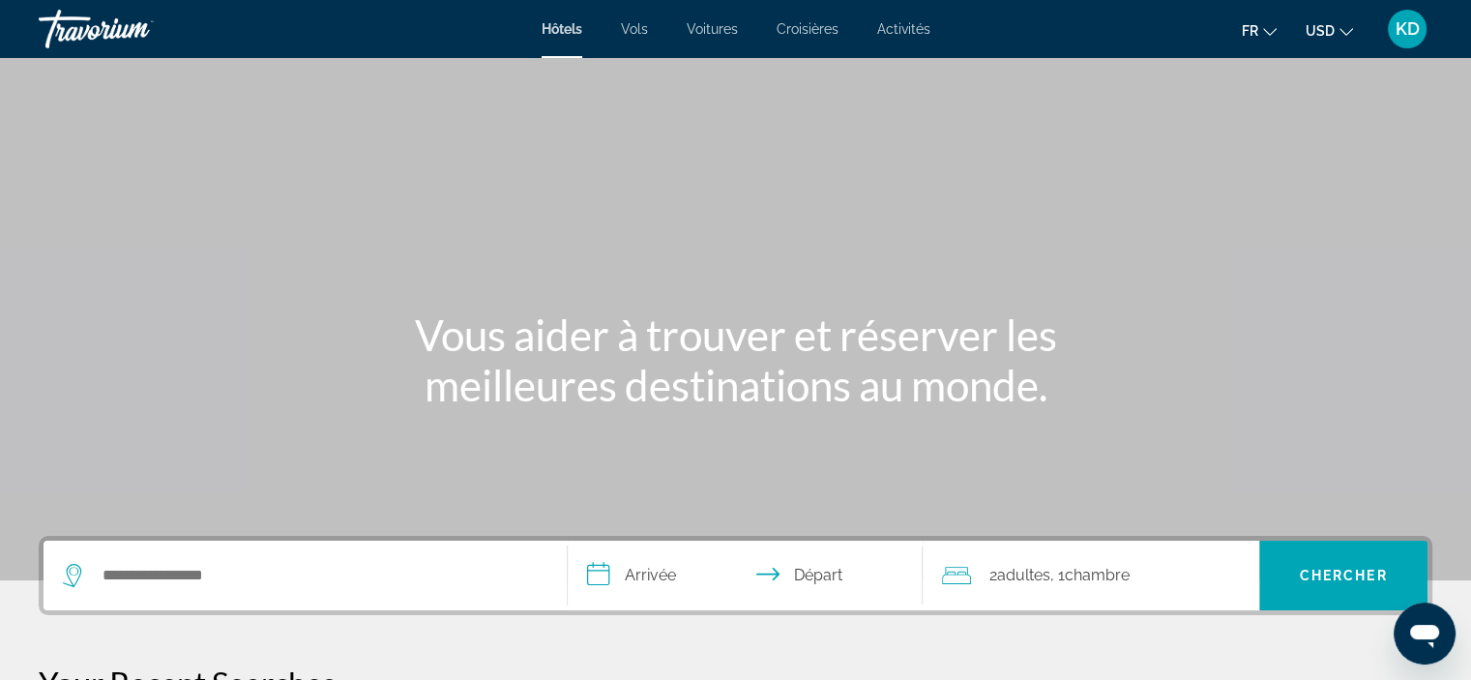
click at [1412, 26] on span "KD" at bounding box center [1408, 28] width 24 height 19
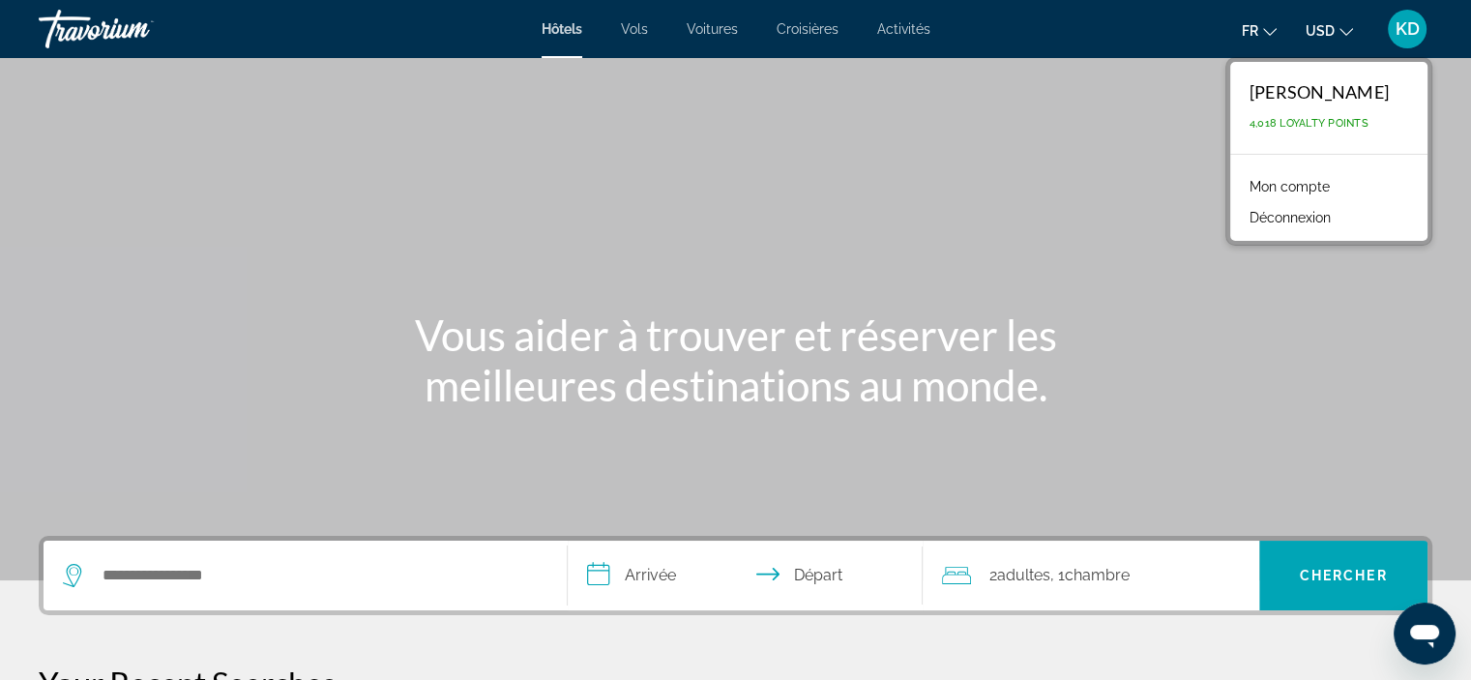
click at [1308, 185] on link "Mon compte" at bounding box center [1290, 186] width 100 height 25
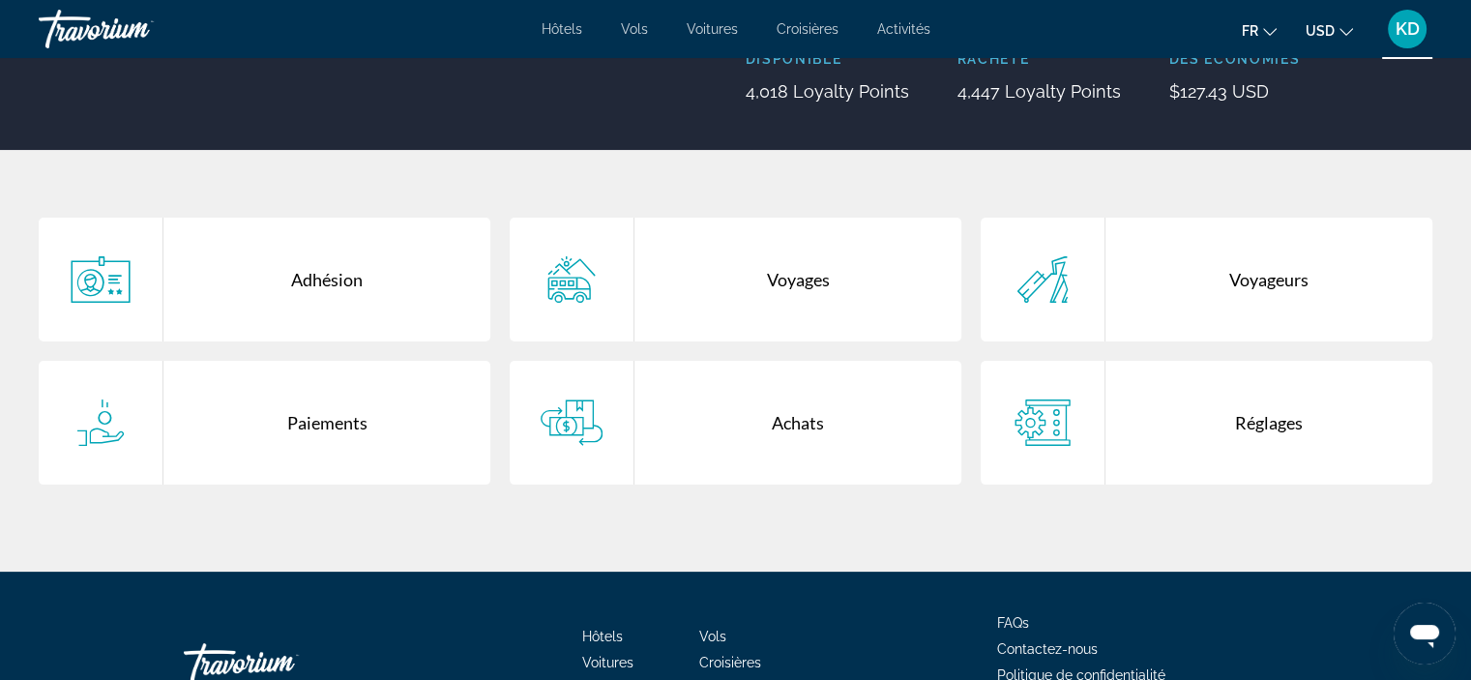
scroll to position [290, 0]
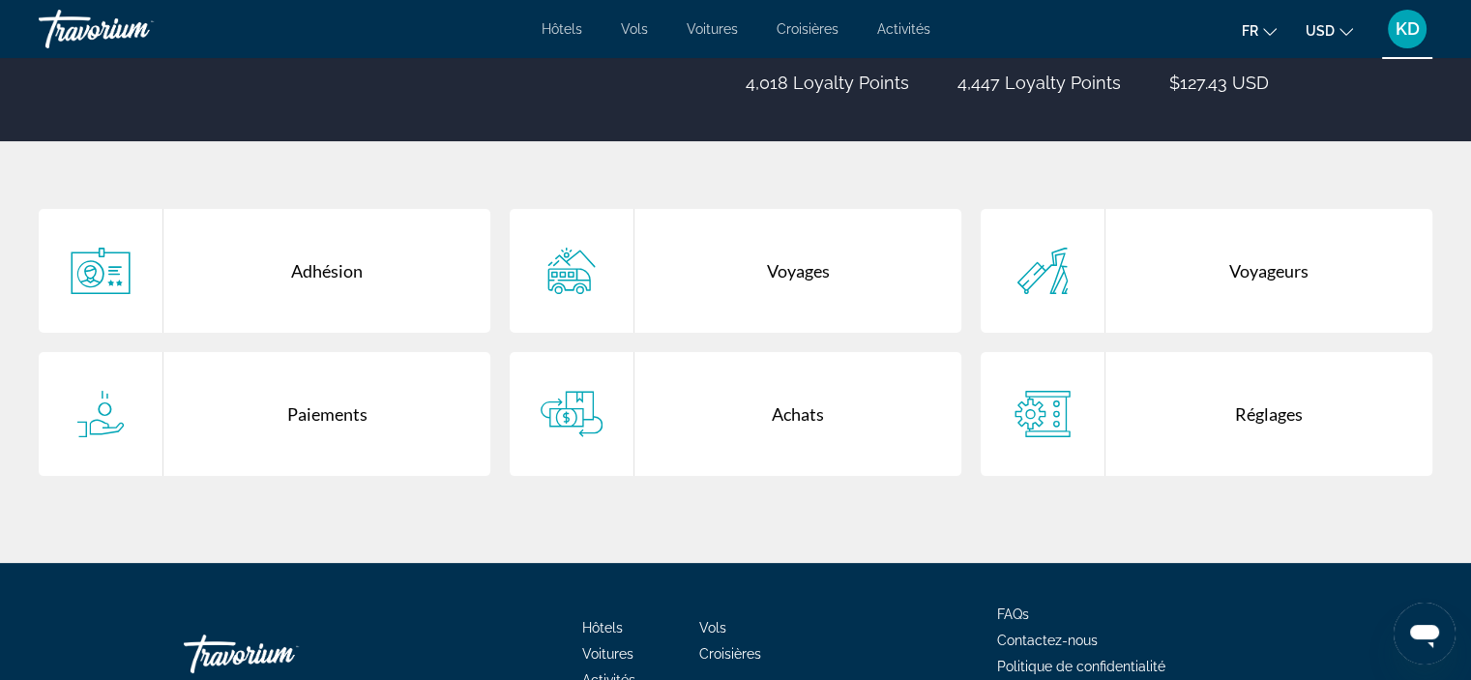
click at [794, 409] on div "Achats" at bounding box center [797, 414] width 327 height 124
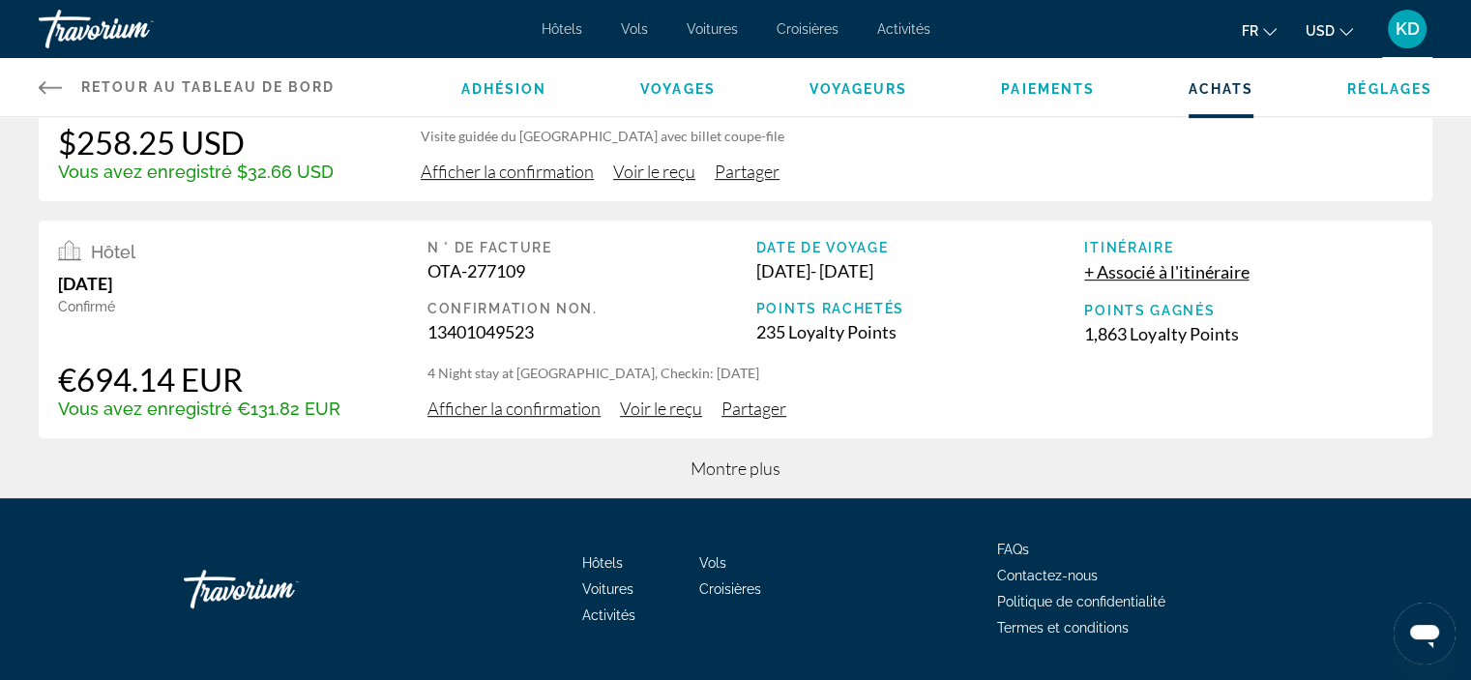
scroll to position [870, 0]
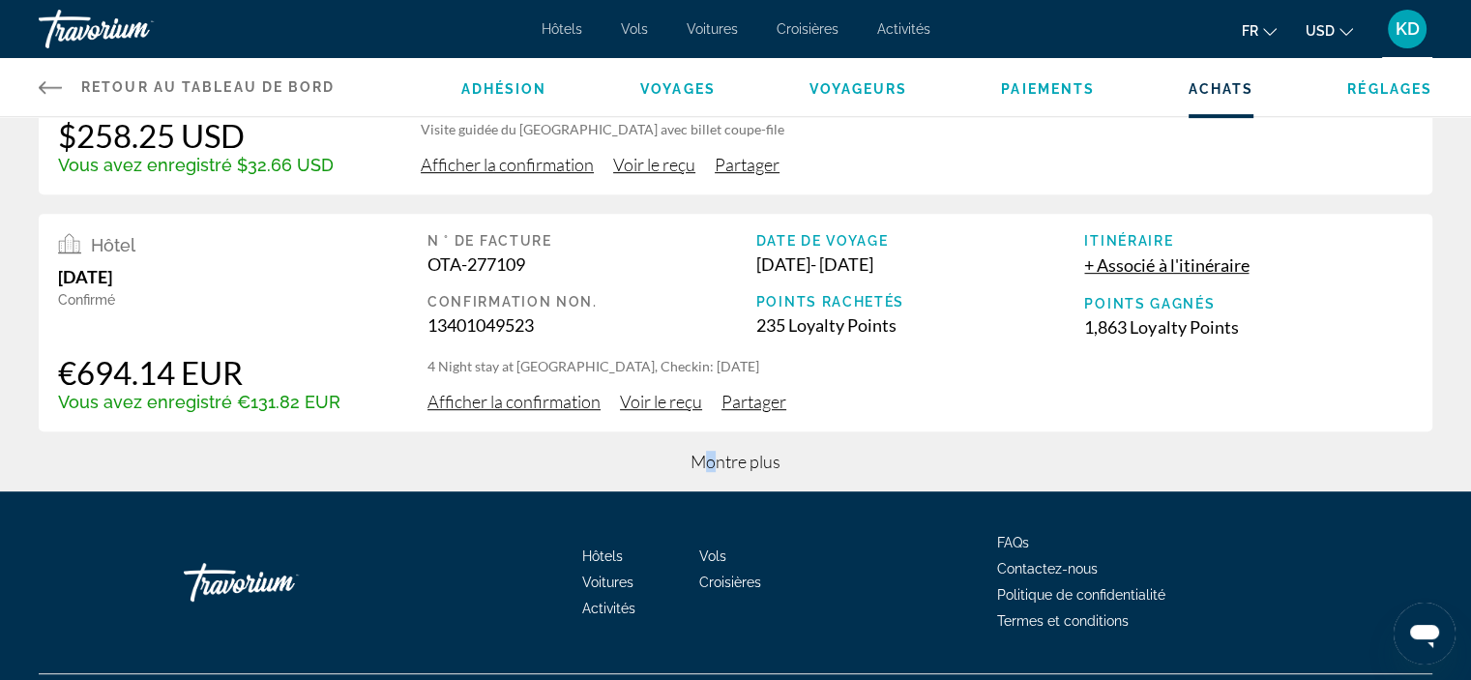
click at [711, 453] on span "Montre plus" at bounding box center [736, 461] width 90 height 21
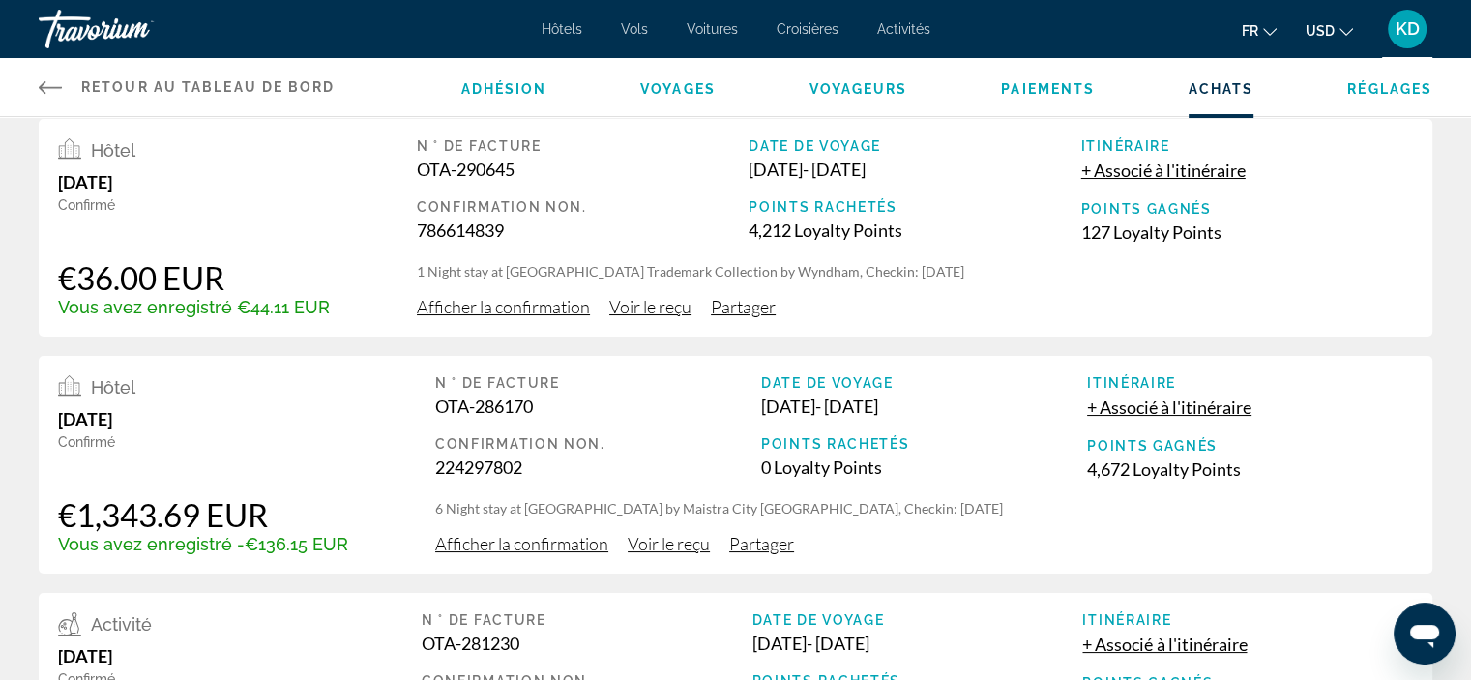
scroll to position [0, 0]
